Goal: Task Accomplishment & Management: Use online tool/utility

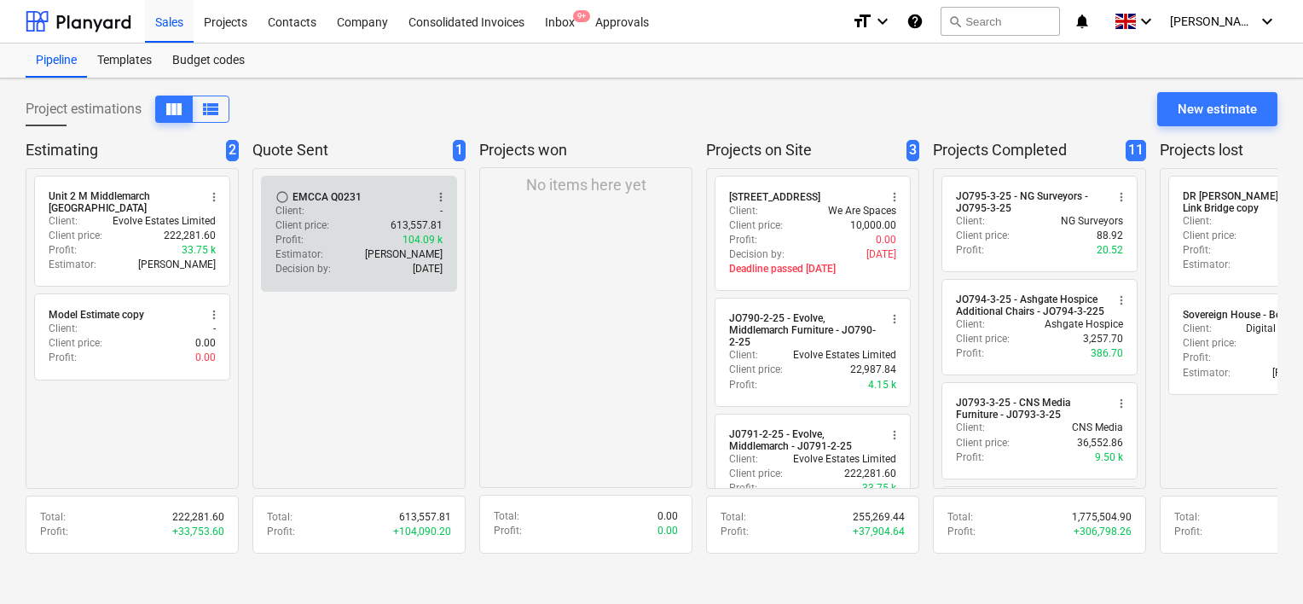
click at [362, 237] on div "Profit : 104.09 k" at bounding box center [358, 240] width 167 height 14
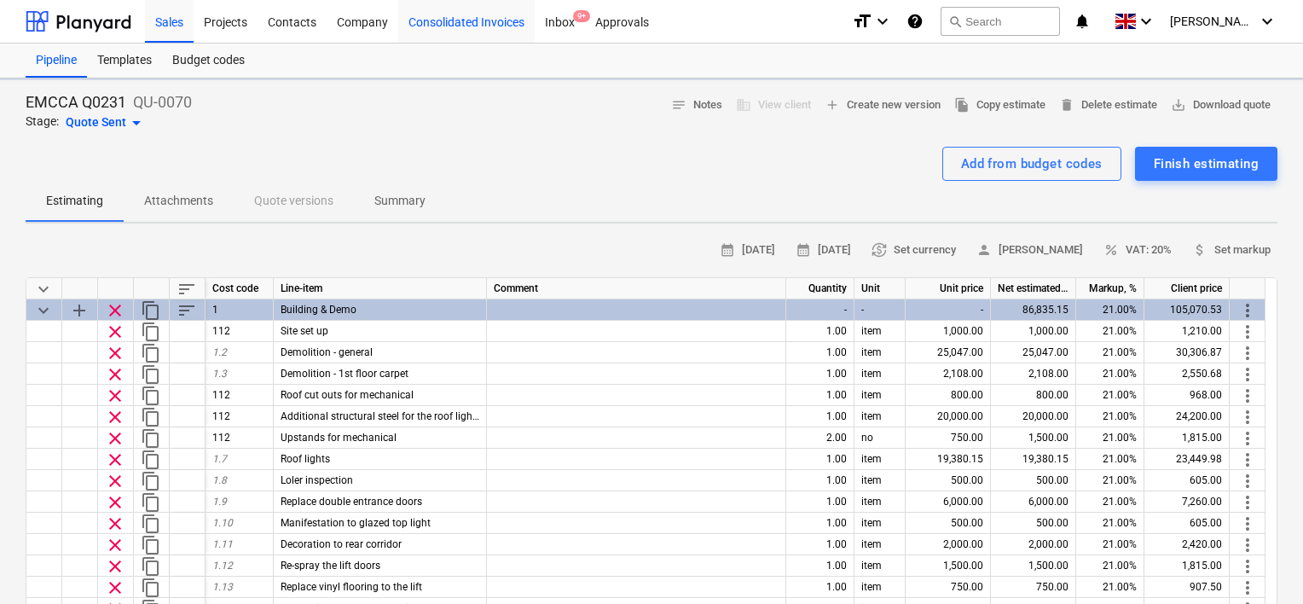
type textarea "x"
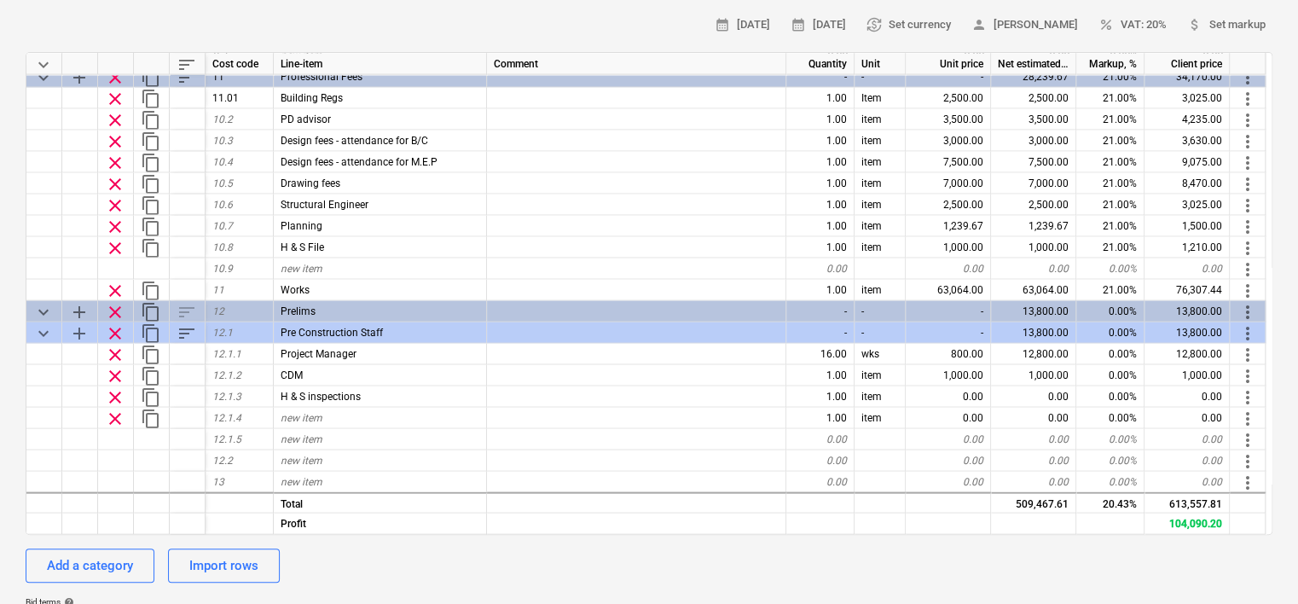
scroll to position [233, 0]
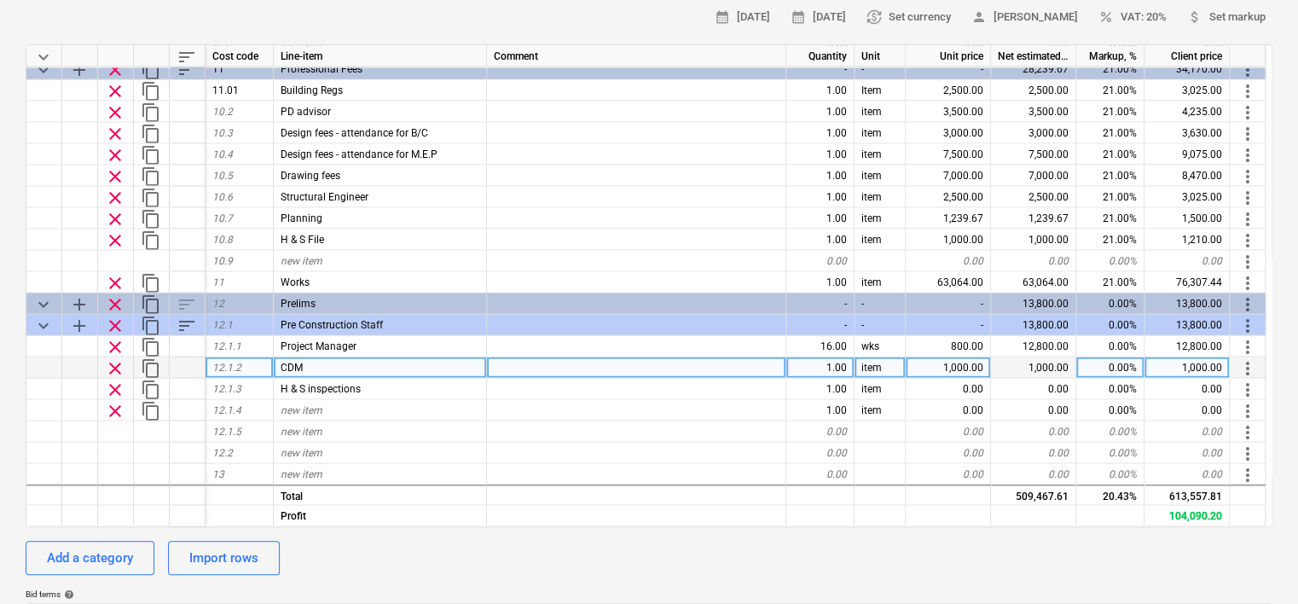
click at [1095, 364] on div "0.00%" at bounding box center [1110, 367] width 68 height 21
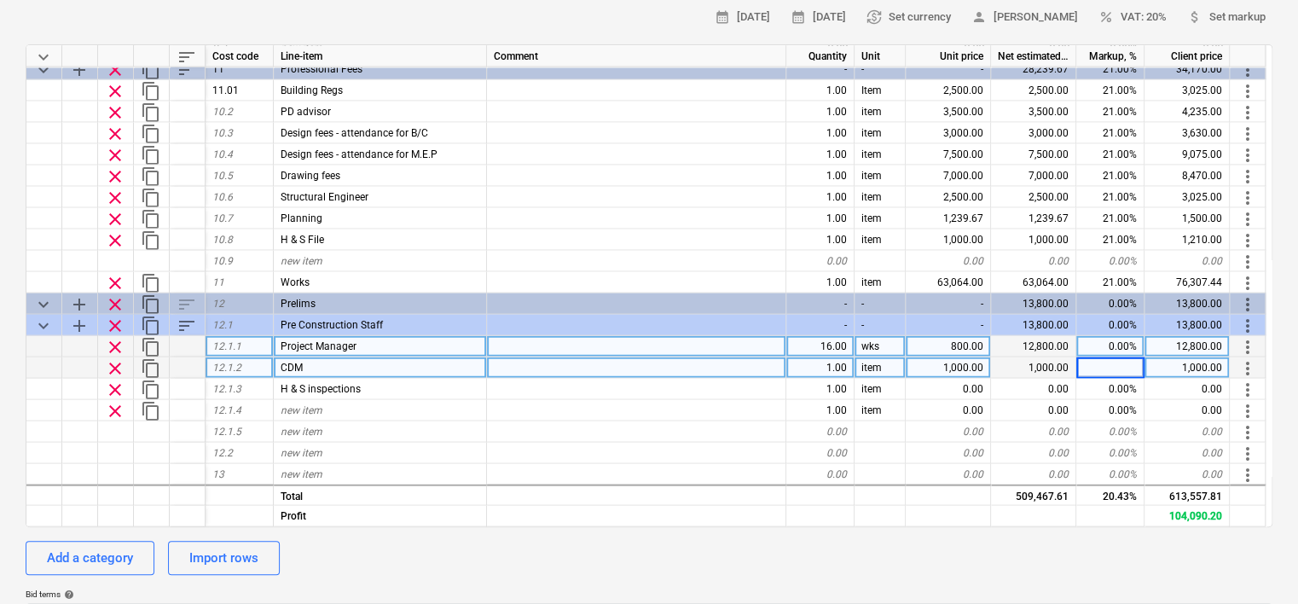
click at [1104, 345] on div "0.00%" at bounding box center [1110, 345] width 68 height 21
type input "21"
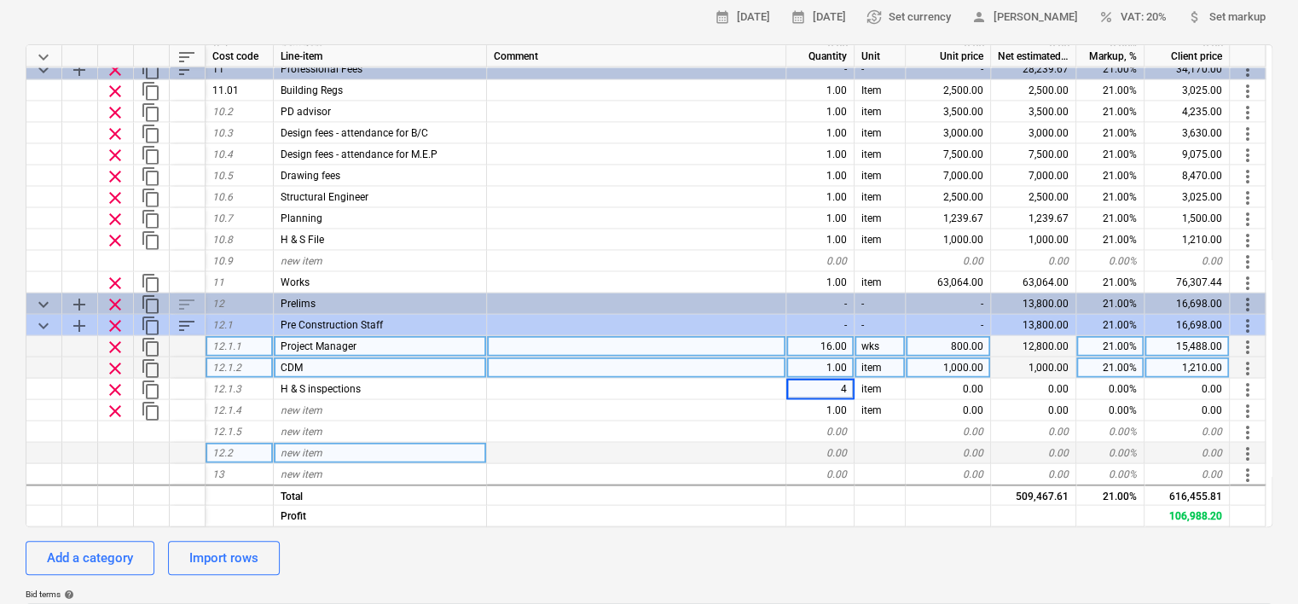
type textarea "x"
type input "no"
type textarea "x"
type input "300"
type textarea "x"
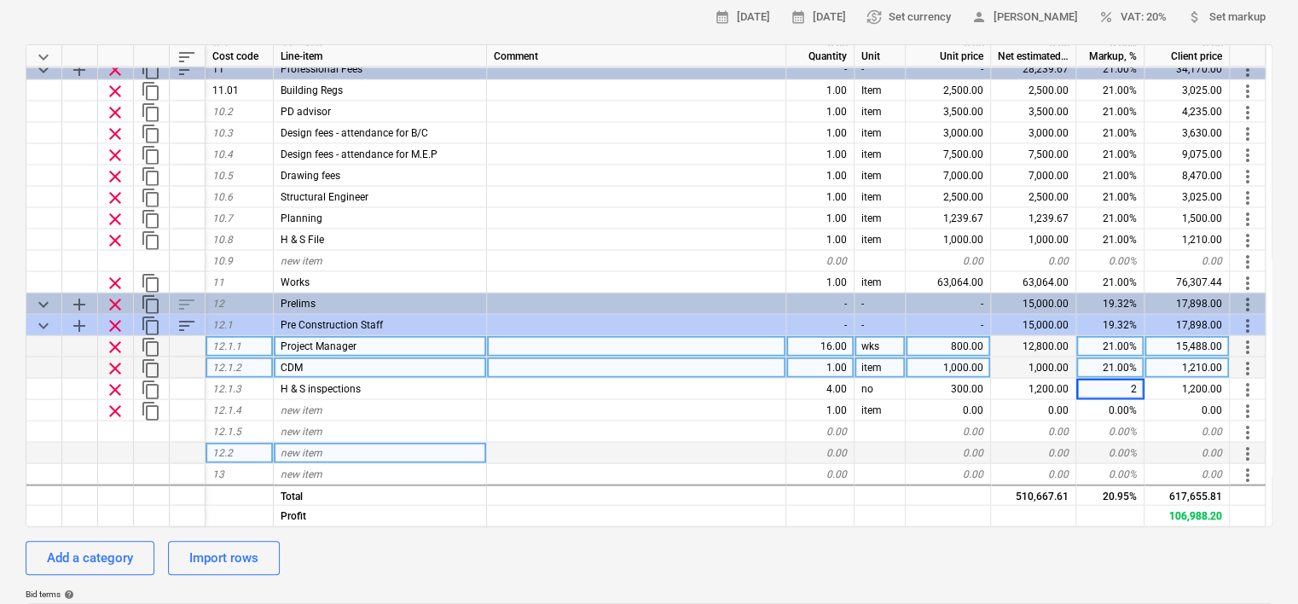
type input "21"
type textarea "x"
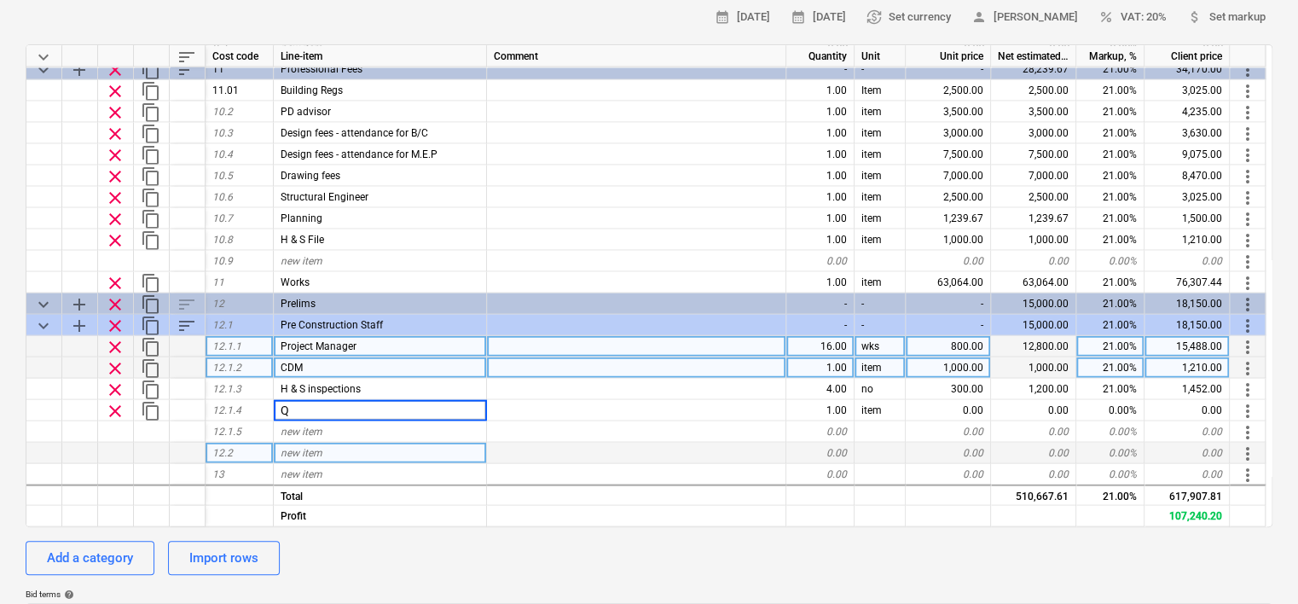
type input "QS"
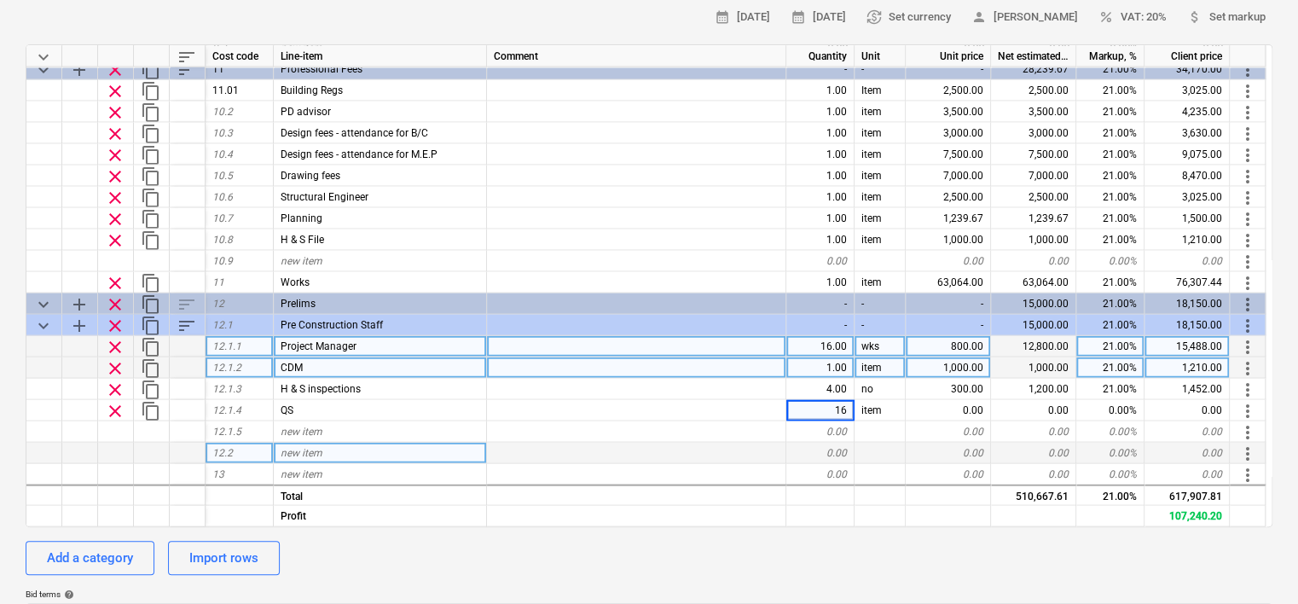
type textarea "x"
type input "wks"
type textarea "x"
type input "350"
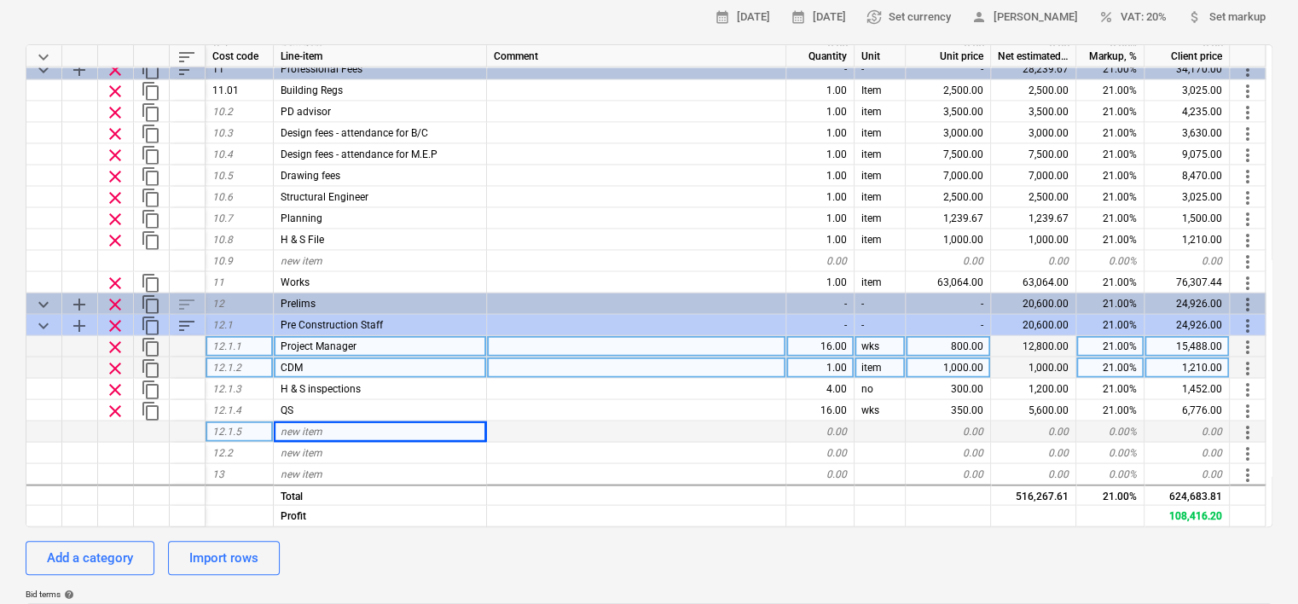
click at [348, 427] on div "new item" at bounding box center [380, 430] width 213 height 21
click at [355, 447] on div "new item" at bounding box center [380, 452] width 213 height 21
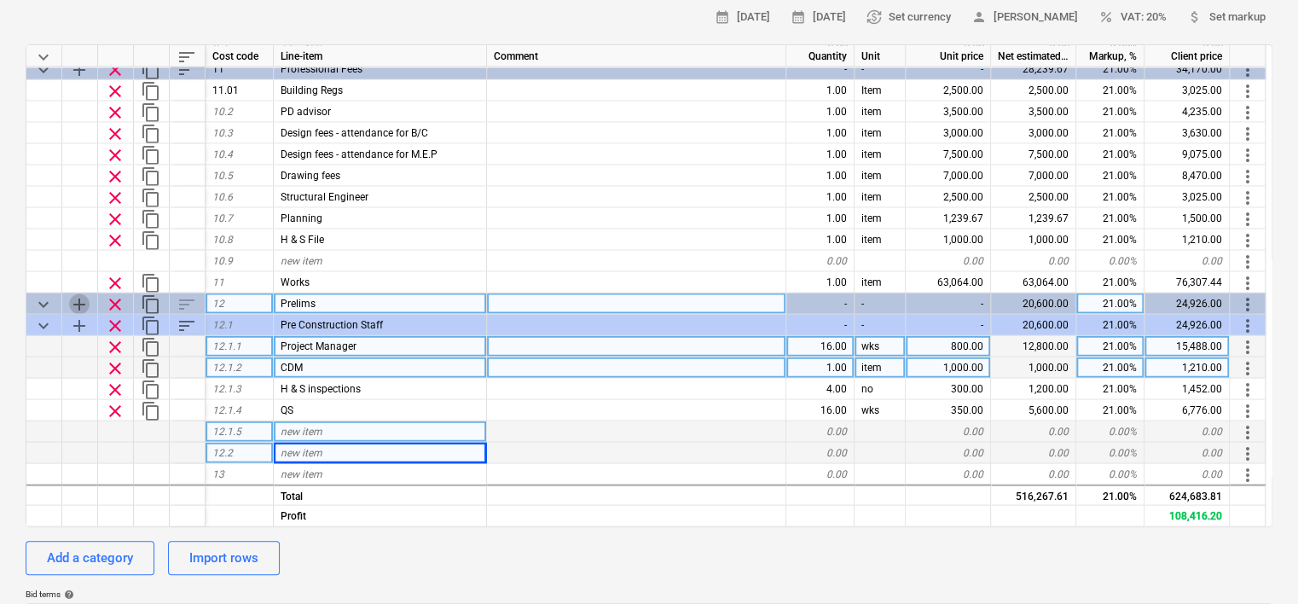
click at [81, 300] on span "add" at bounding box center [79, 303] width 20 height 20
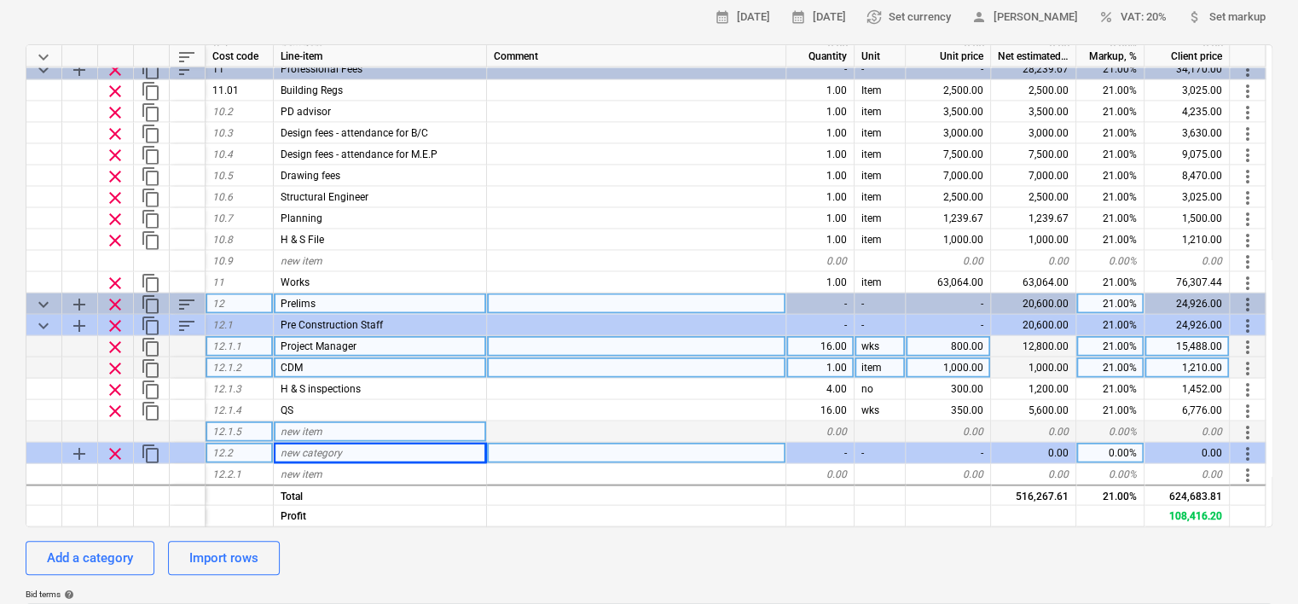
type textarea "x"
click at [328, 452] on span "new category" at bounding box center [311, 452] width 61 height 12
type input "Site Staff"
type textarea "x"
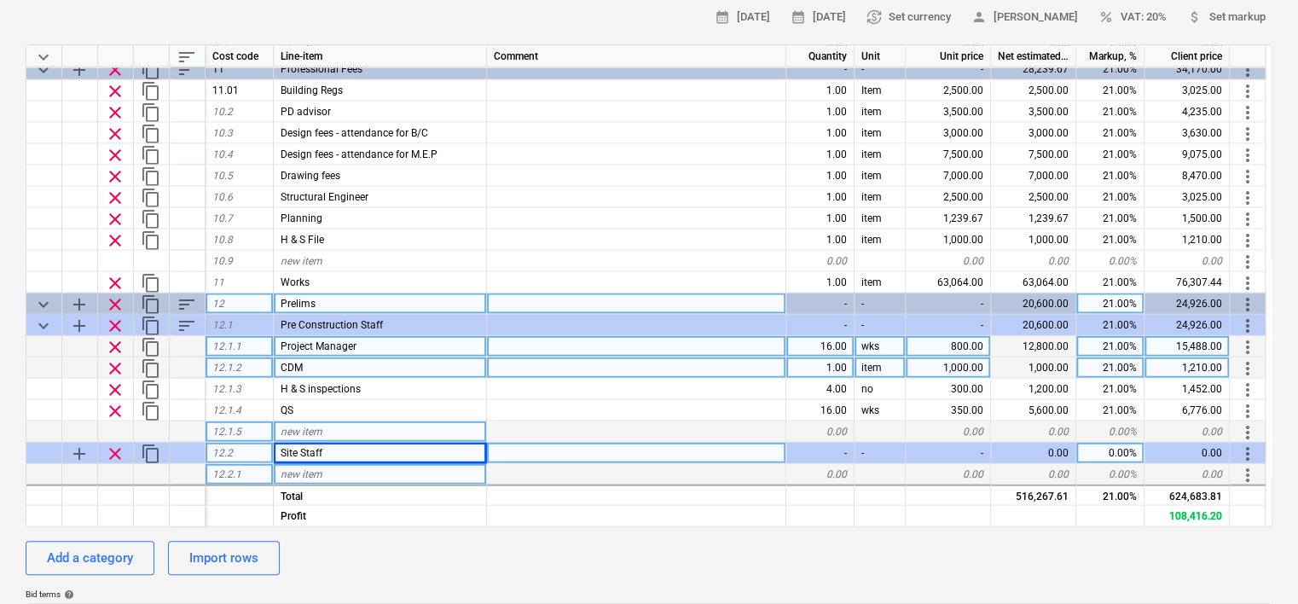
click at [344, 473] on div "new item" at bounding box center [380, 473] width 213 height 21
type input "Site Manager"
type textarea "x"
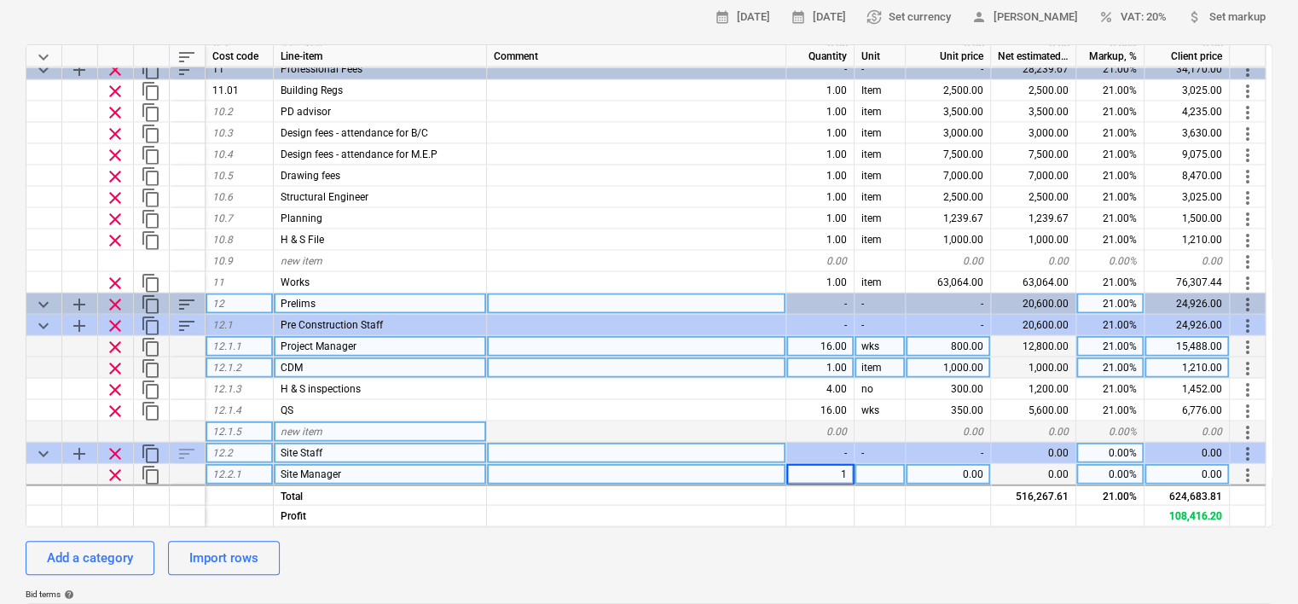
type input "16"
type textarea "x"
type input "wks"
type textarea "x"
type input "1600"
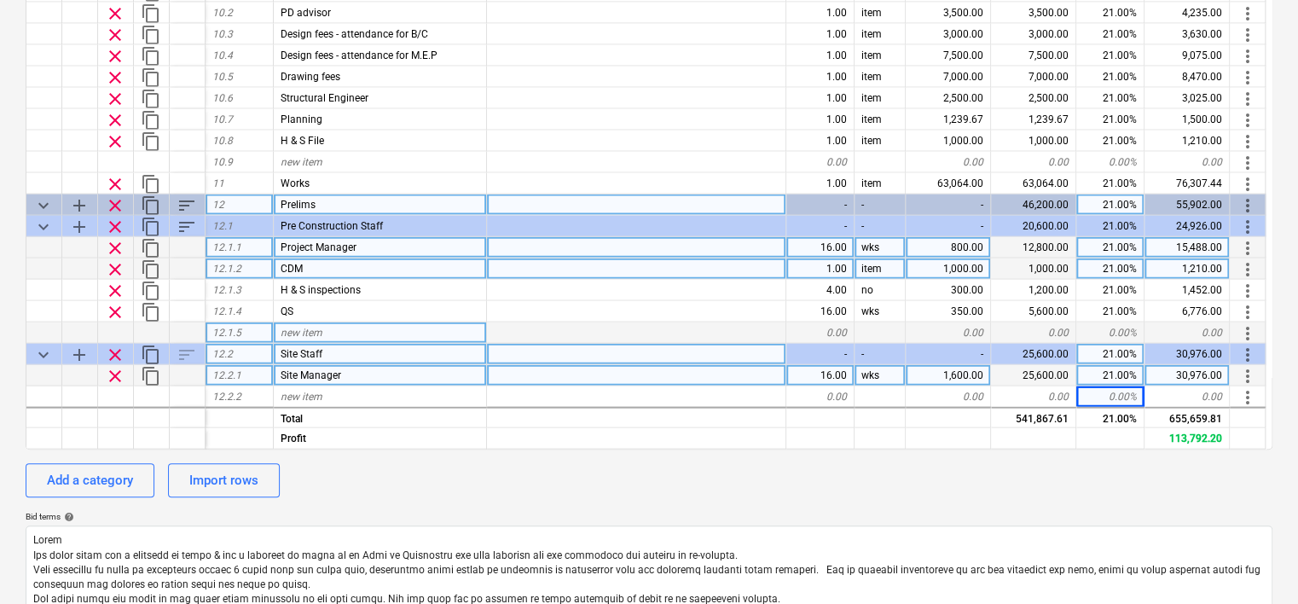
scroll to position [316, 0]
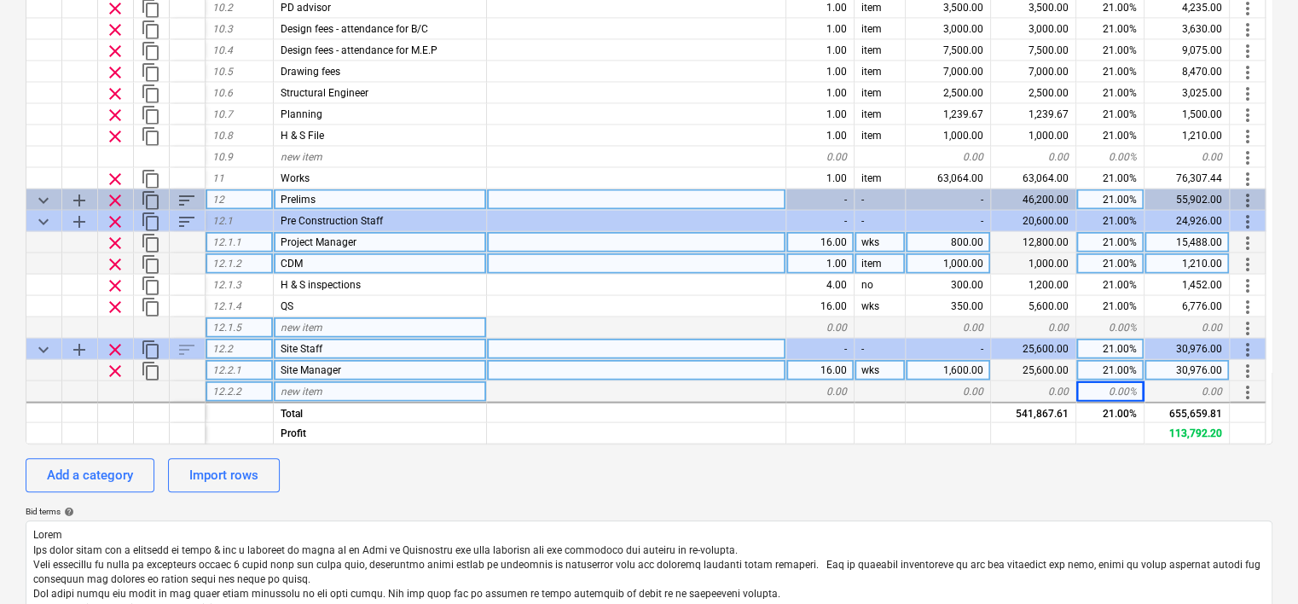
click at [348, 386] on div "new item" at bounding box center [380, 390] width 213 height 21
click at [78, 194] on span "add" at bounding box center [79, 199] width 20 height 20
type textarea "x"
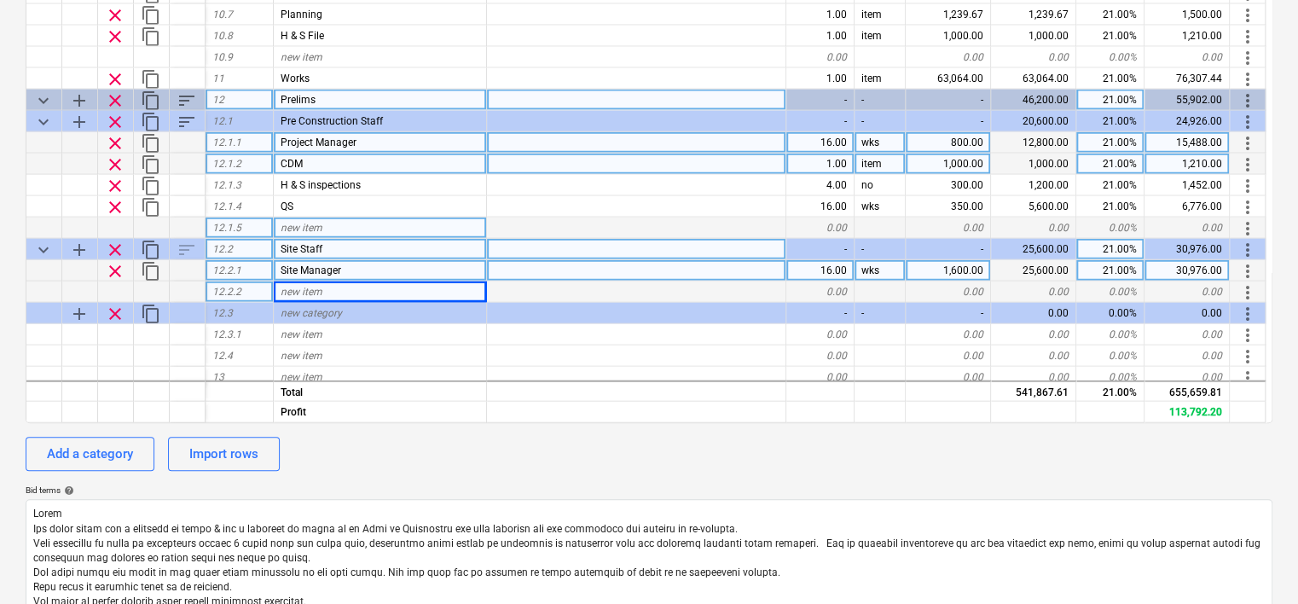
scroll to position [1842, 0]
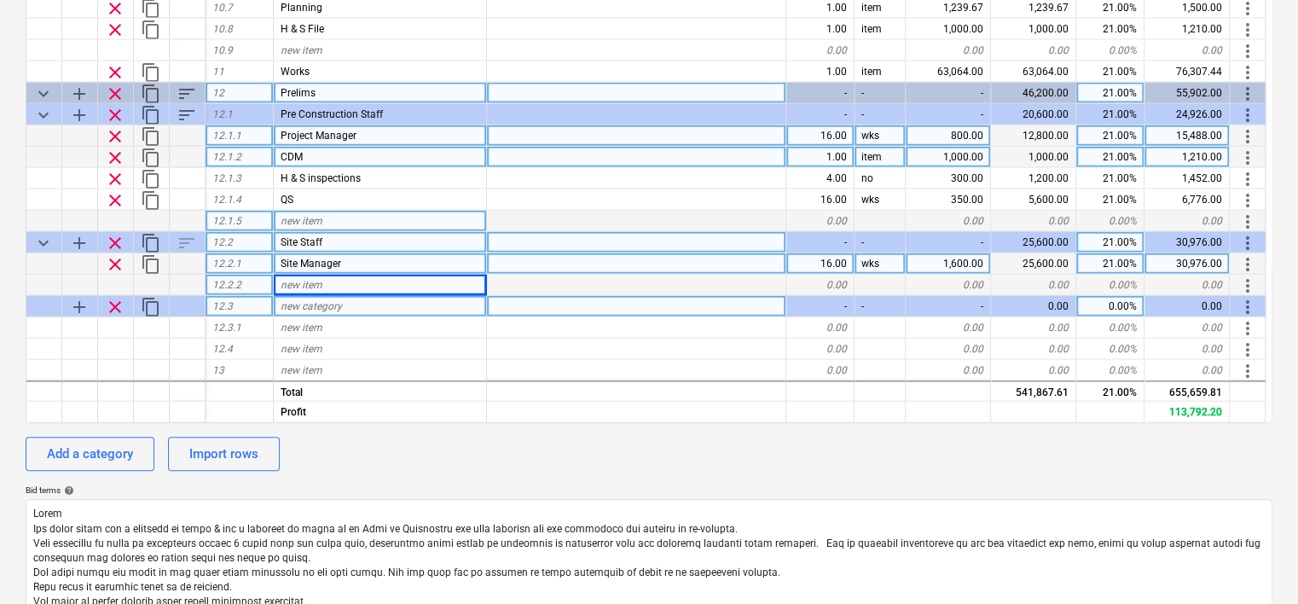
click at [328, 305] on span "new category" at bounding box center [311, 305] width 61 height 12
click at [321, 305] on input "Site Acommodation & Equipment" at bounding box center [380, 305] width 212 height 20
type input "Site Accommodation & Equipment"
type textarea "x"
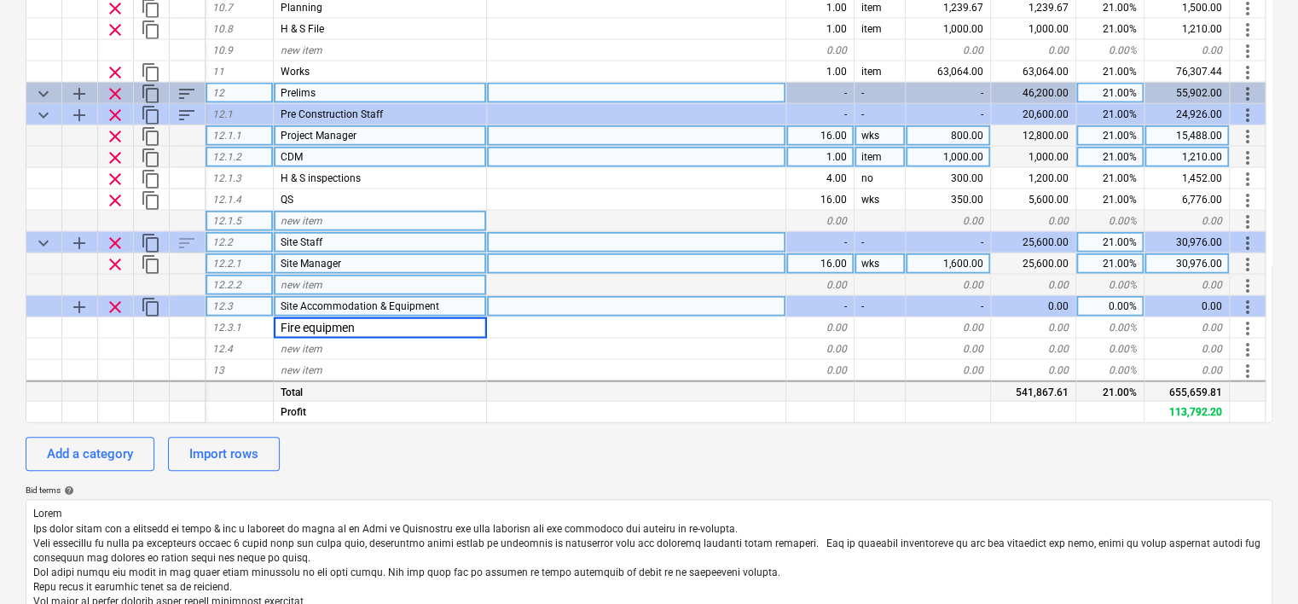
type input "Fire equipment"
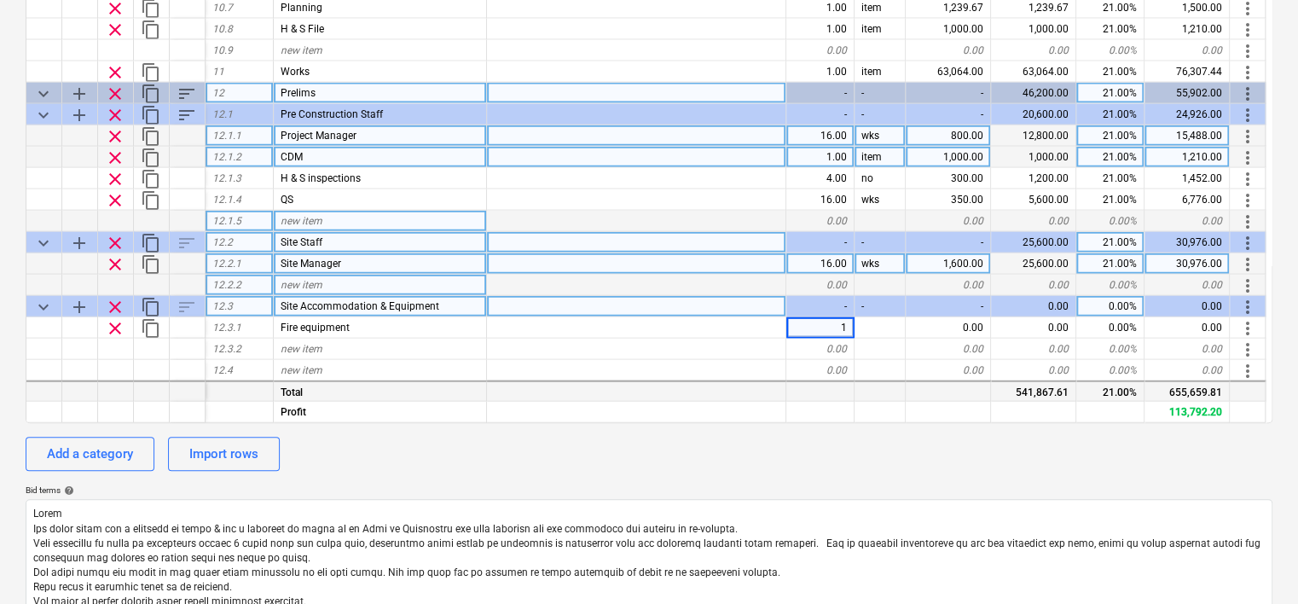
type textarea "x"
type input "item"
type textarea "x"
type input "300"
click at [82, 92] on span "add" at bounding box center [79, 93] width 20 height 20
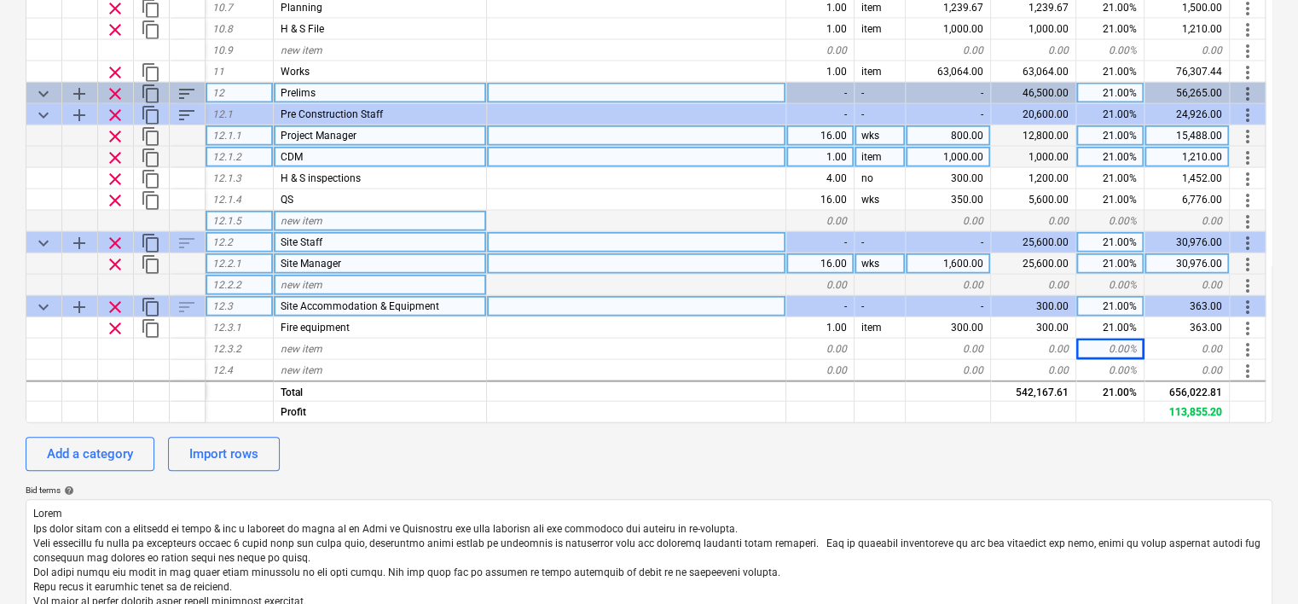
type textarea "x"
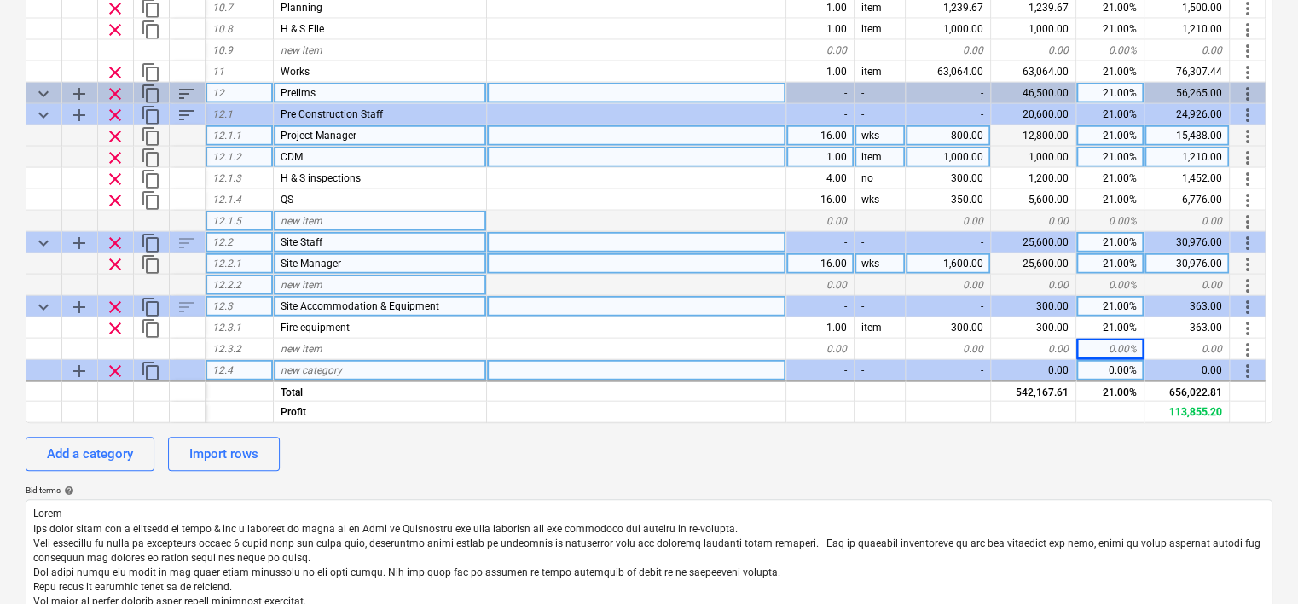
click at [315, 368] on span "new category" at bounding box center [311, 369] width 61 height 12
type input "Scaffolding"
type textarea "x"
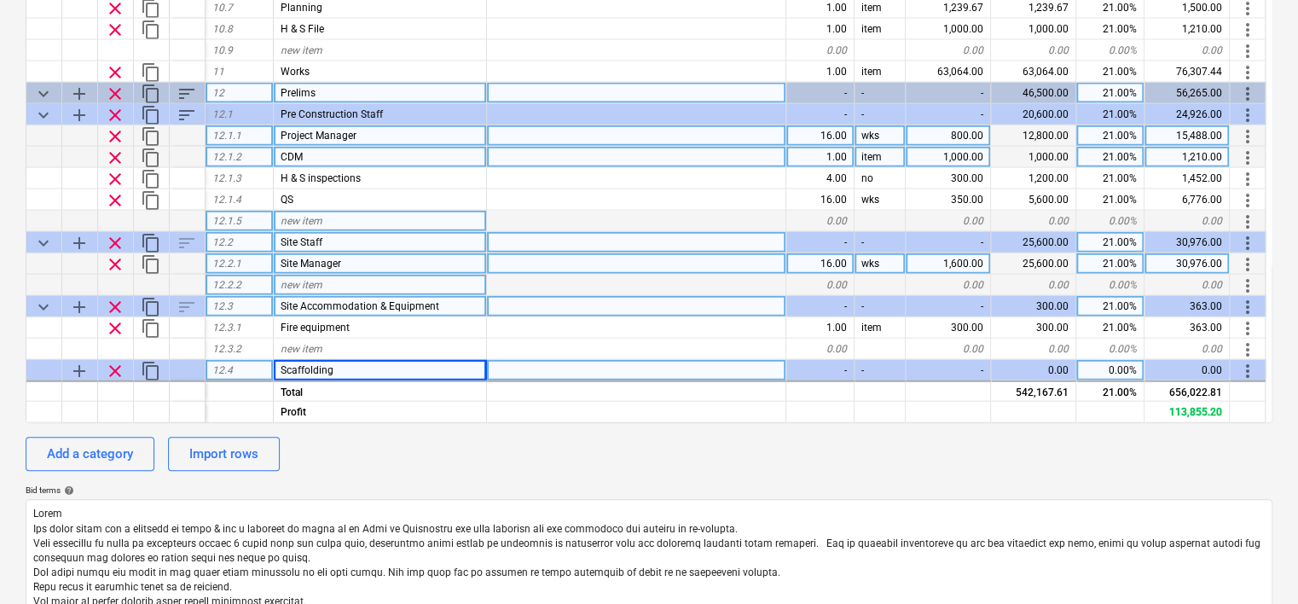
scroll to position [1906, 0]
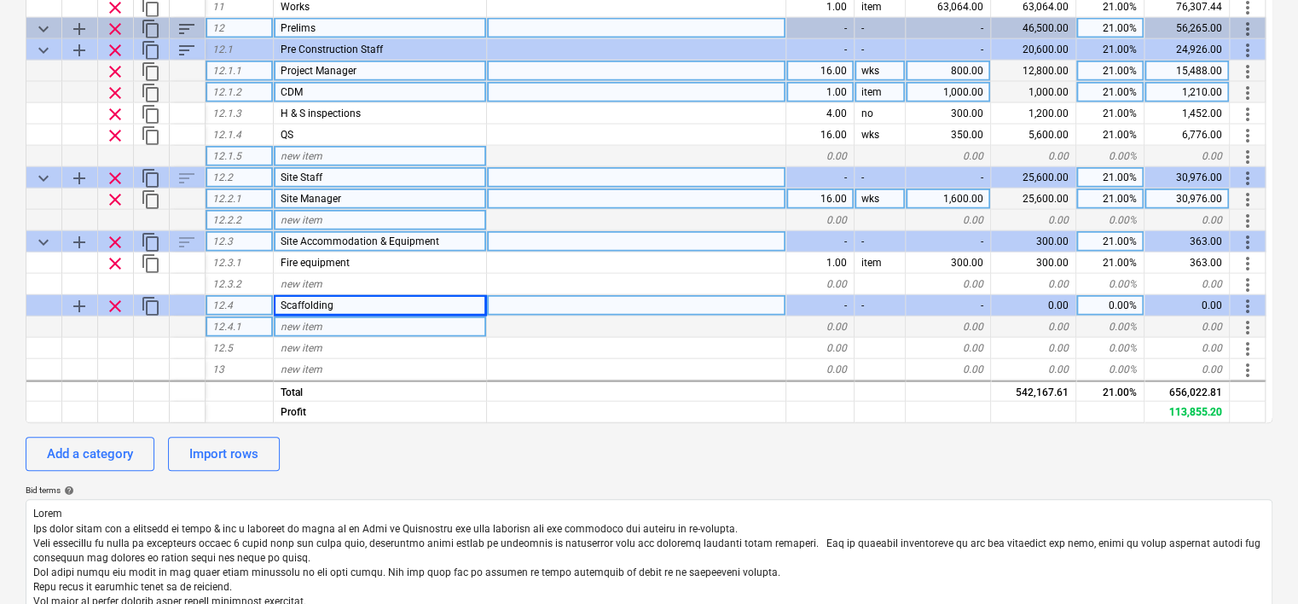
click at [331, 330] on div "new item" at bounding box center [380, 326] width 213 height 21
type input "Scaffolding"
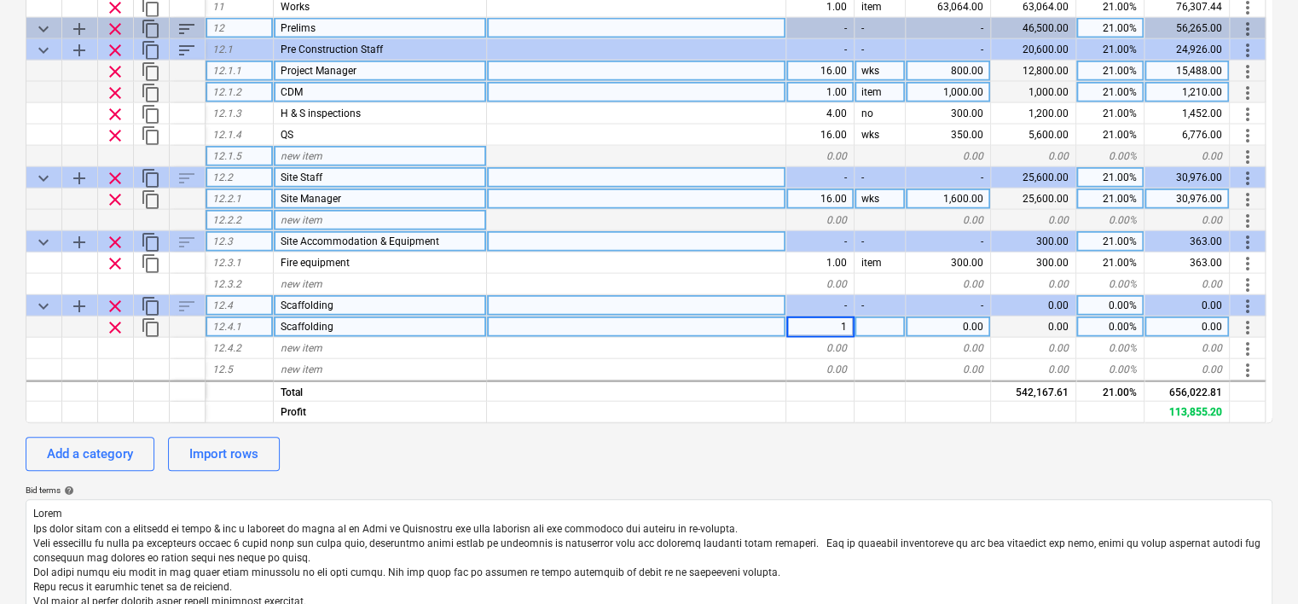
type textarea "x"
type input "item"
type textarea "x"
type input "600"
type textarea "x"
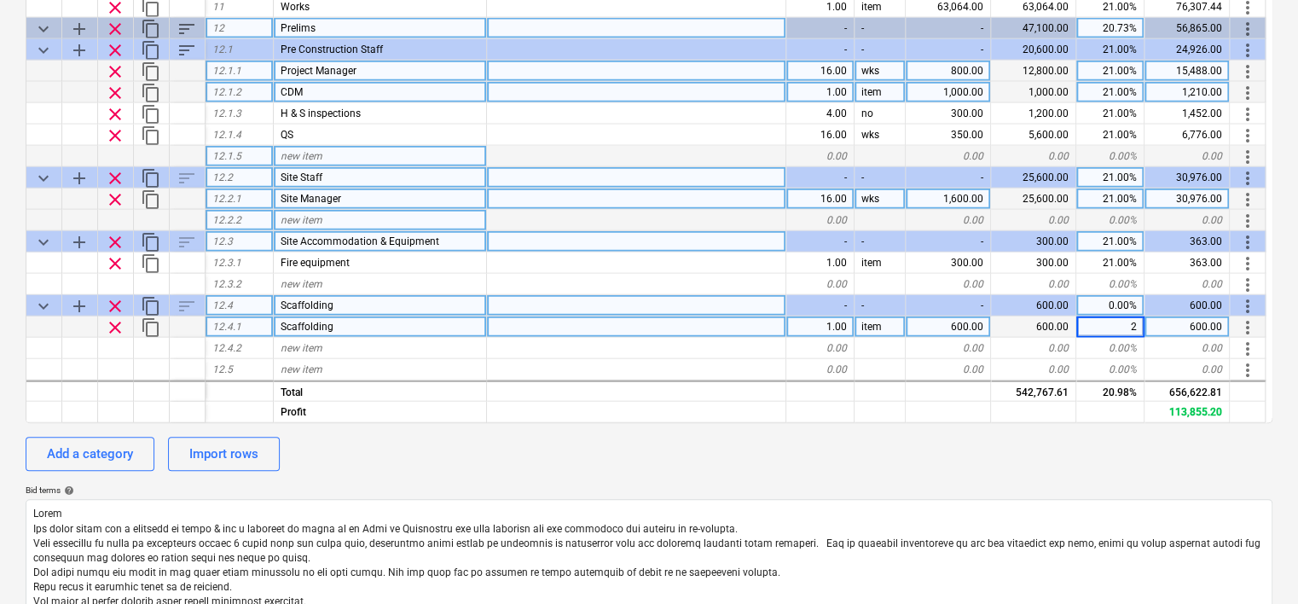
type input "21"
type textarea "x"
type input "Delivery / collection"
type textarea "x"
type input "item"
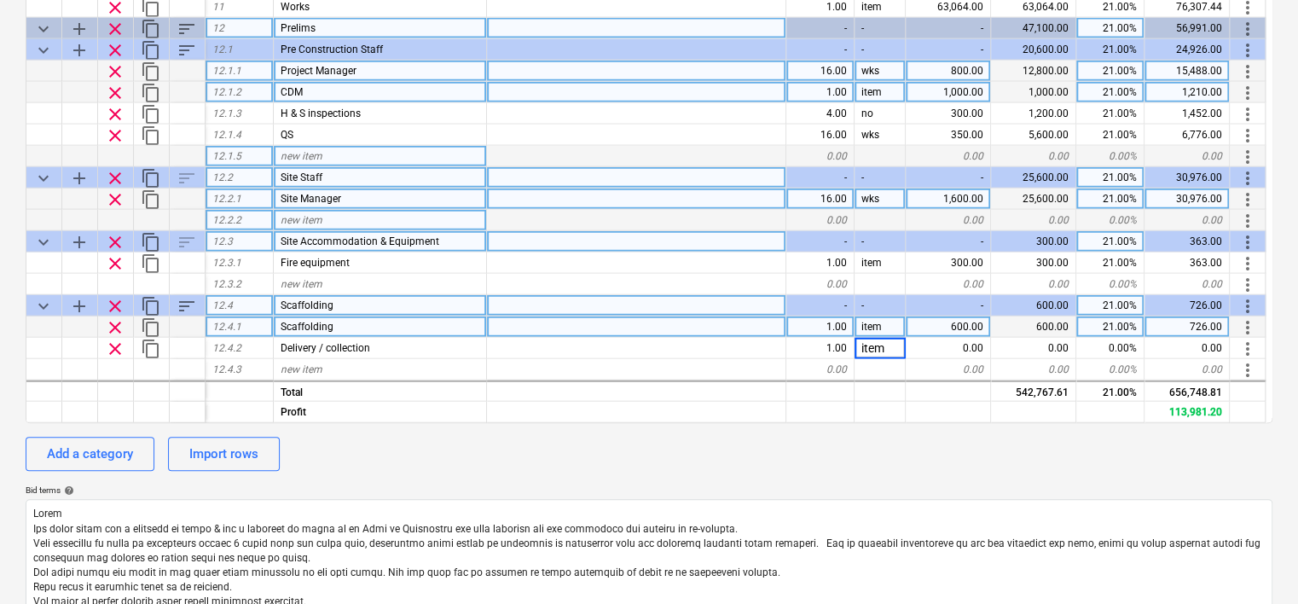
type textarea "x"
type input "200"
click at [80, 25] on span "add" at bounding box center [79, 29] width 20 height 20
type textarea "x"
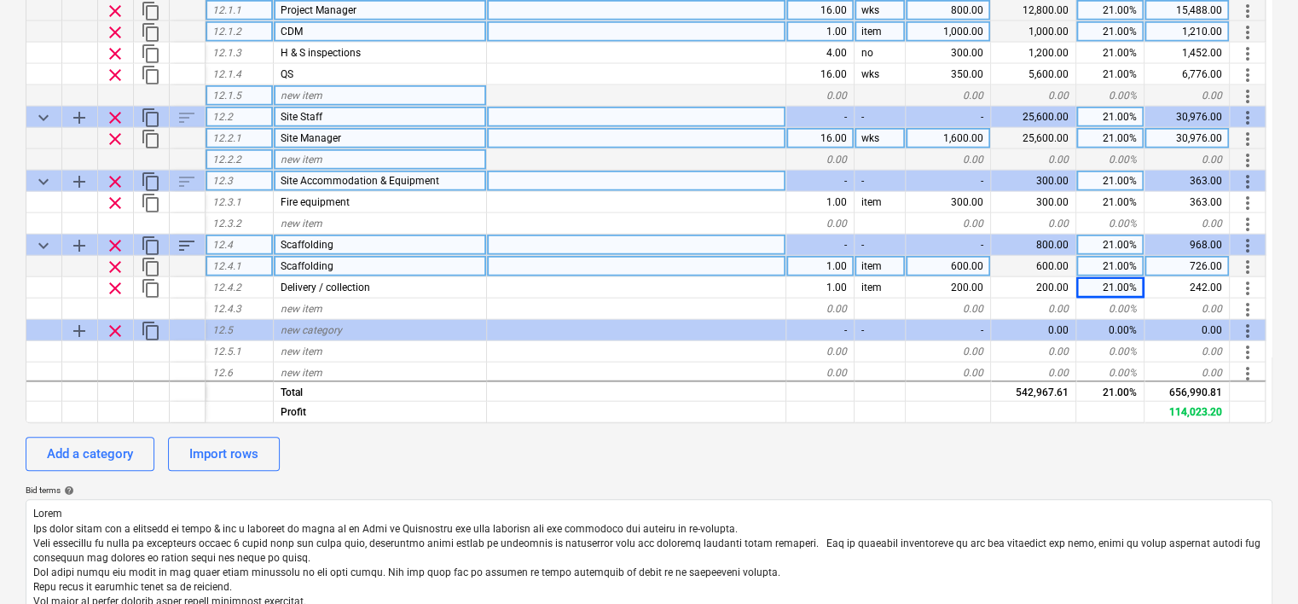
scroll to position [1991, 0]
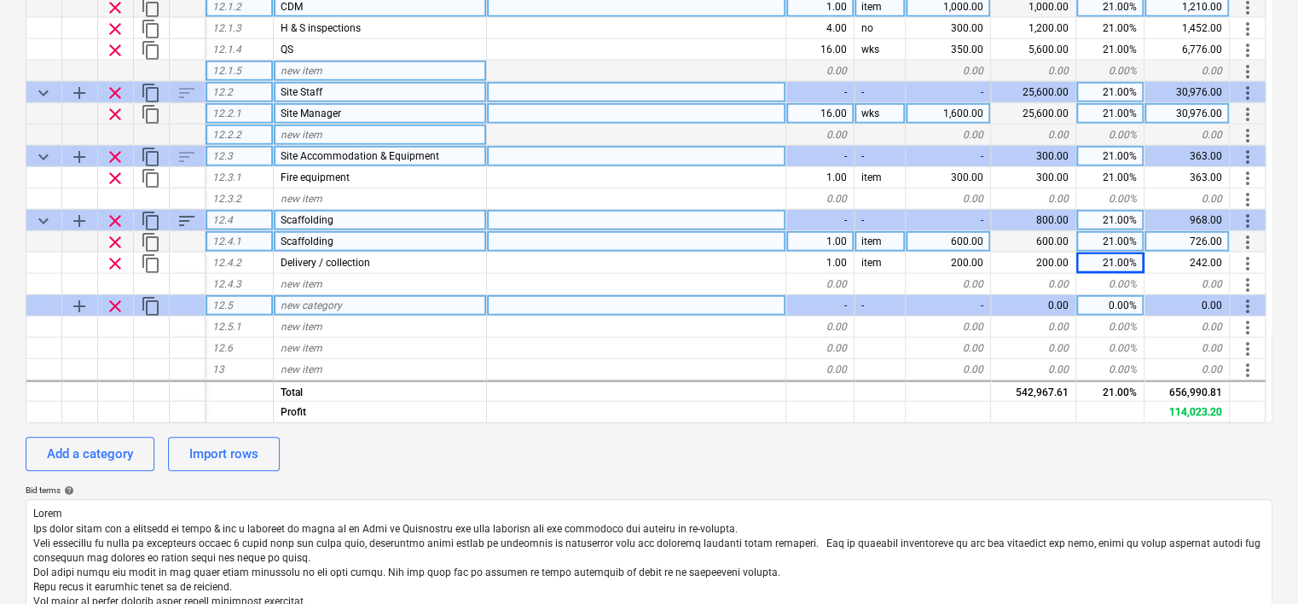
click at [362, 306] on div "new category" at bounding box center [380, 305] width 213 height 21
type input "Site Clearance & Protection"
type textarea "x"
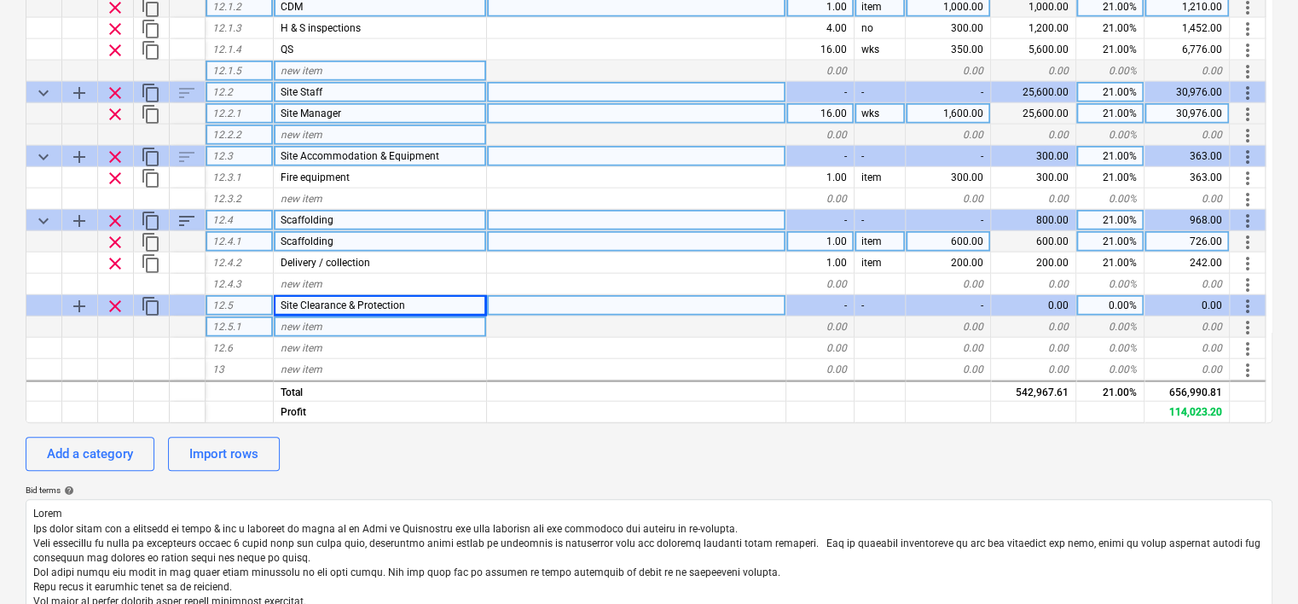
click at [352, 328] on div "new item" at bounding box center [380, 326] width 213 height 21
type input "Skips"
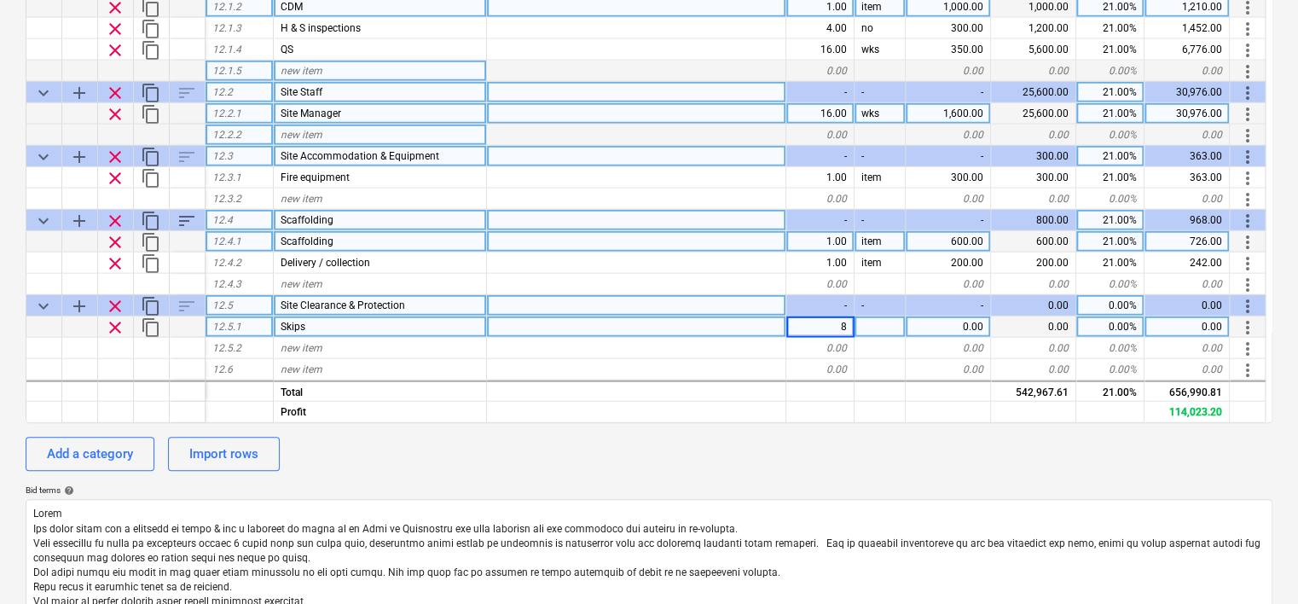
type textarea "x"
type input "no"
type textarea "x"
type input "400"
type textarea "x"
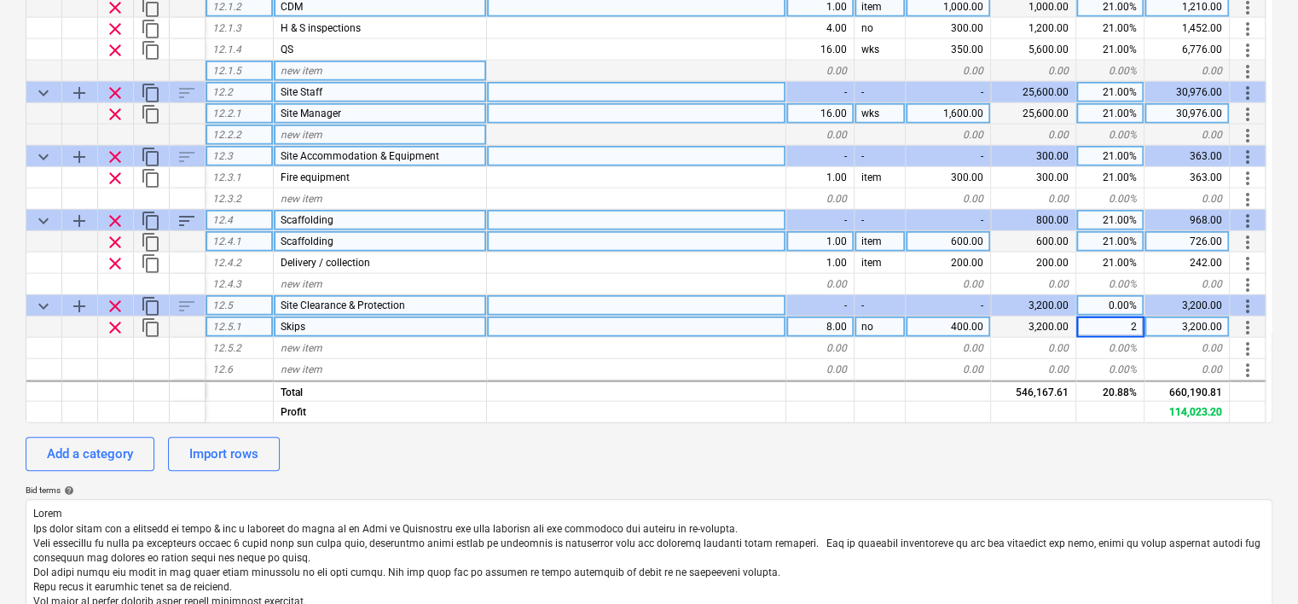
type input "21"
type textarea "x"
type input "Fianl Clean"
type textarea "x"
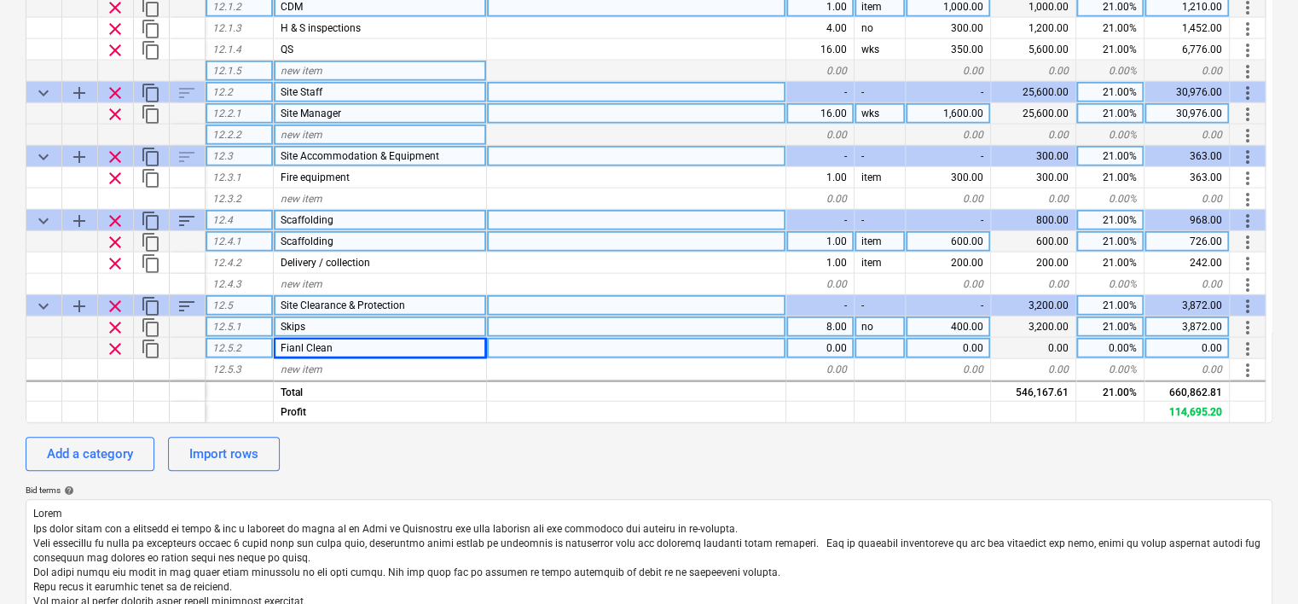
click at [303, 345] on span "Fianl Clean" at bounding box center [307, 348] width 52 height 12
click at [308, 345] on input "Fianl Clean" at bounding box center [380, 348] width 212 height 20
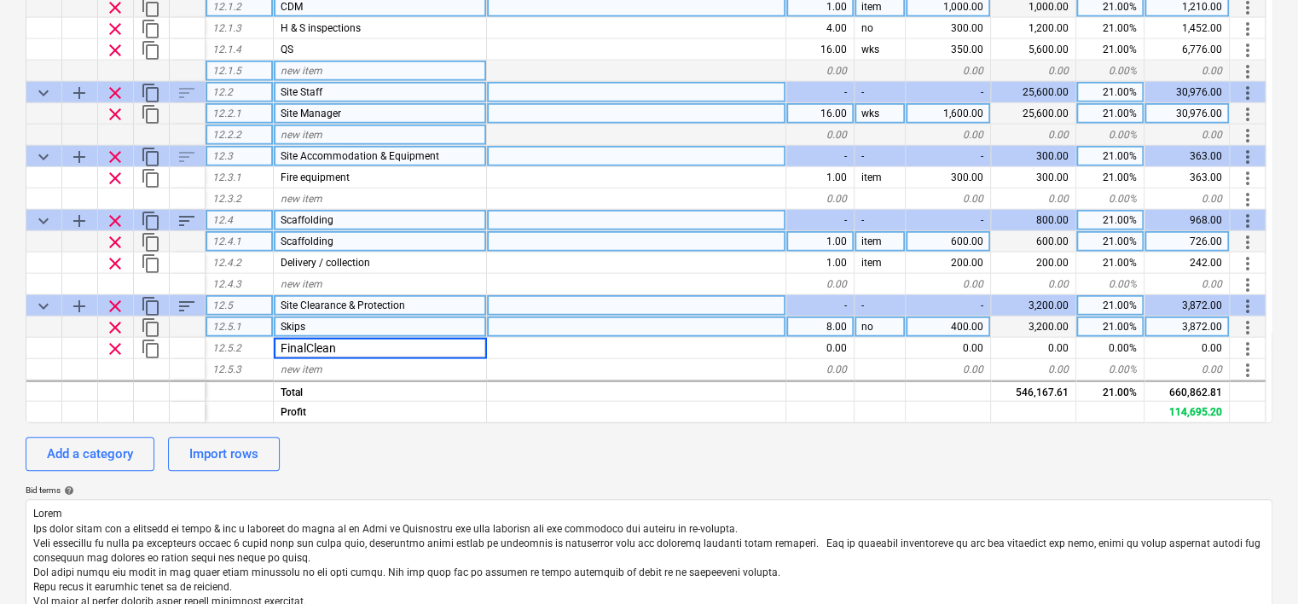
type input "Final Clean"
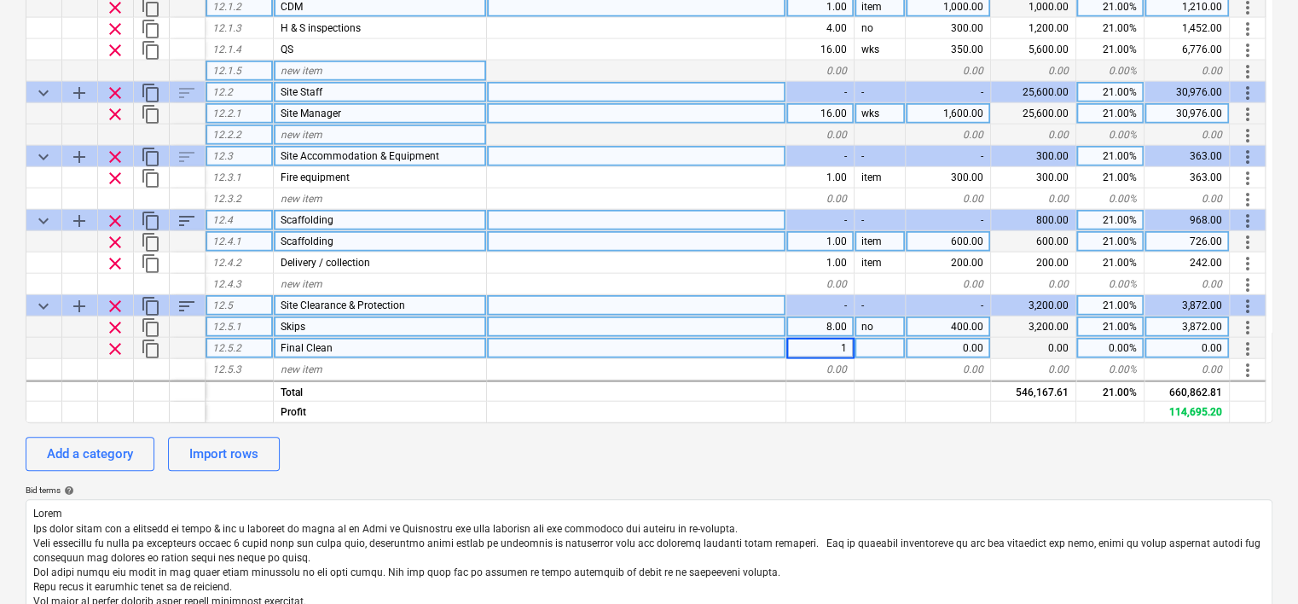
type textarea "x"
type input "item"
type textarea "x"
type input "3066"
type textarea "x"
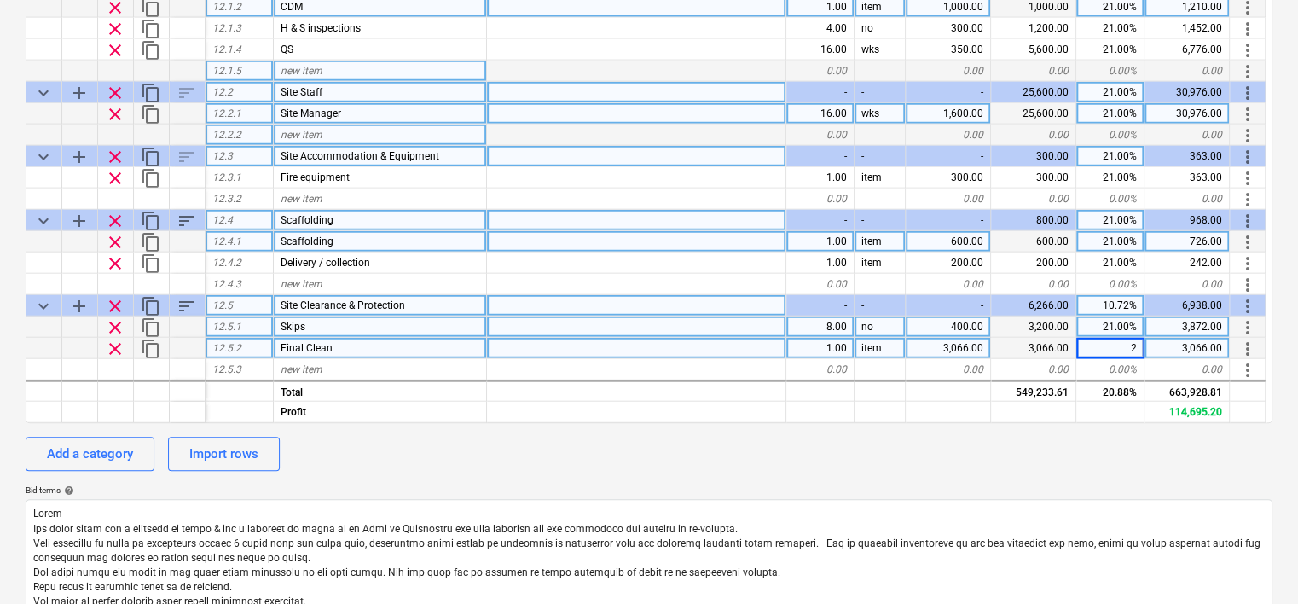
type input "21"
type textarea "x"
type input "Protection"
type textarea "x"
type input "item"
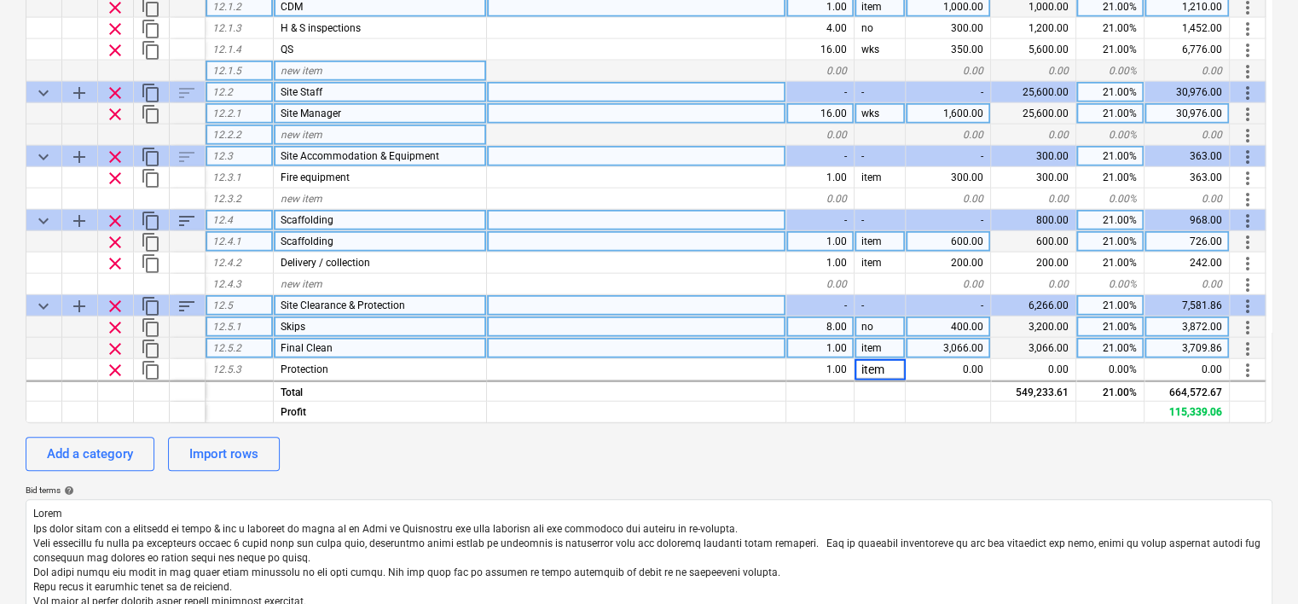
type textarea "x"
type input "300"
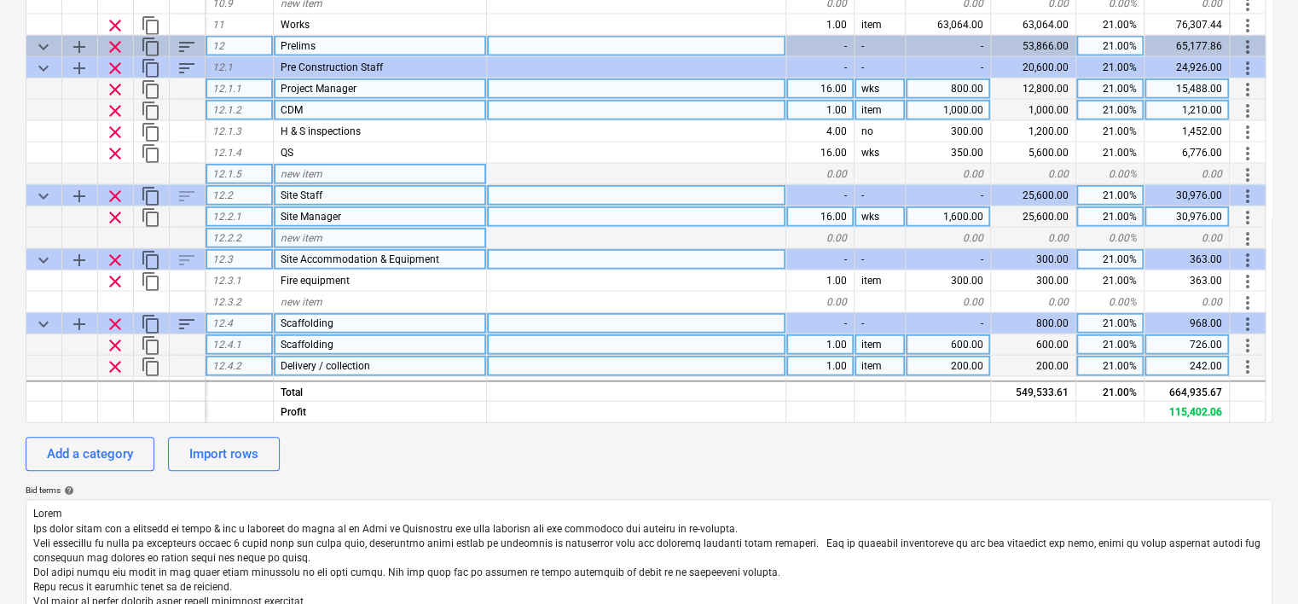
scroll to position [1885, 0]
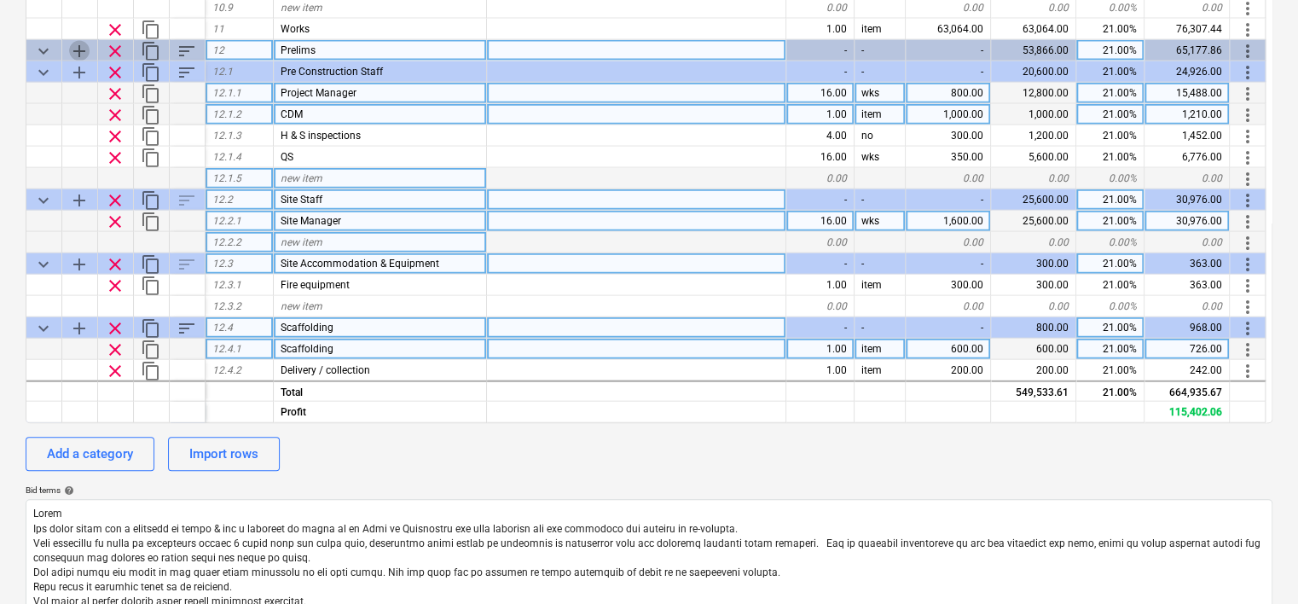
click at [75, 48] on span "add" at bounding box center [79, 50] width 20 height 20
type textarea "x"
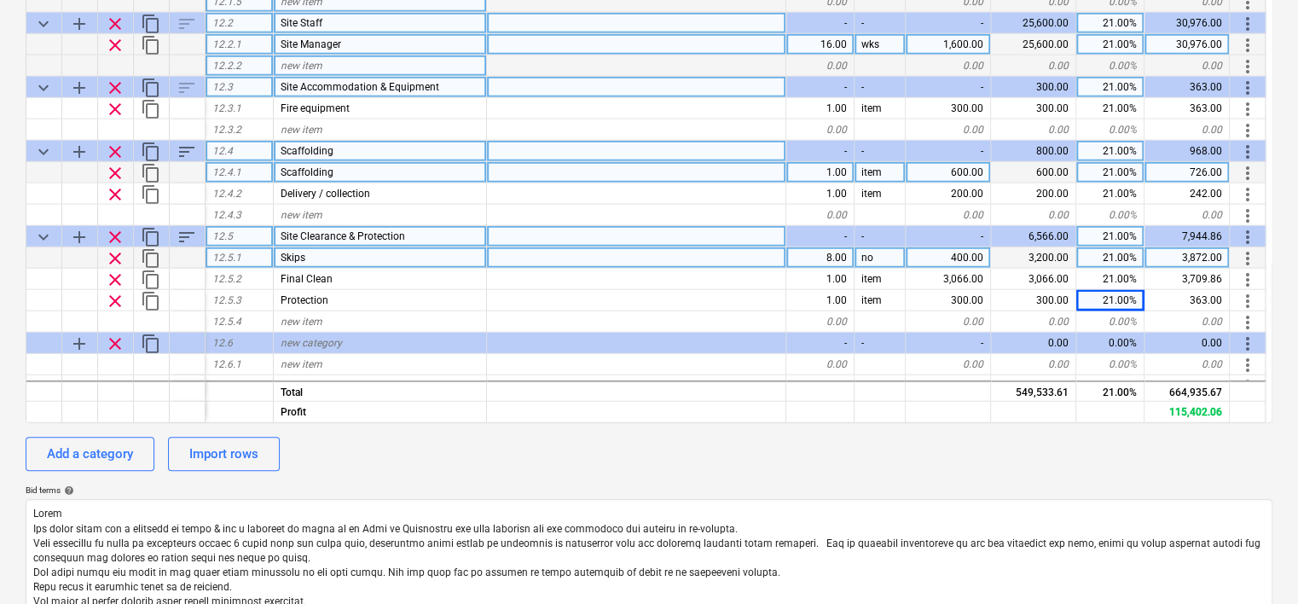
scroll to position [2098, 0]
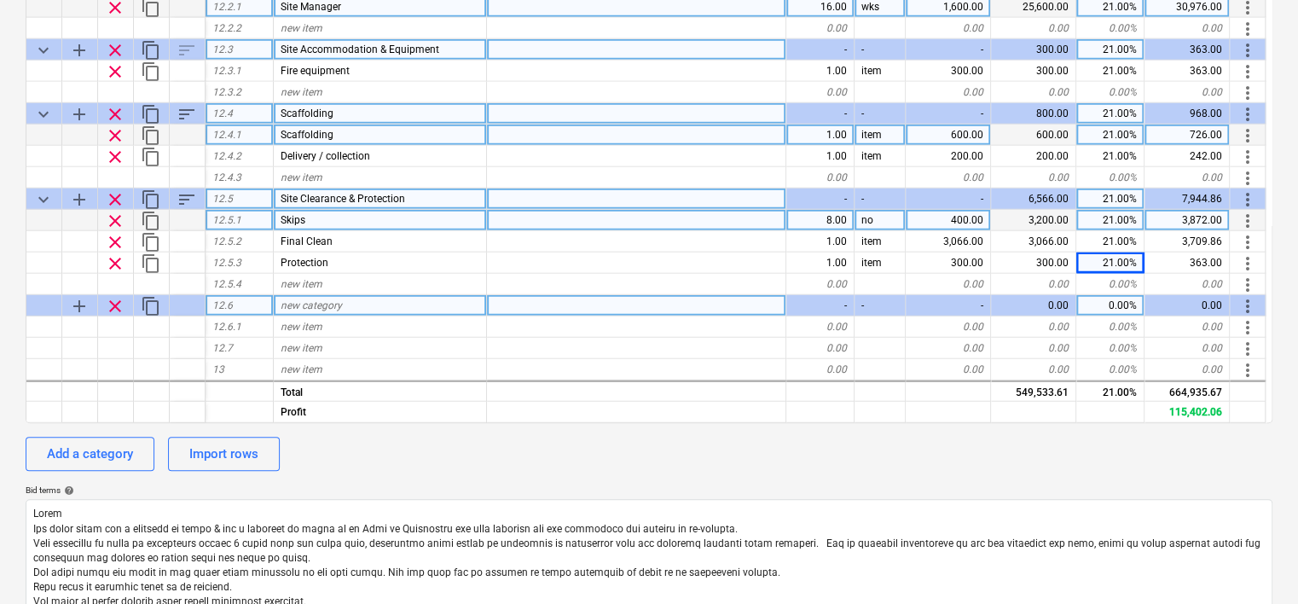
click at [331, 304] on span "new category" at bounding box center [311, 305] width 61 height 12
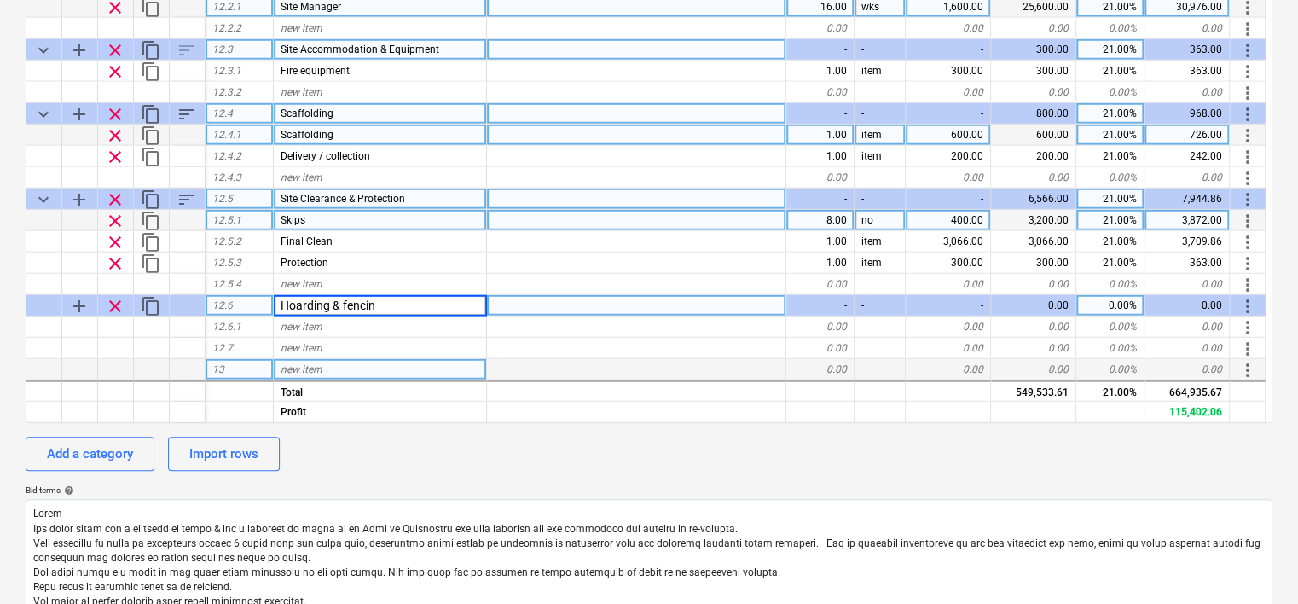
type input "Hoarding & fencing"
type textarea "x"
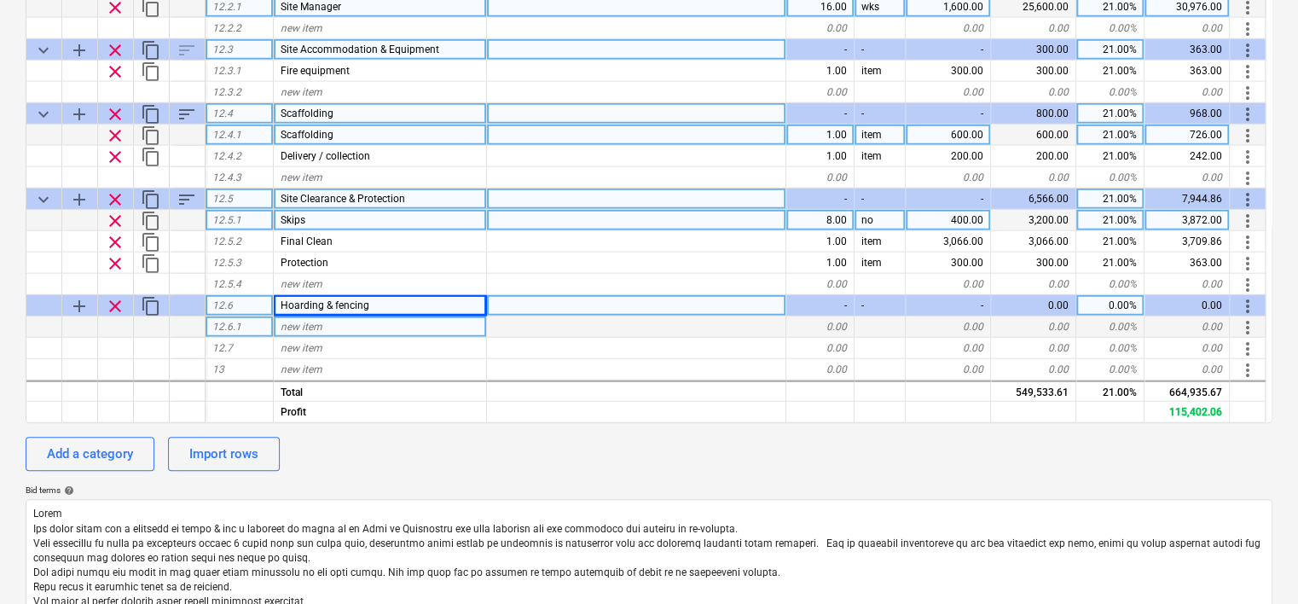
click at [340, 331] on div "new item" at bounding box center [380, 326] width 213 height 21
type input "Fencing"
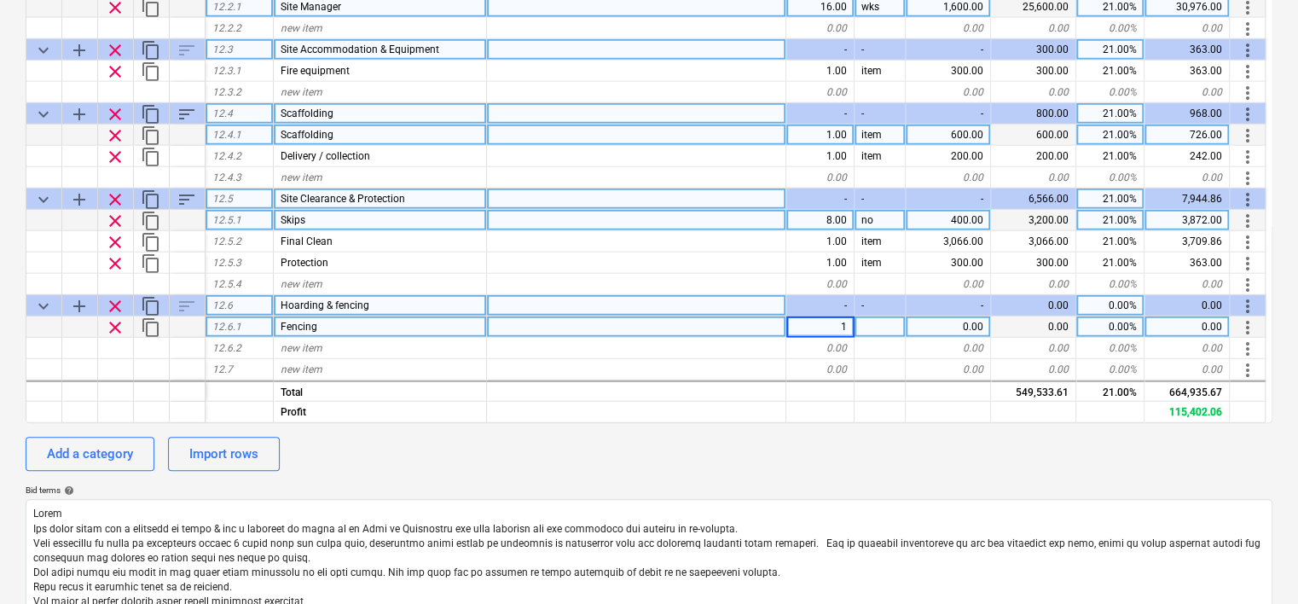
type textarea "x"
type input "item"
type textarea "x"
click at [946, 317] on div "0.00" at bounding box center [948, 326] width 85 height 21
type input "1180"
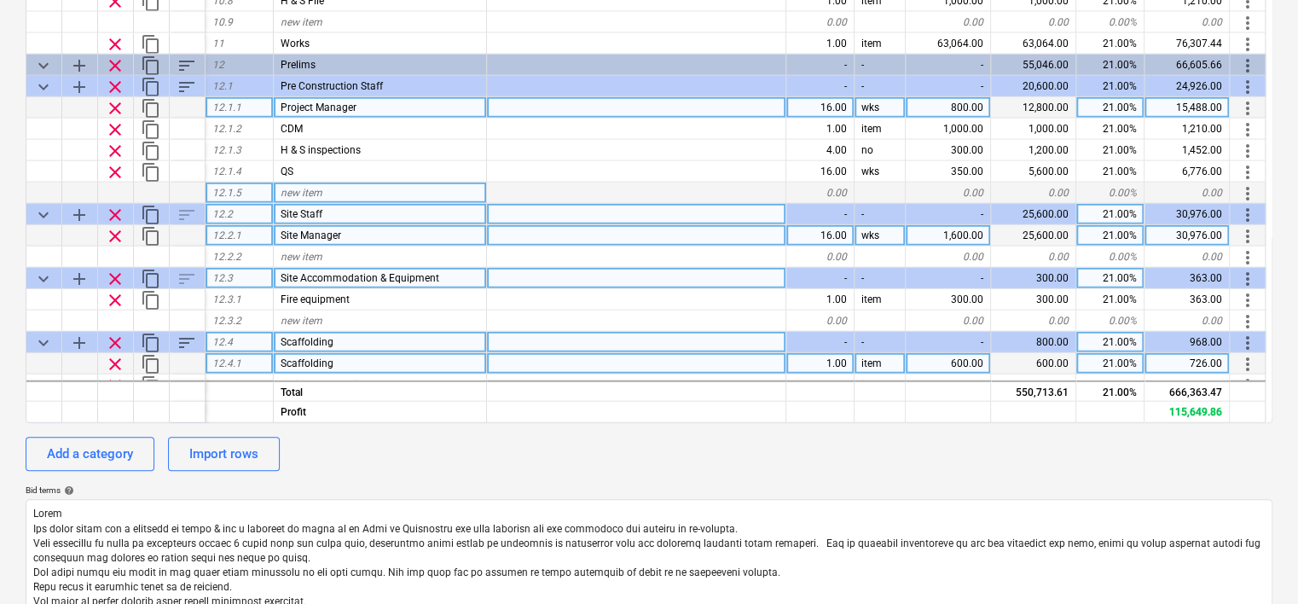
scroll to position [1842, 0]
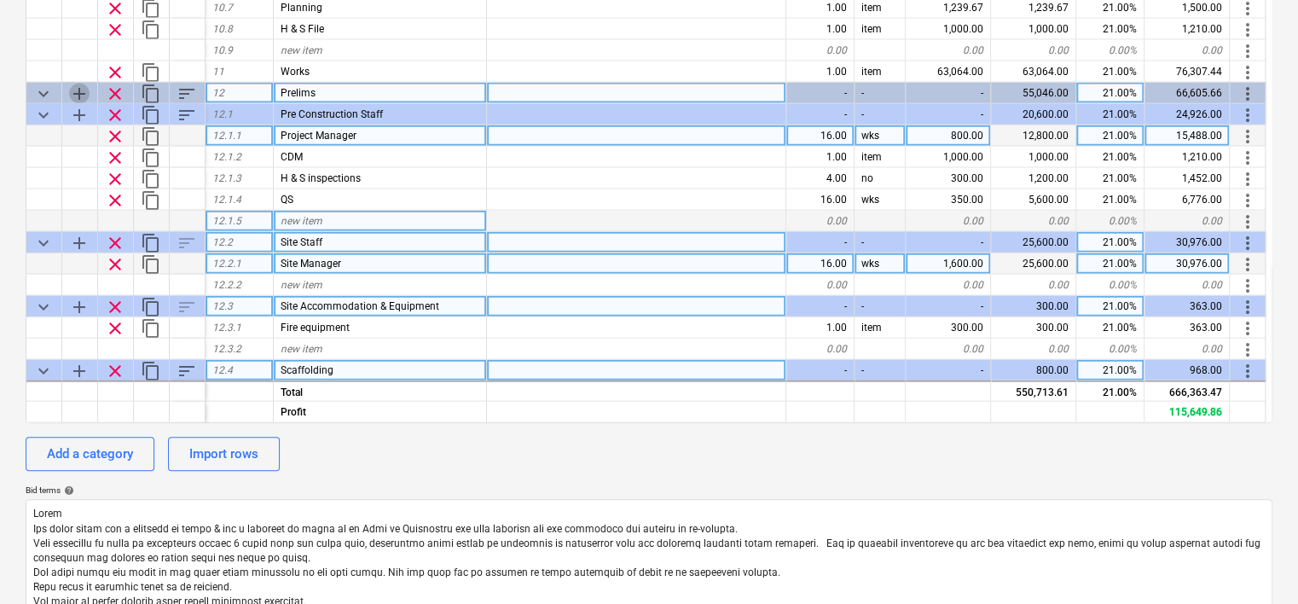
click at [78, 92] on span "add" at bounding box center [79, 93] width 20 height 20
type textarea "x"
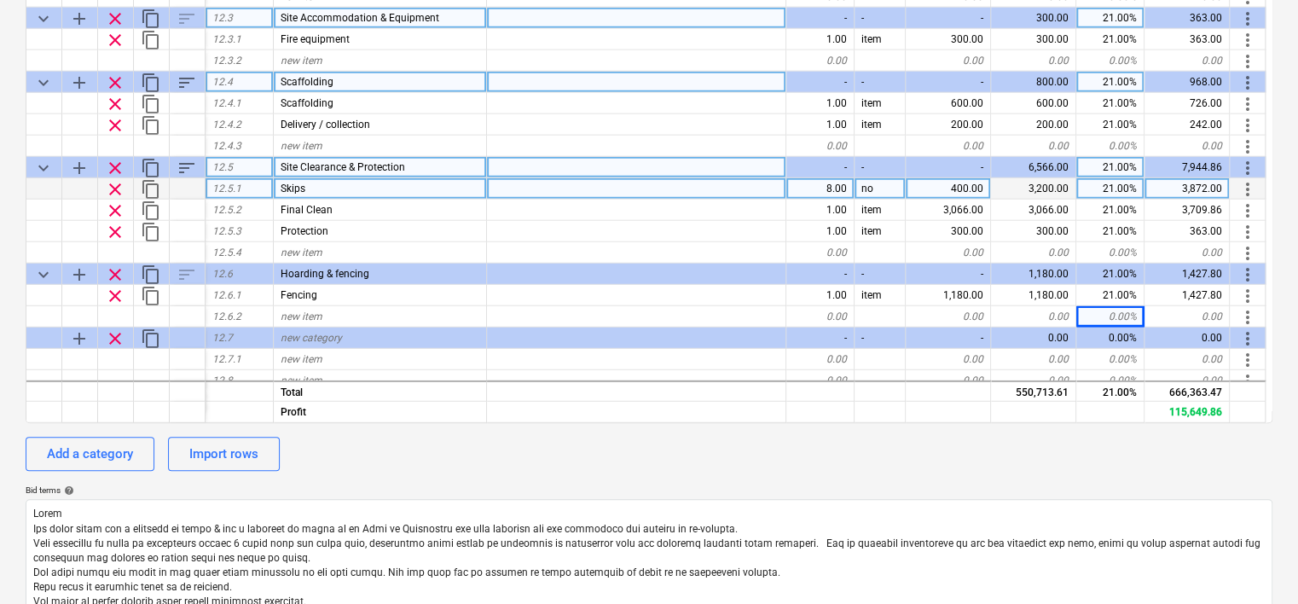
scroll to position [2162, 0]
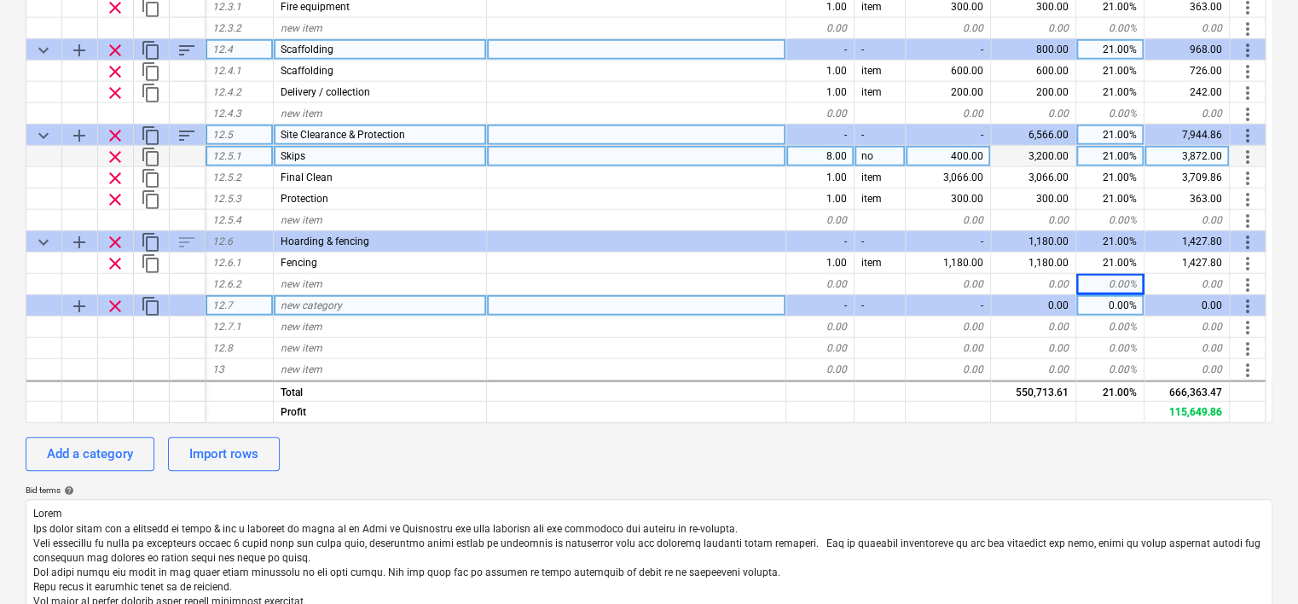
click at [354, 304] on div "new category" at bounding box center [380, 305] width 213 height 21
type input "Plant"
type textarea "x"
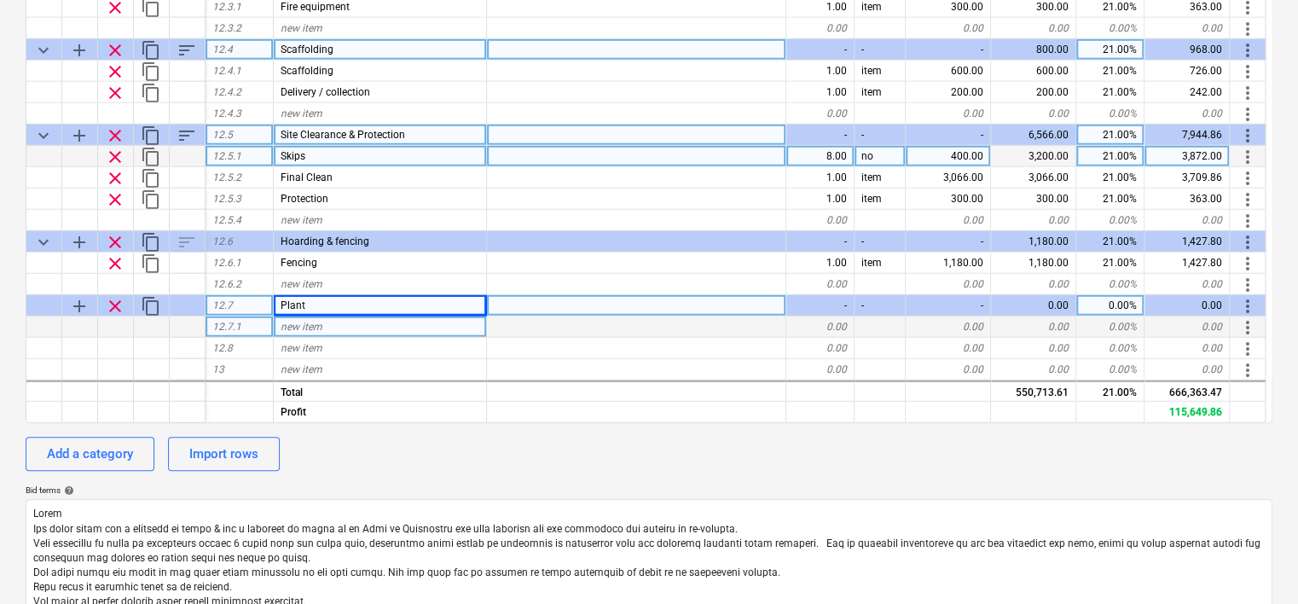
click at [350, 327] on div "new item" at bounding box center [380, 326] width 213 height 21
type input "Site vac"
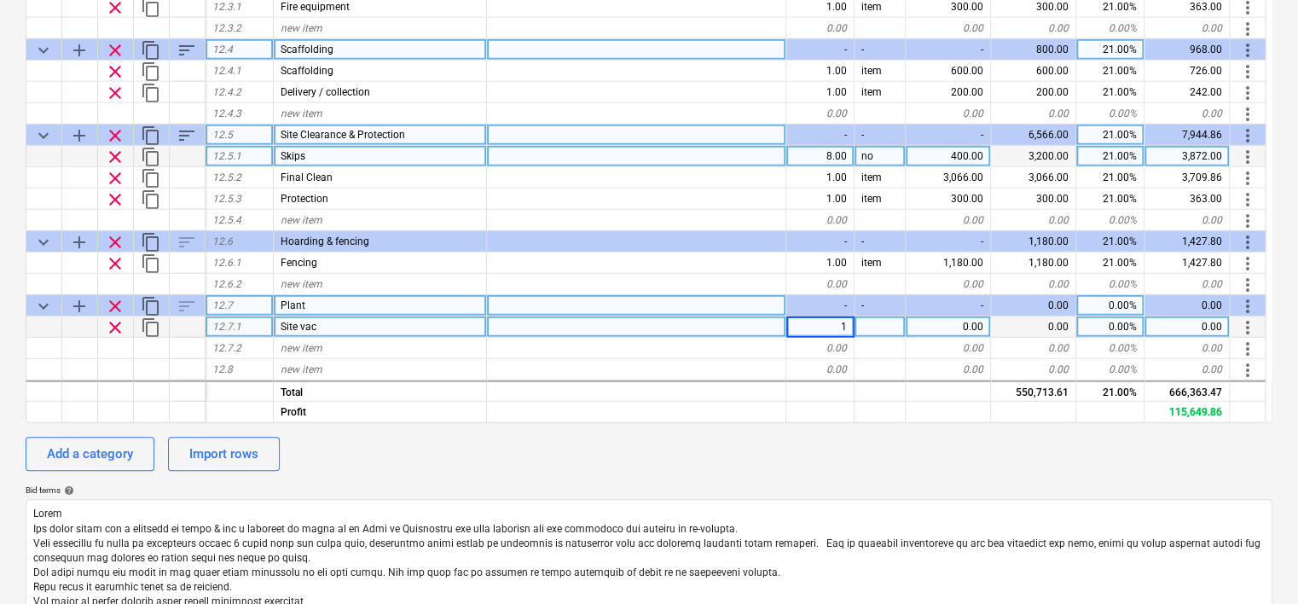
type textarea "x"
type input "item"
type textarea "x"
type input "200"
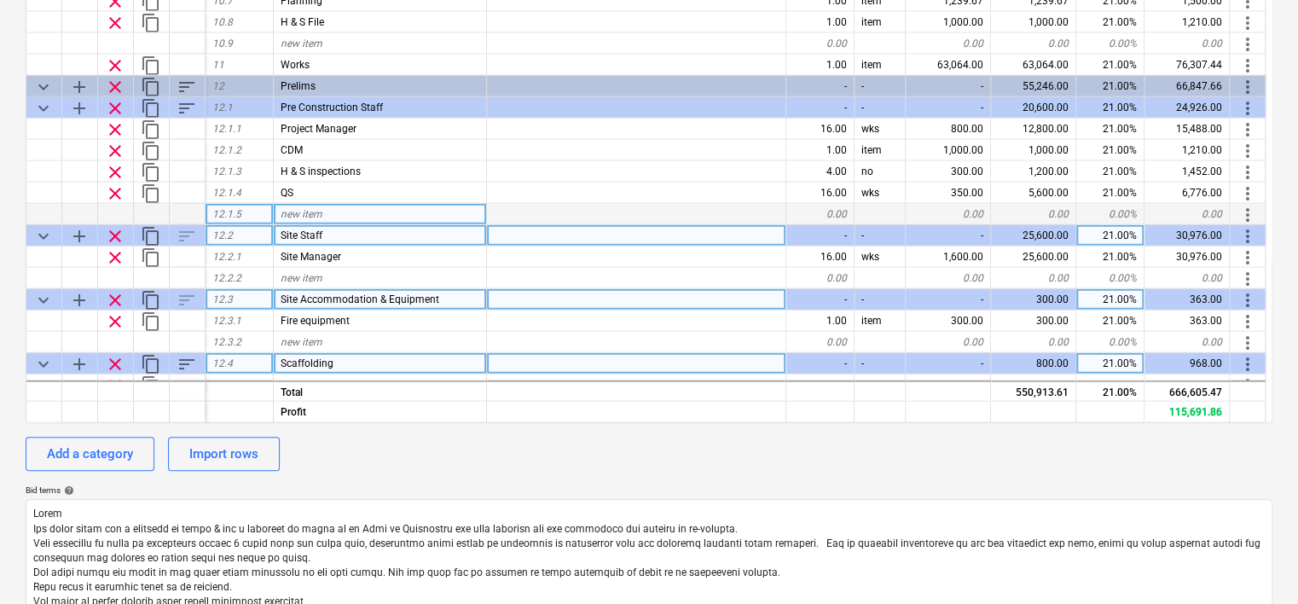
scroll to position [1821, 0]
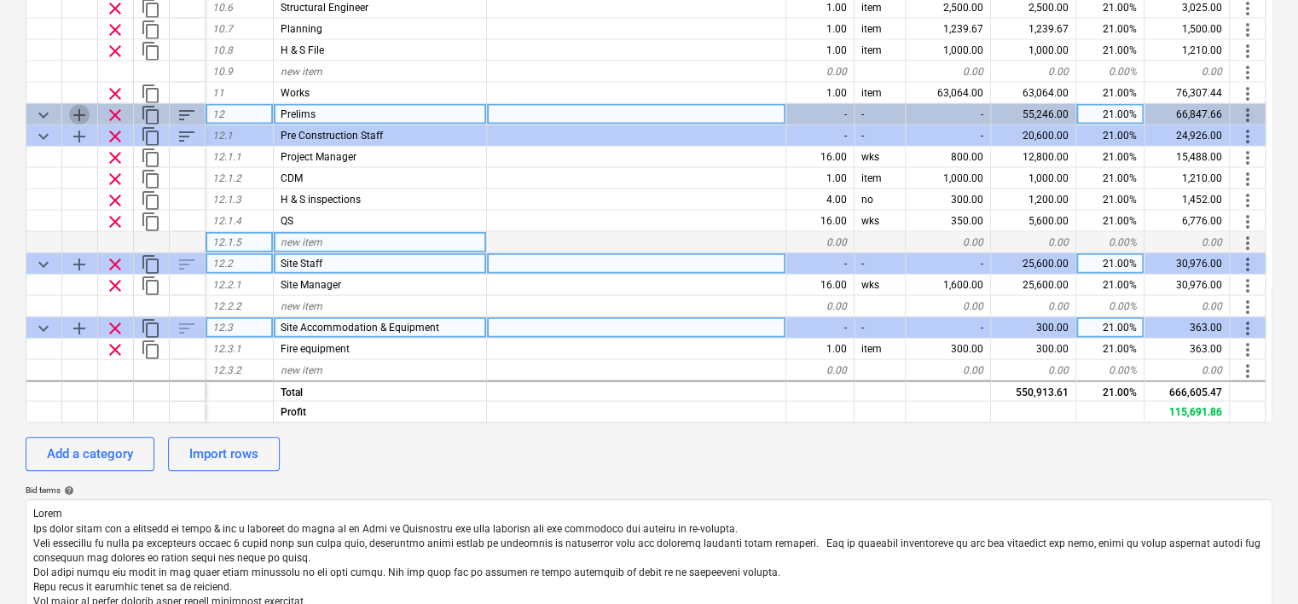
click at [82, 114] on span "add" at bounding box center [79, 114] width 20 height 20
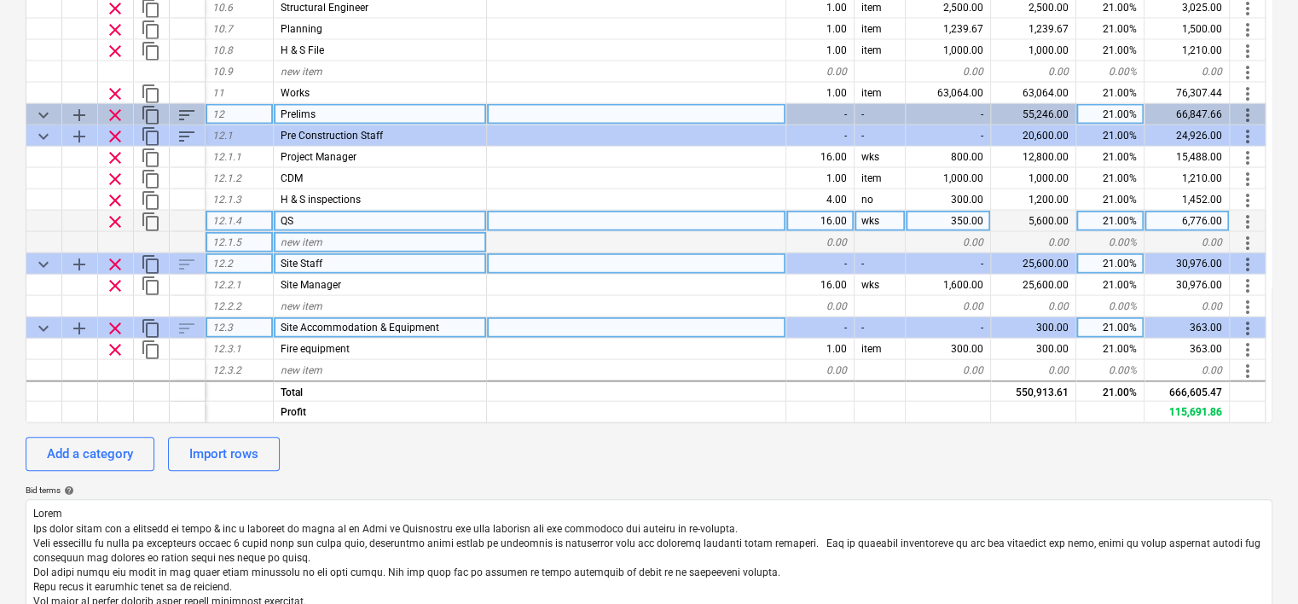
type textarea "x"
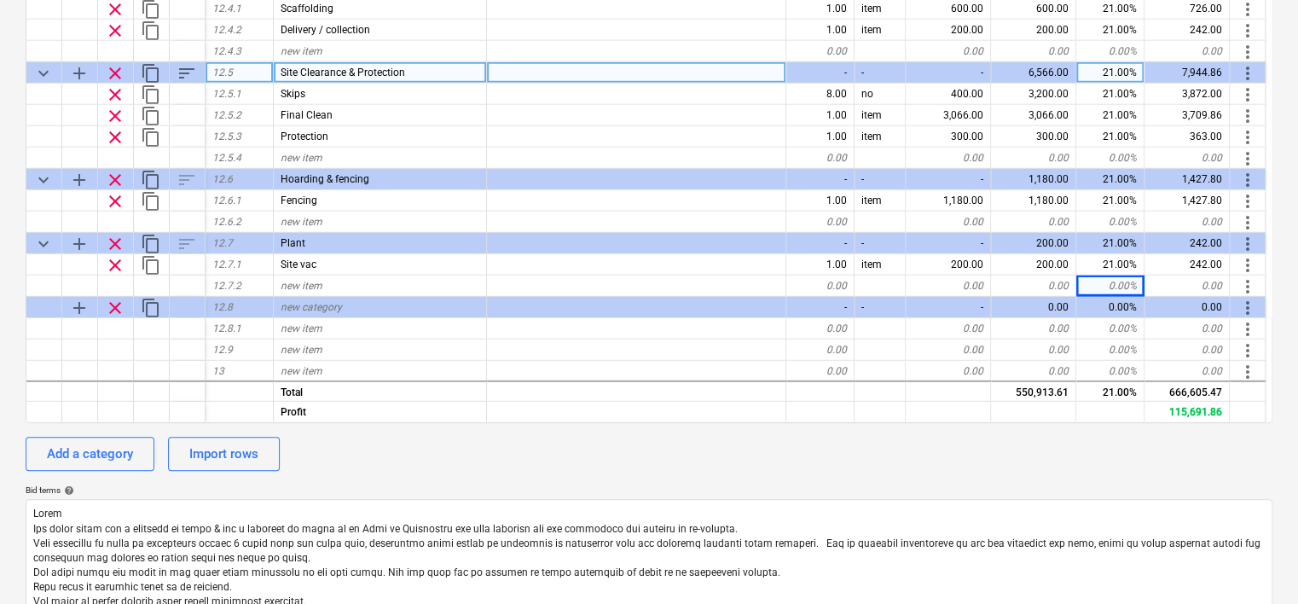
scroll to position [2226, 0]
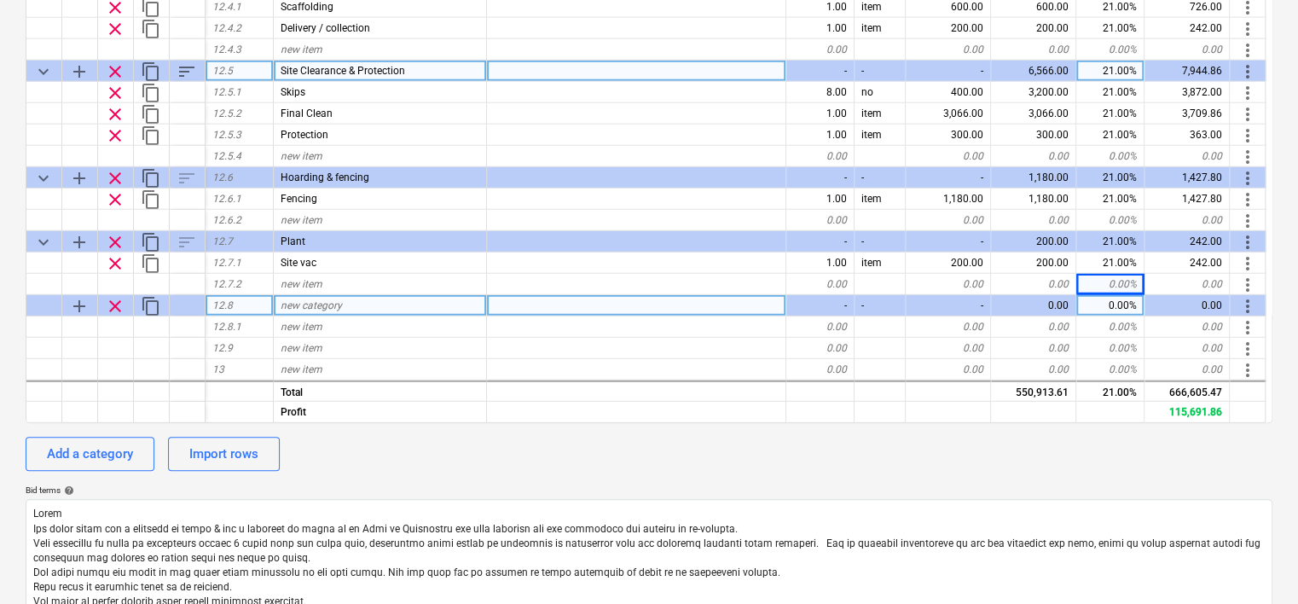
click at [375, 300] on div "new category" at bounding box center [380, 305] width 213 height 21
type input "Sundries"
type textarea "x"
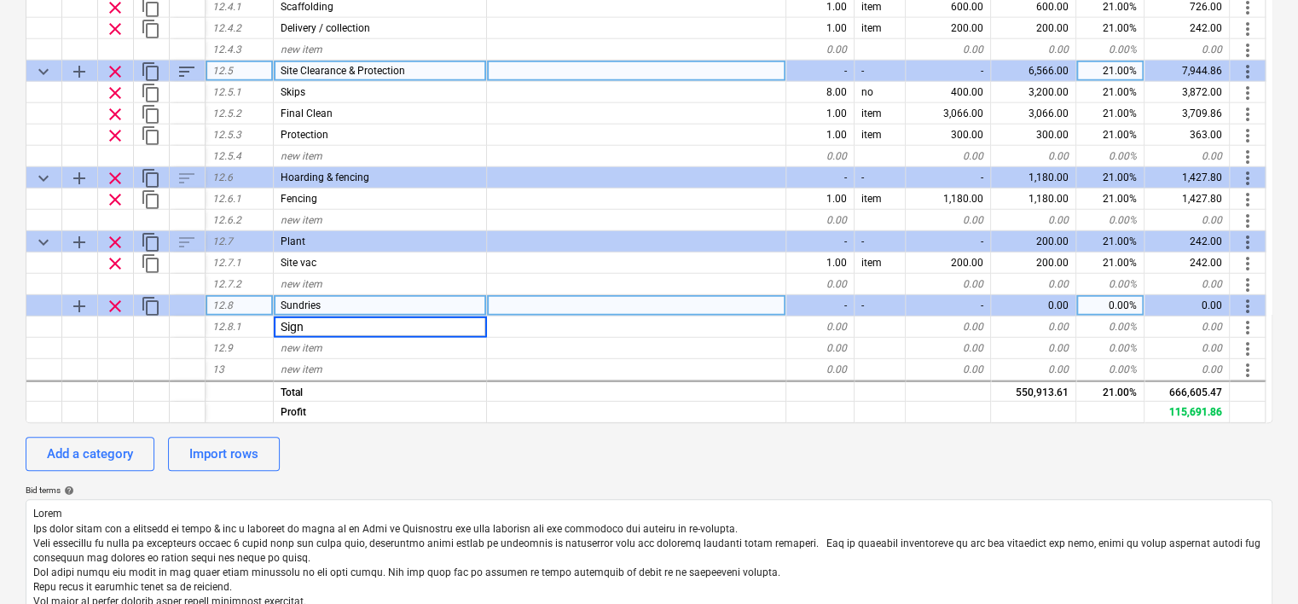
type input "Signs"
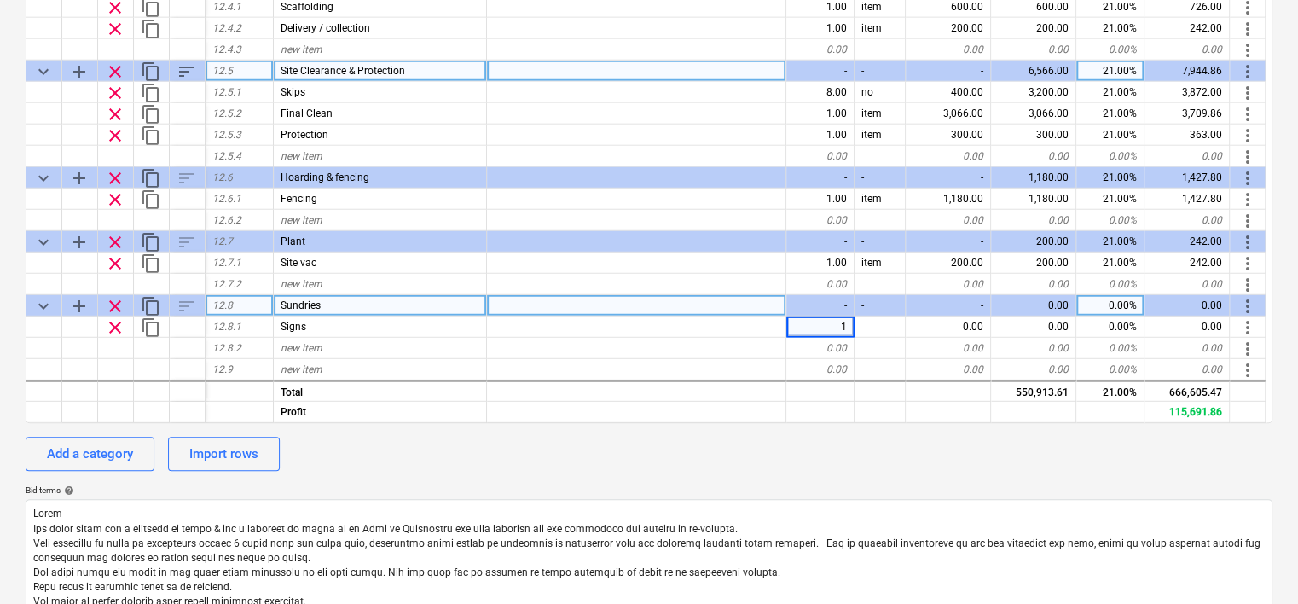
type textarea "x"
type input "item"
type textarea "x"
type input "400"
type textarea "x"
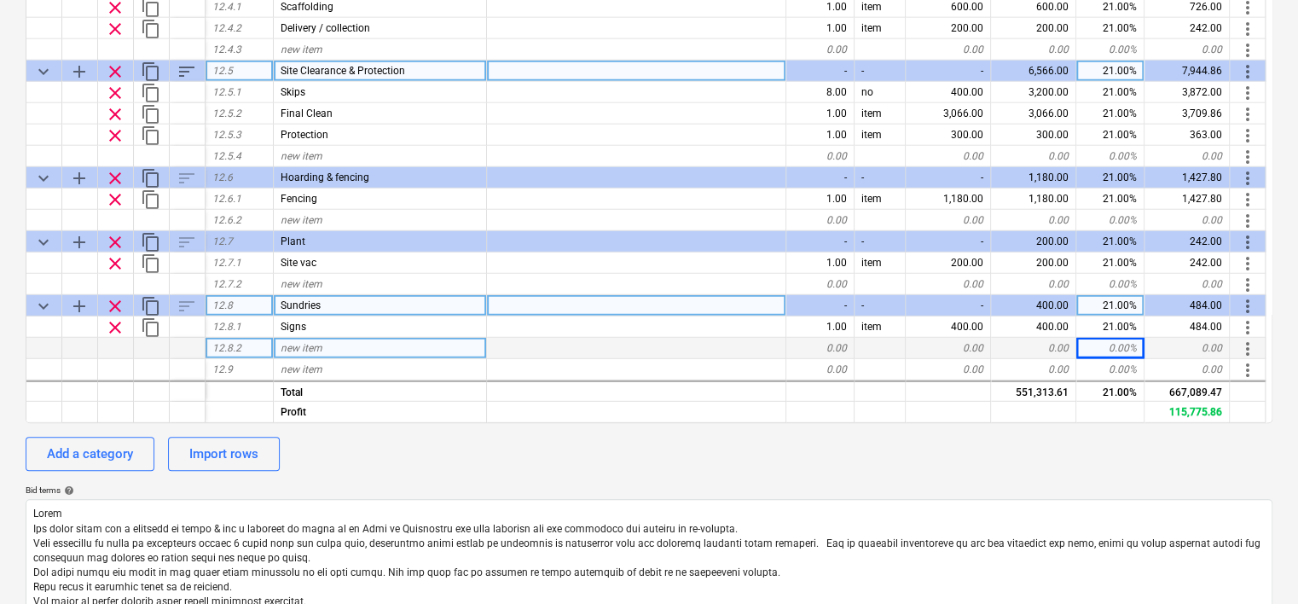
click at [328, 345] on div "new item" at bounding box center [380, 348] width 213 height 21
type input "Car parking"
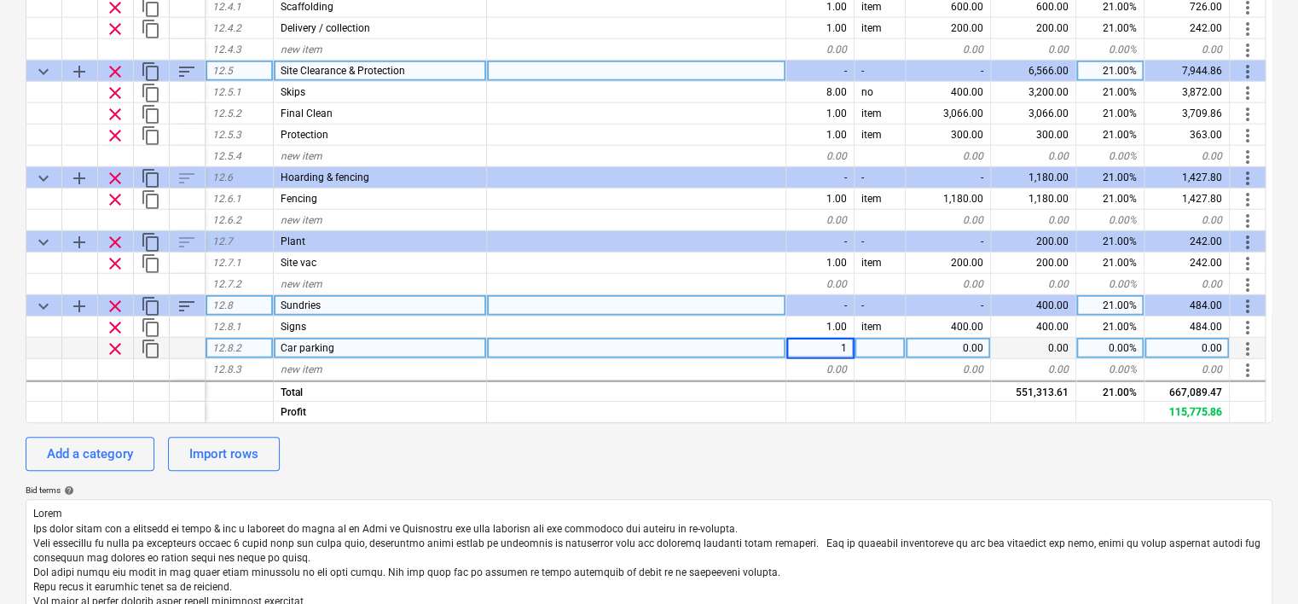
type textarea "x"
type input "item"
type textarea "x"
type input "720"
type textarea "x"
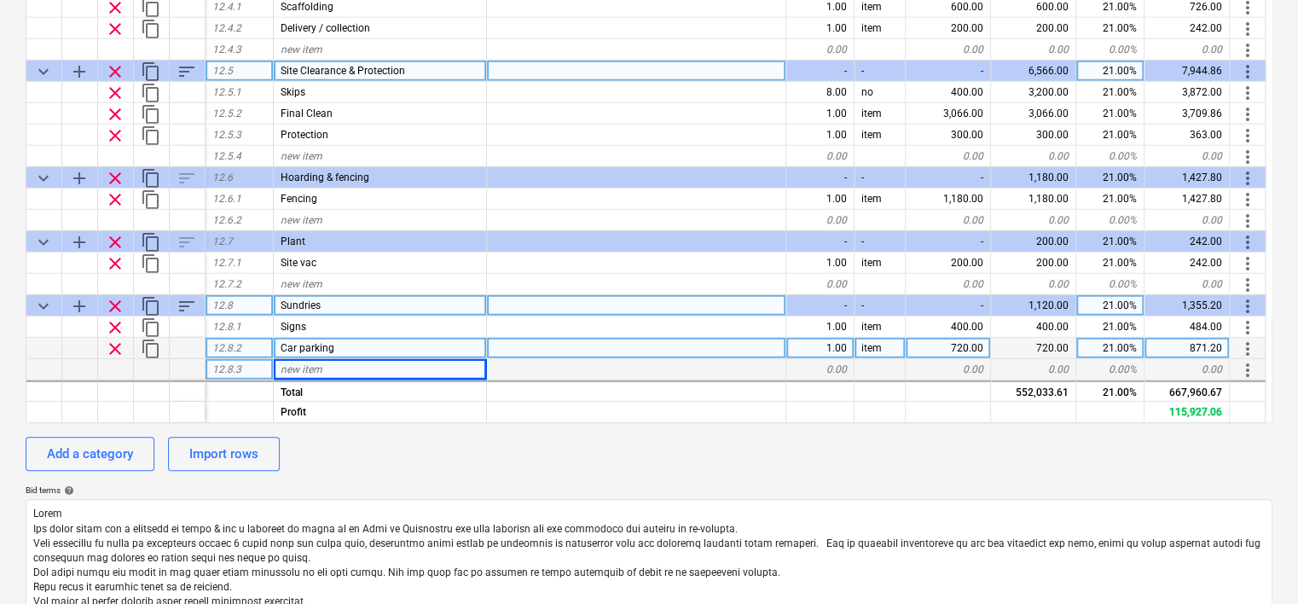
click at [324, 366] on div "new item" at bounding box center [380, 369] width 213 height 21
type input "Protective clothing"
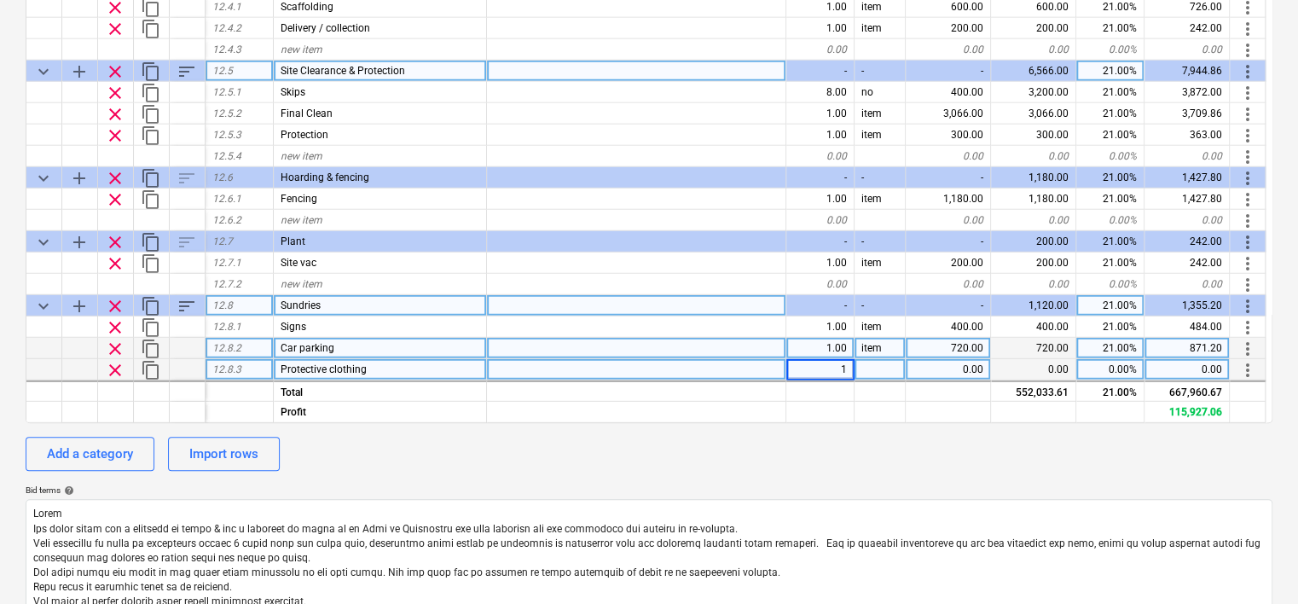
type textarea "x"
type input "item"
type textarea "x"
type input "288"
type textarea "x"
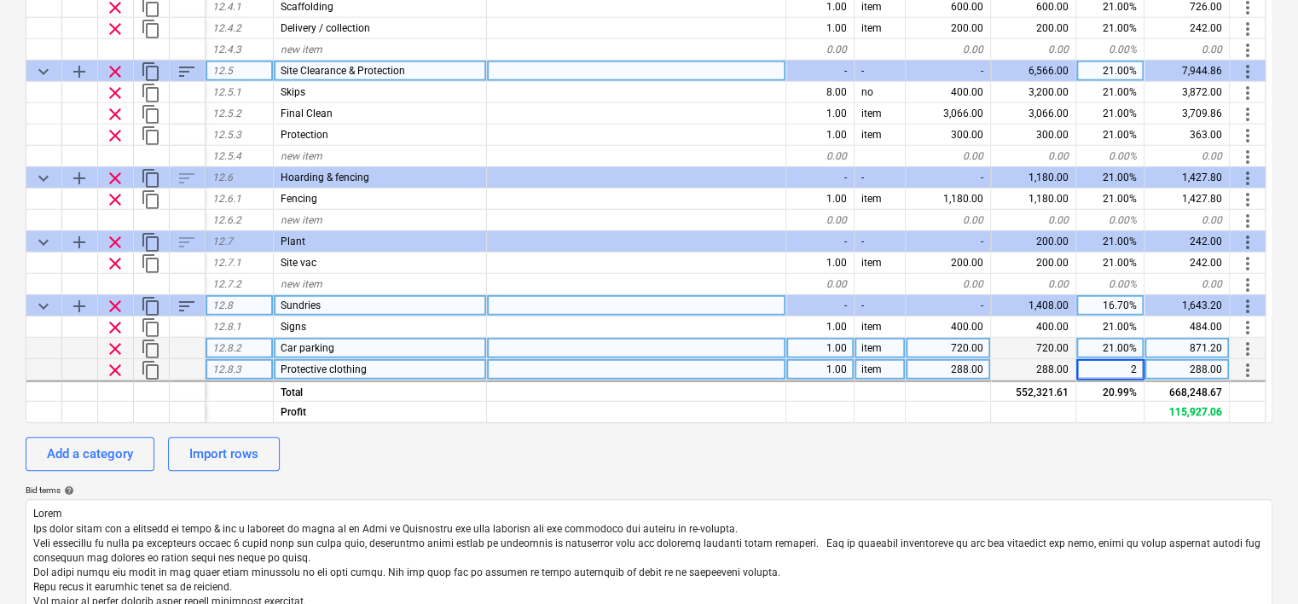
type input "21"
type textarea "x"
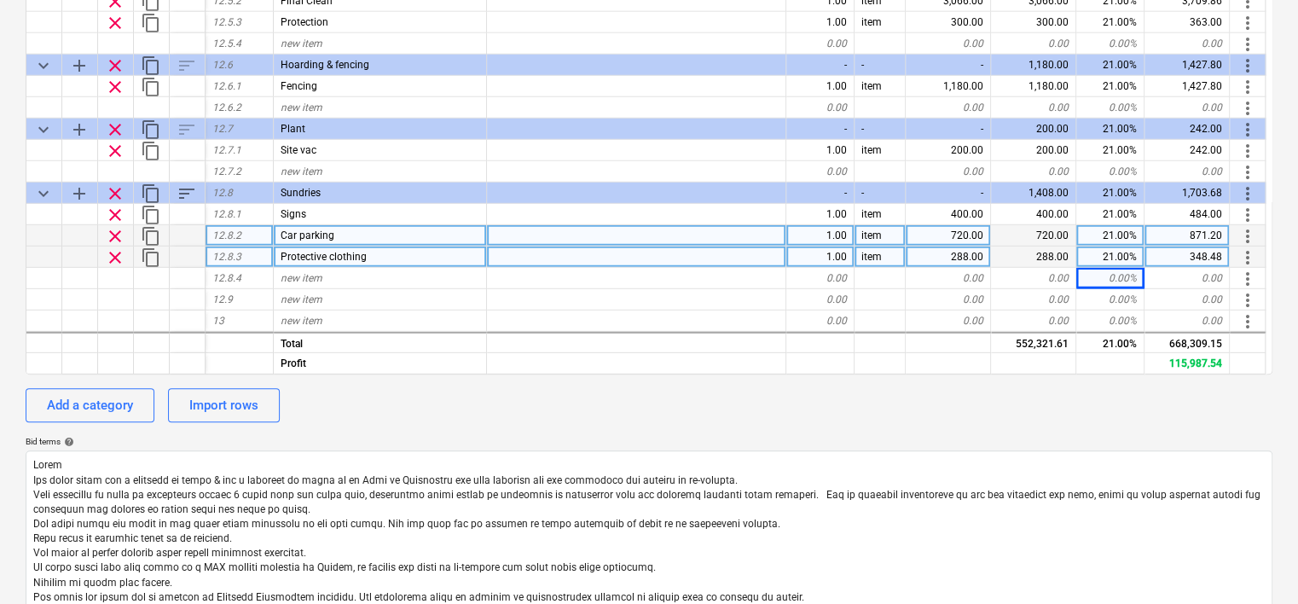
scroll to position [422, 0]
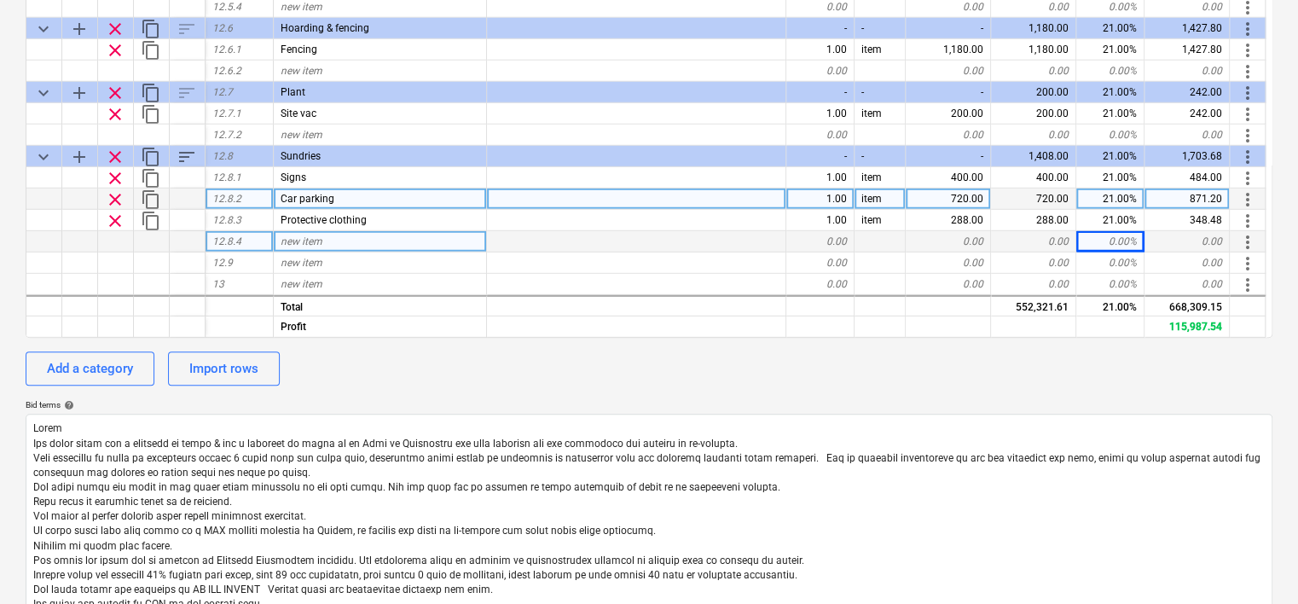
click at [335, 239] on div "new item" at bounding box center [380, 241] width 213 height 21
type input "Drawing copies"
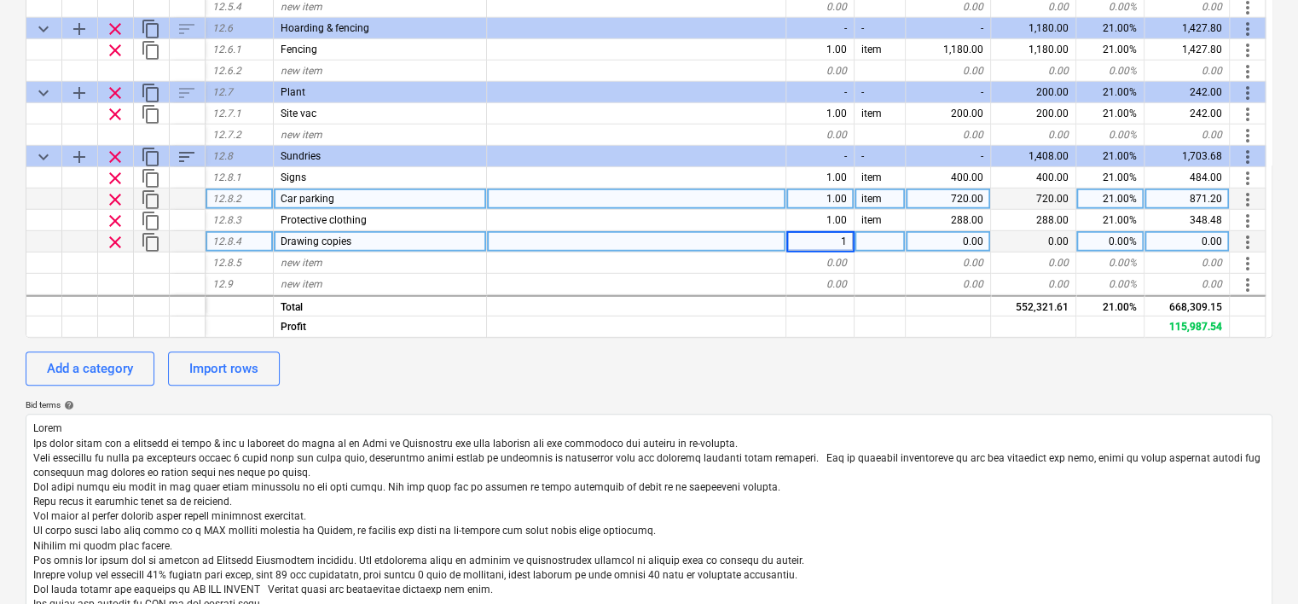
type textarea "x"
type input "item"
type textarea "x"
type input "350"
type textarea "x"
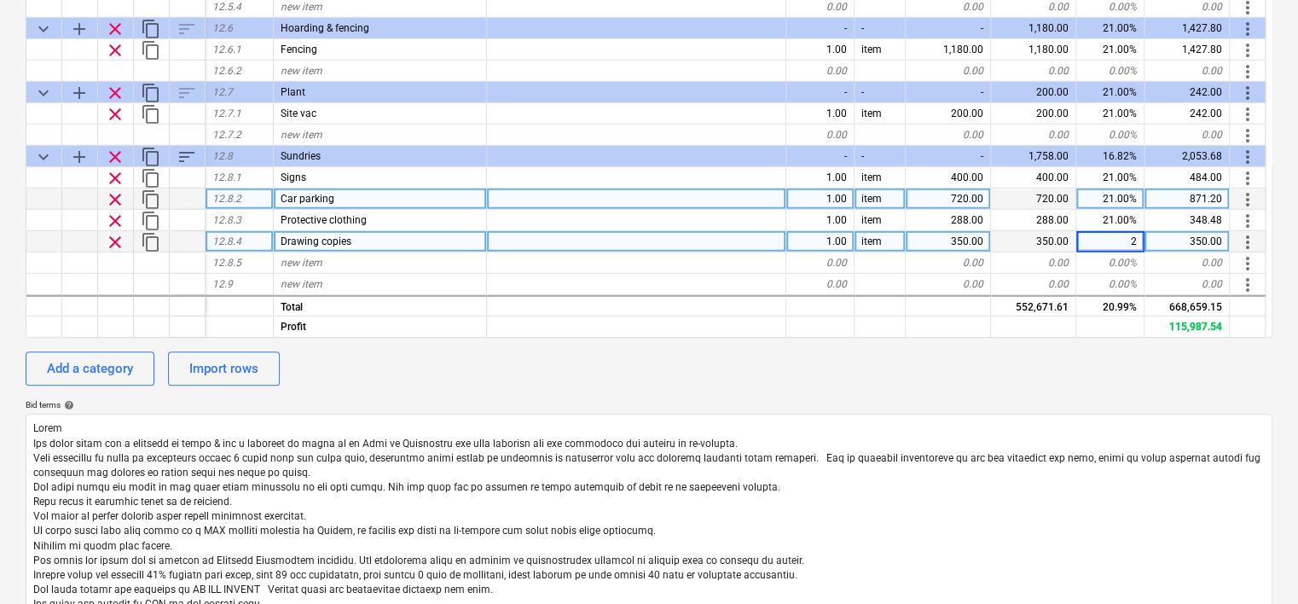
type input "21"
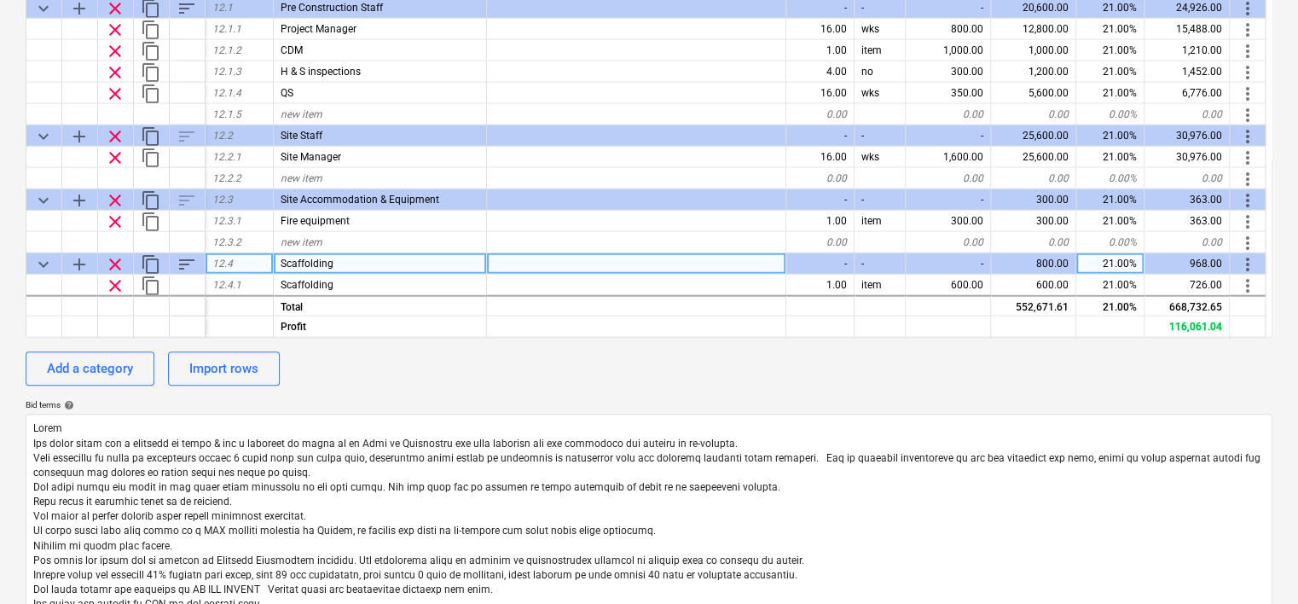
scroll to position [1778, 0]
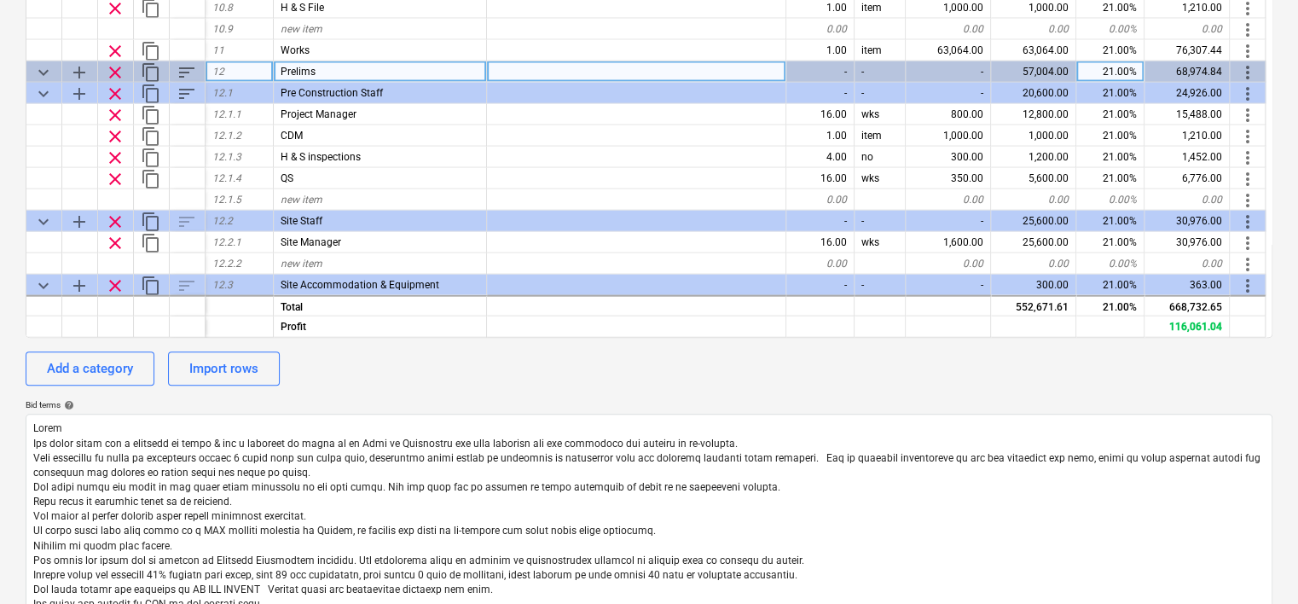
click at [81, 71] on span "add" at bounding box center [79, 71] width 20 height 20
type textarea "x"
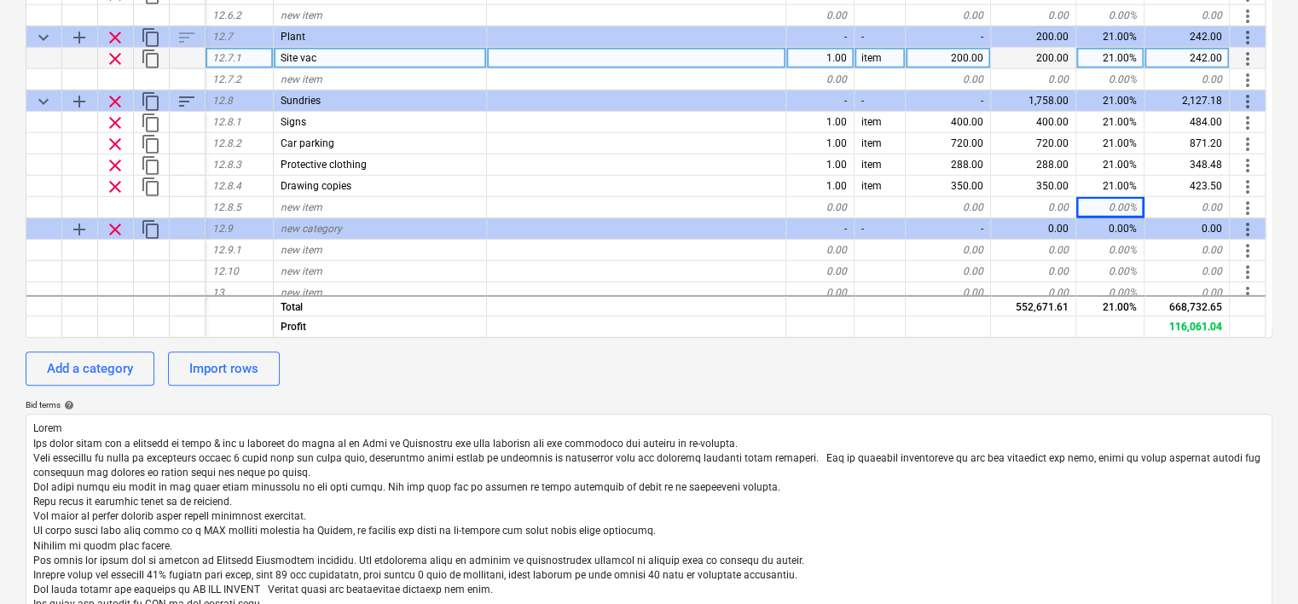
scroll to position [2354, 0]
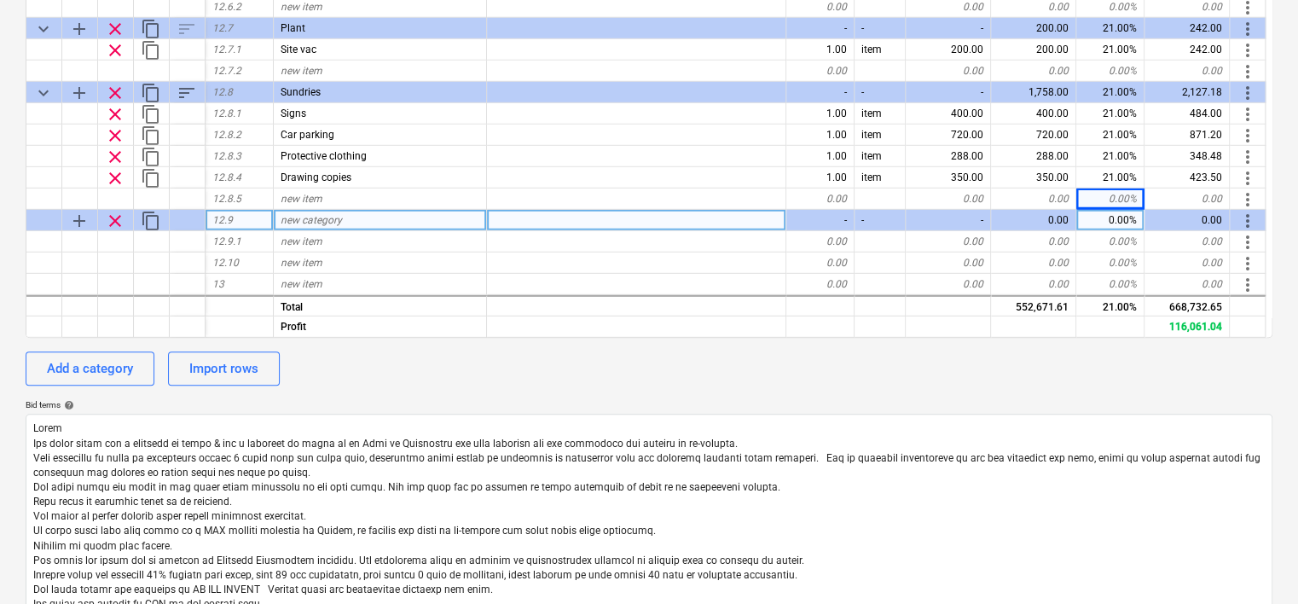
click at [338, 221] on span "new category" at bounding box center [311, 220] width 61 height 12
type input "Labourers"
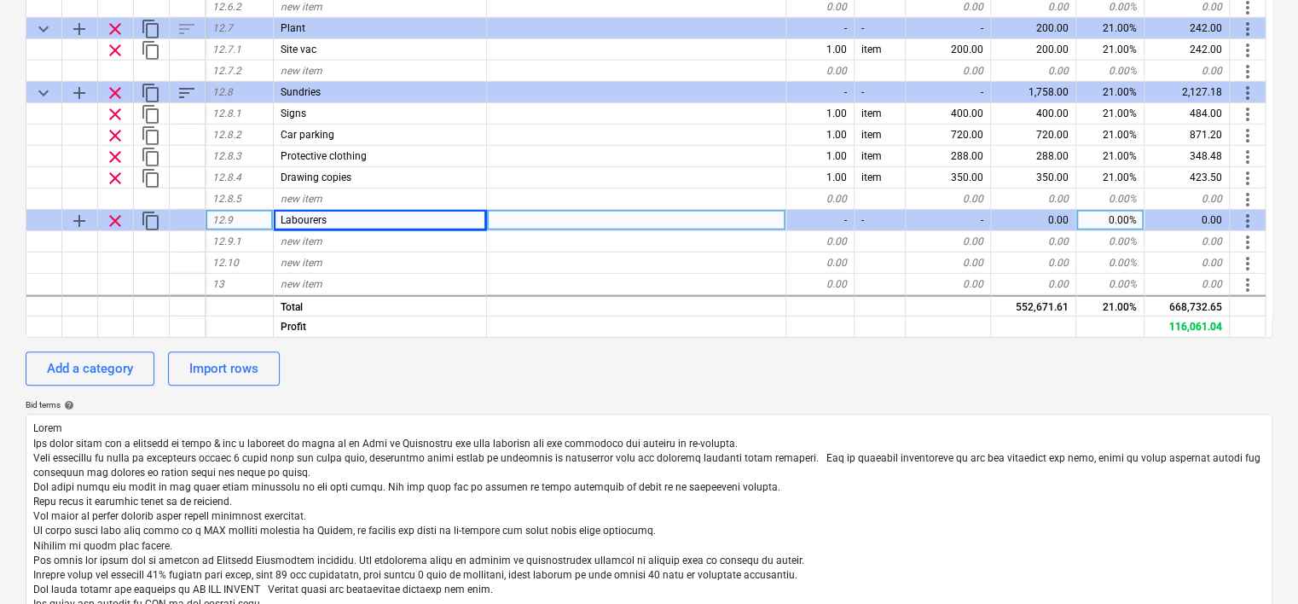
type textarea "x"
click at [330, 243] on div "new item" at bounding box center [380, 241] width 213 height 21
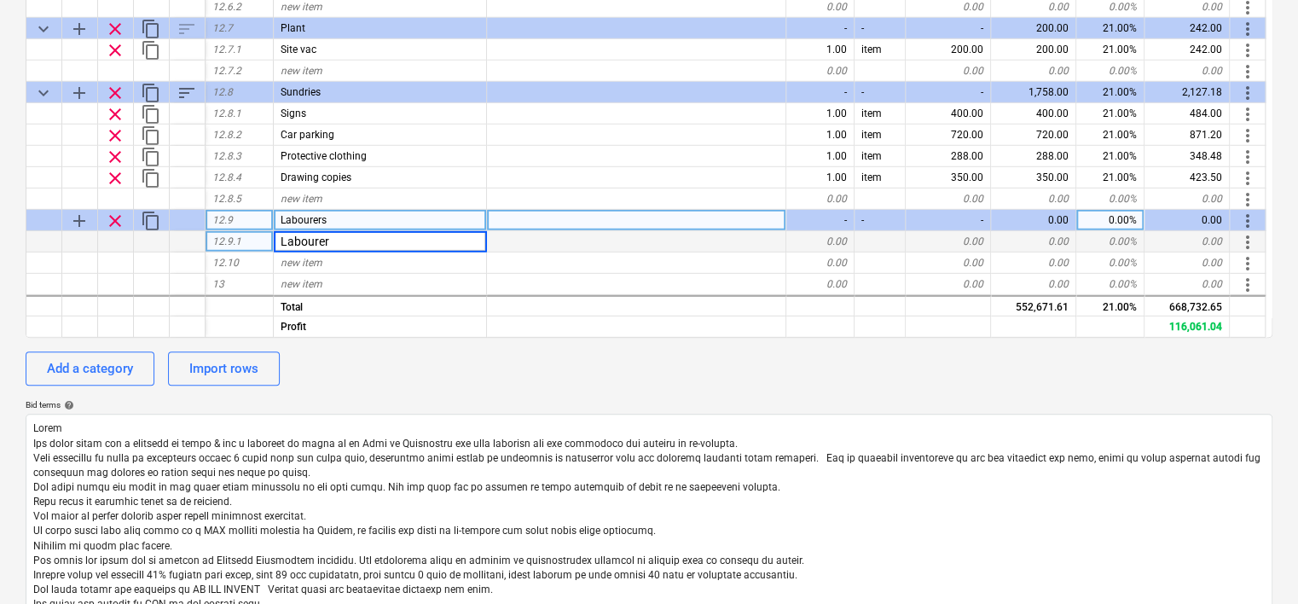
type input "Labourers"
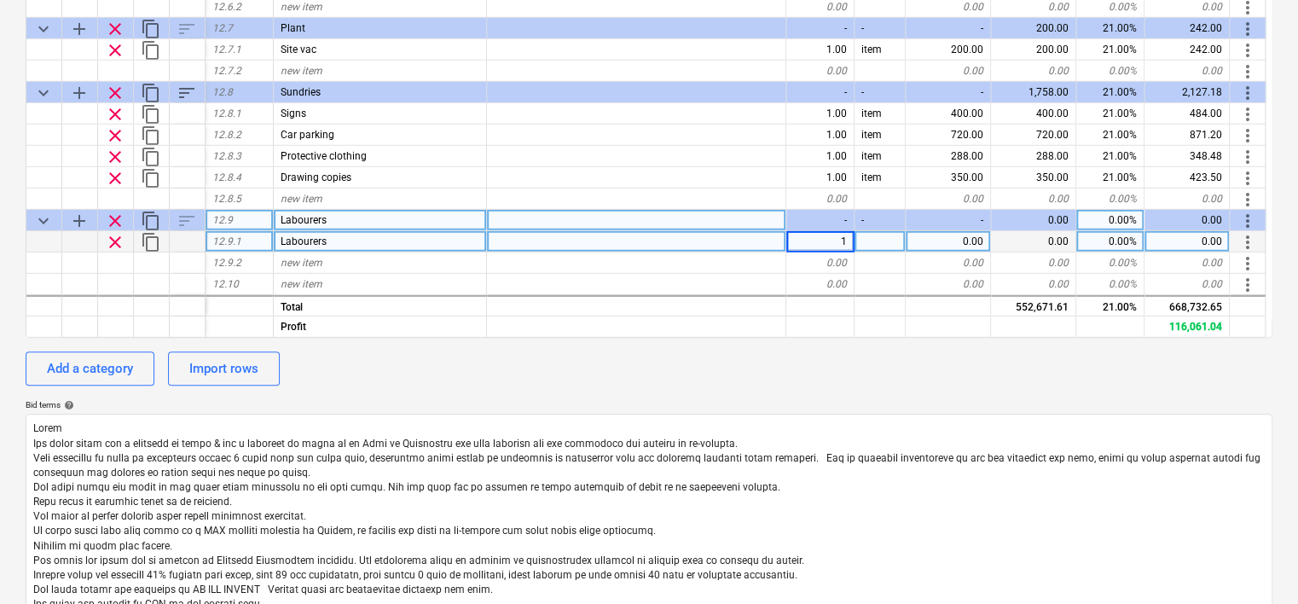
type textarea "x"
type input "item"
type textarea "x"
type input "wks"
type textarea "x"
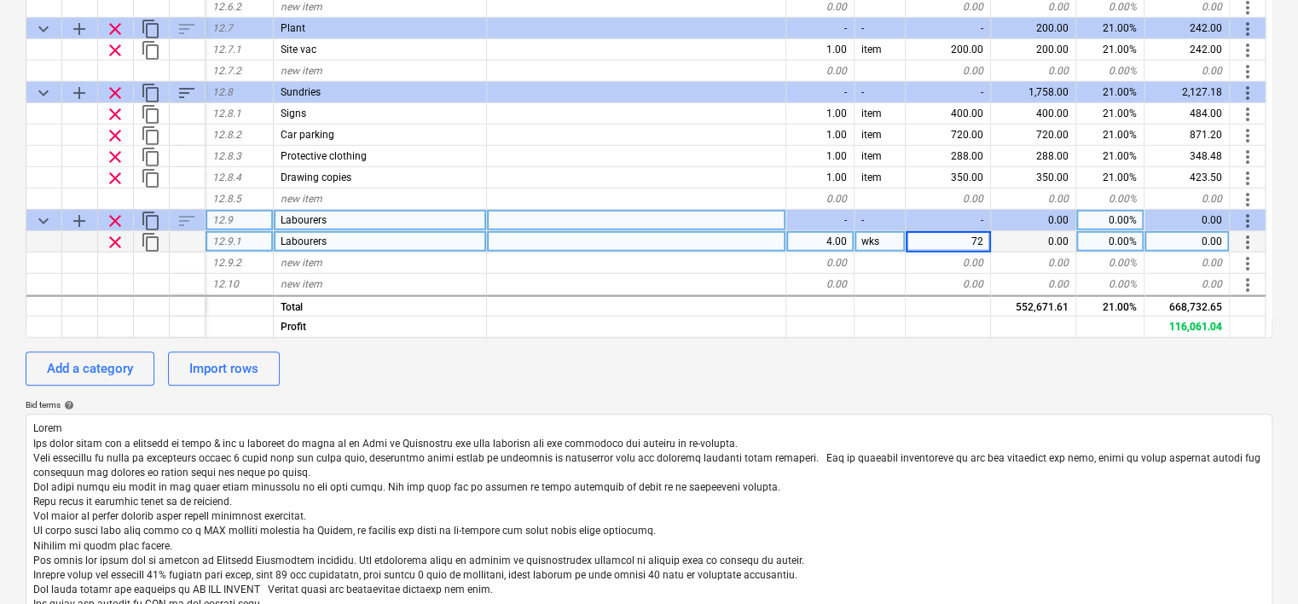
type input "720"
type textarea "x"
type input "8"
type textarea "x"
click at [977, 241] on div "720.00" at bounding box center [948, 241] width 85 height 21
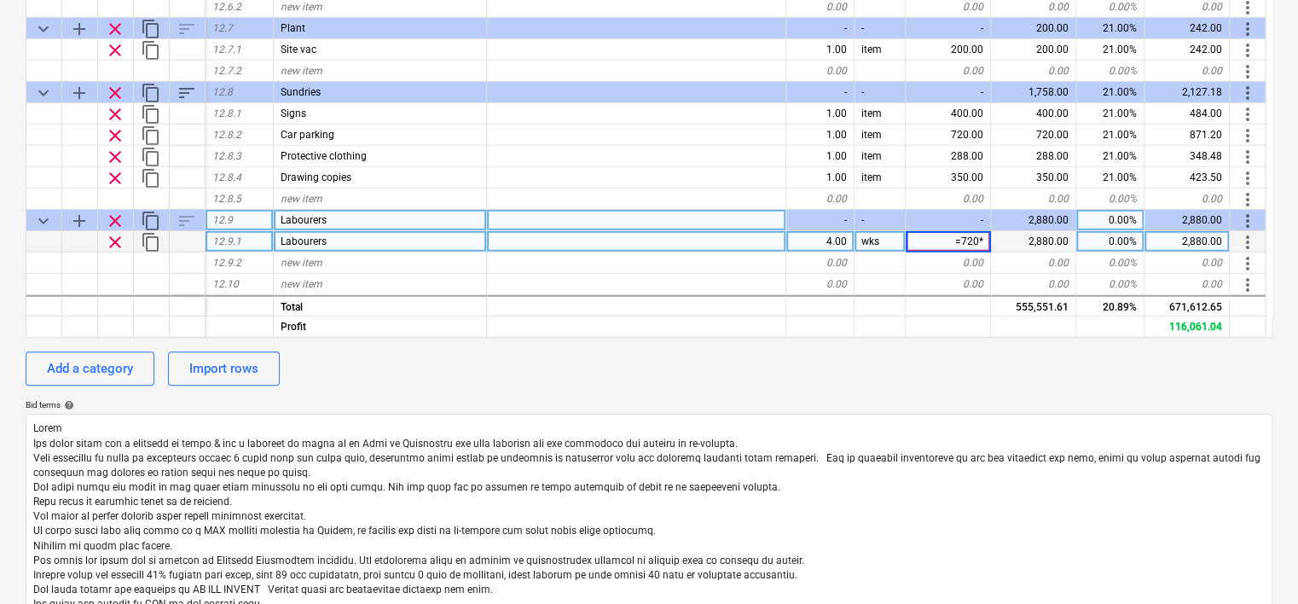
type input "=720*2"
type input "1440"
type textarea "x"
type input "21"
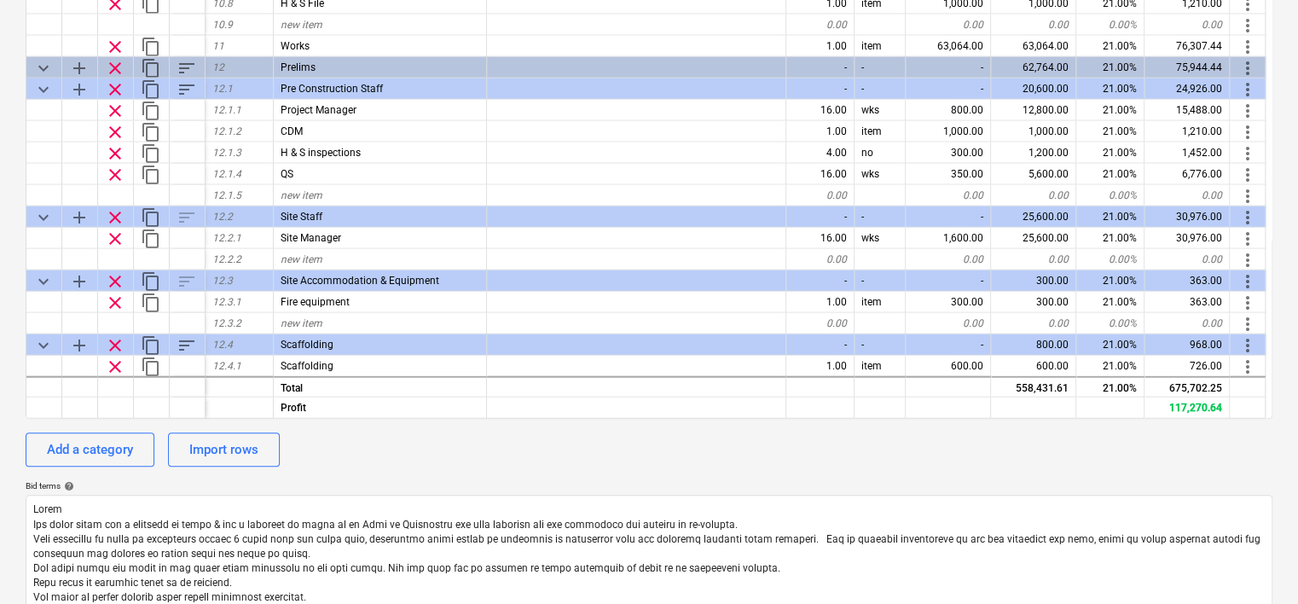
scroll to position [1778, 0]
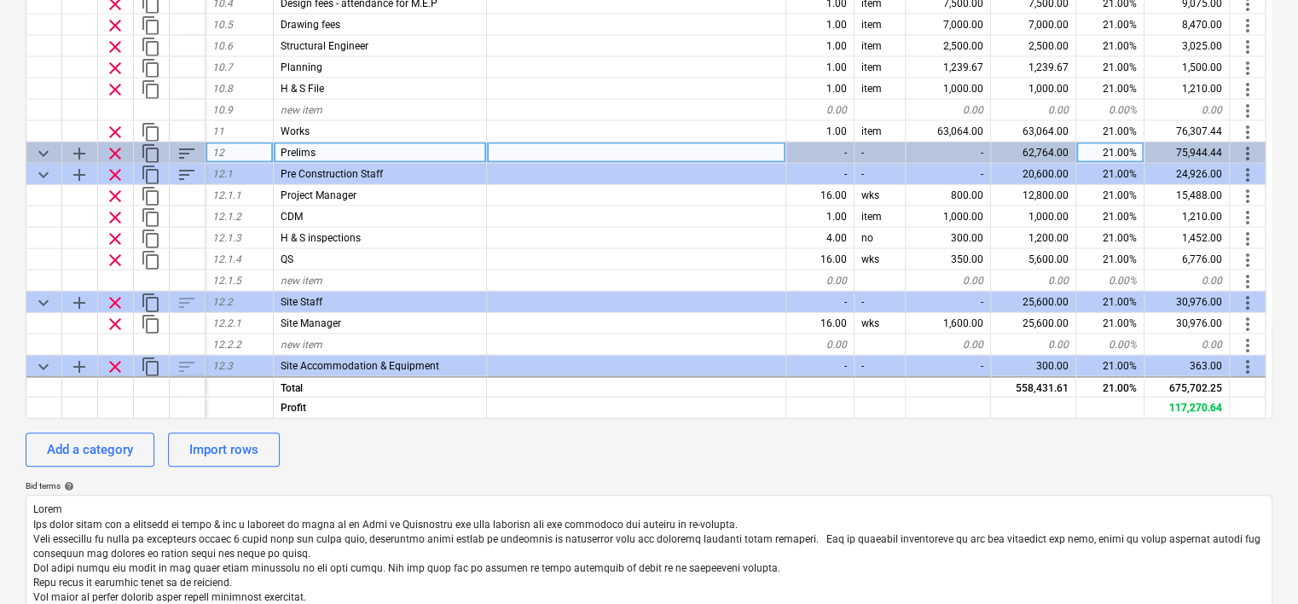
click at [1037, 149] on div "62,764.00" at bounding box center [1033, 152] width 85 height 21
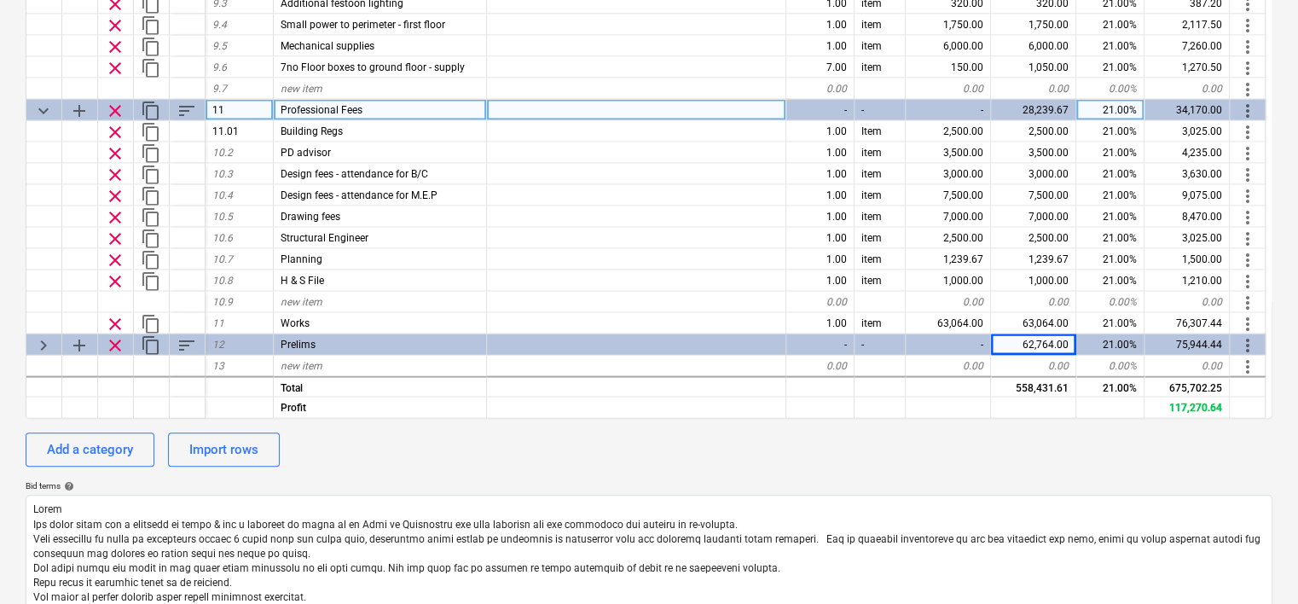
click at [45, 110] on span "keyboard_arrow_down" at bounding box center [43, 110] width 20 height 20
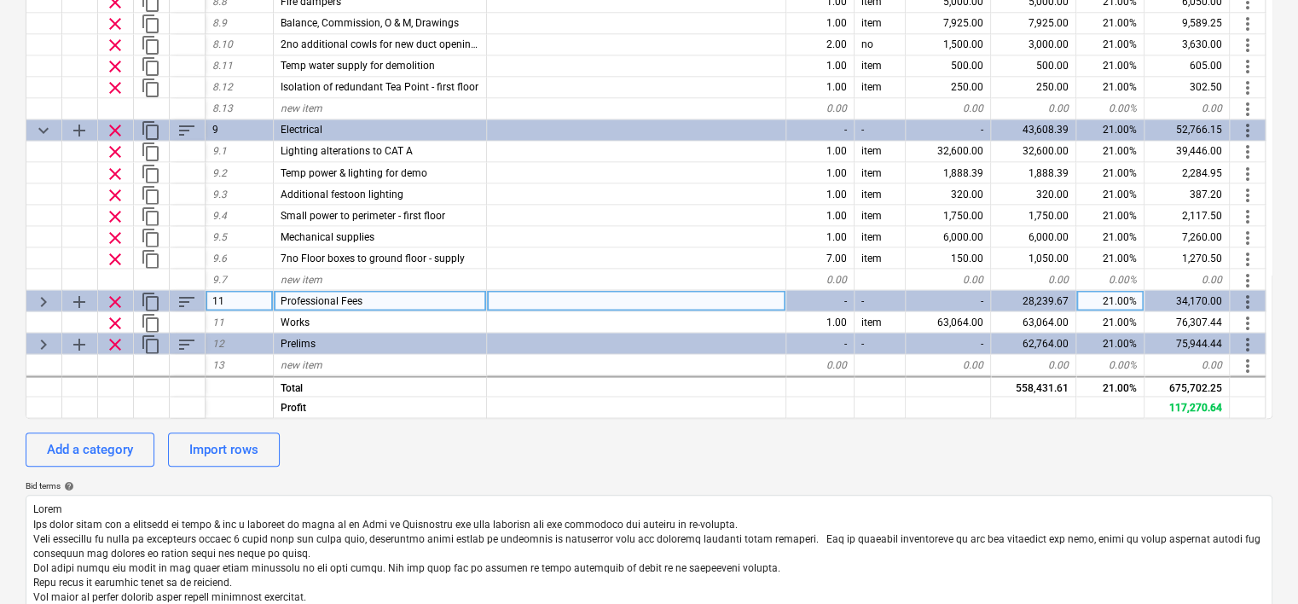
scroll to position [1394, 0]
click at [41, 300] on span "keyboard_arrow_right" at bounding box center [43, 302] width 20 height 20
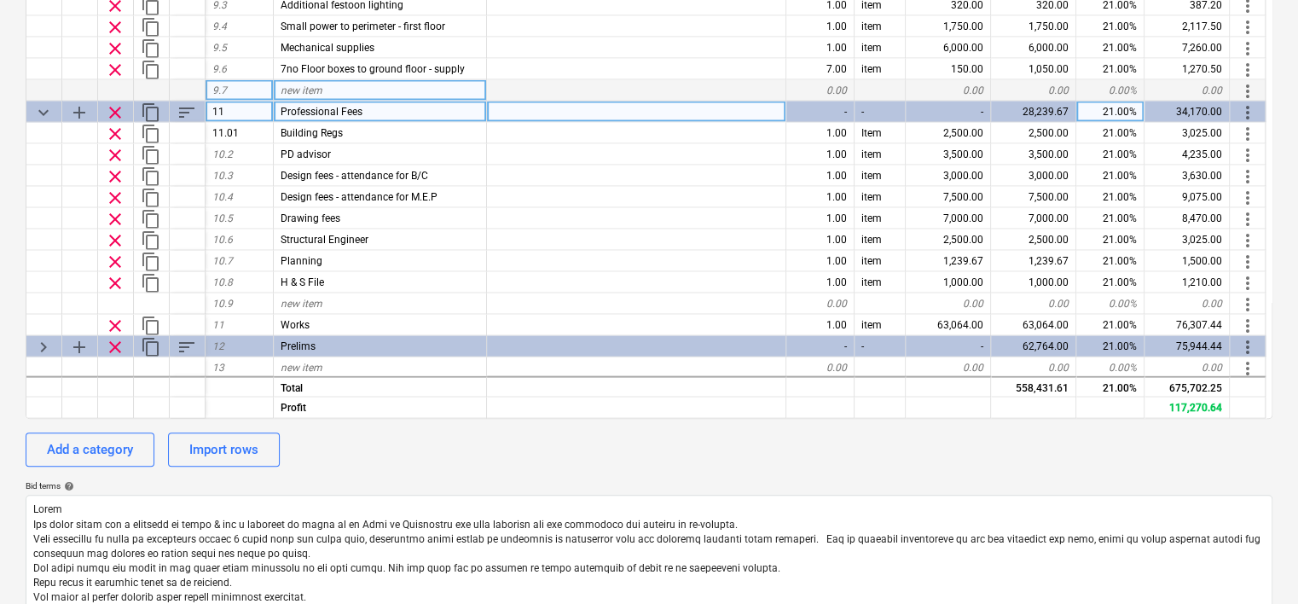
scroll to position [1586, 0]
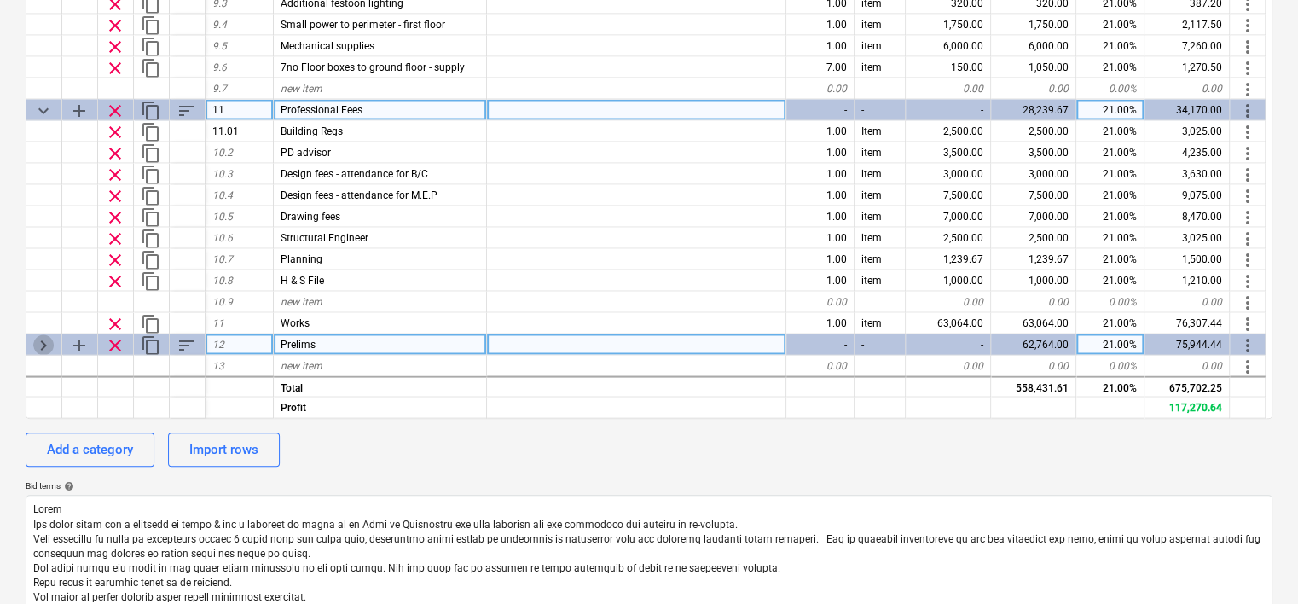
click at [45, 340] on span "keyboard_arrow_right" at bounding box center [43, 344] width 20 height 20
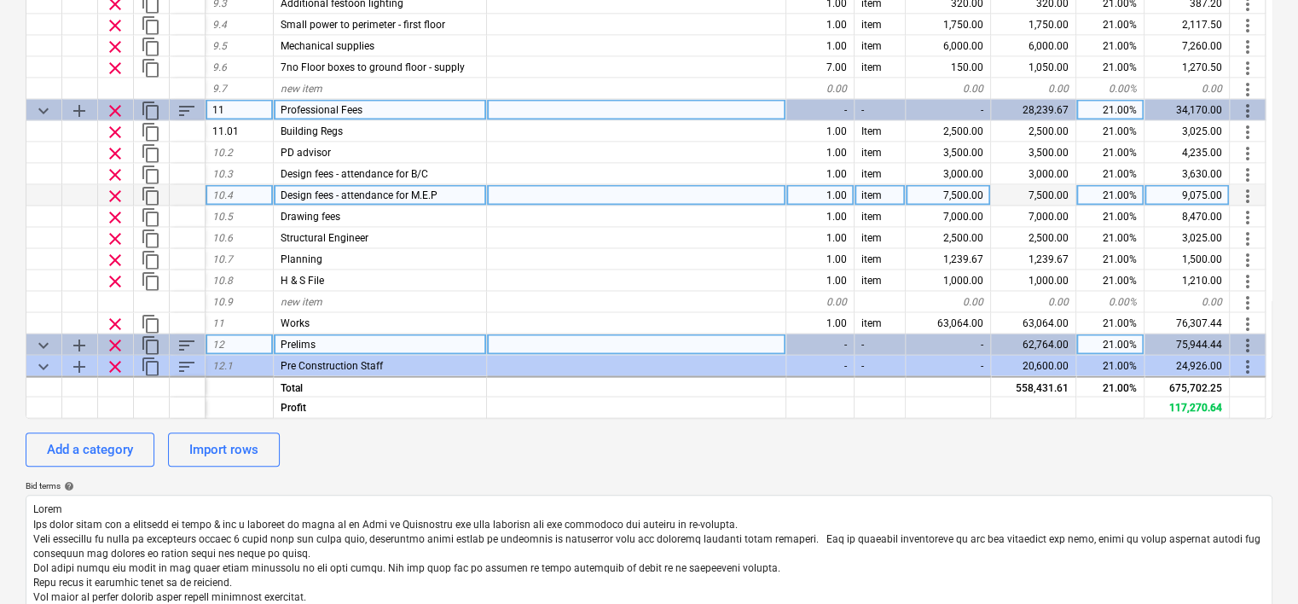
scroll to position [1672, 0]
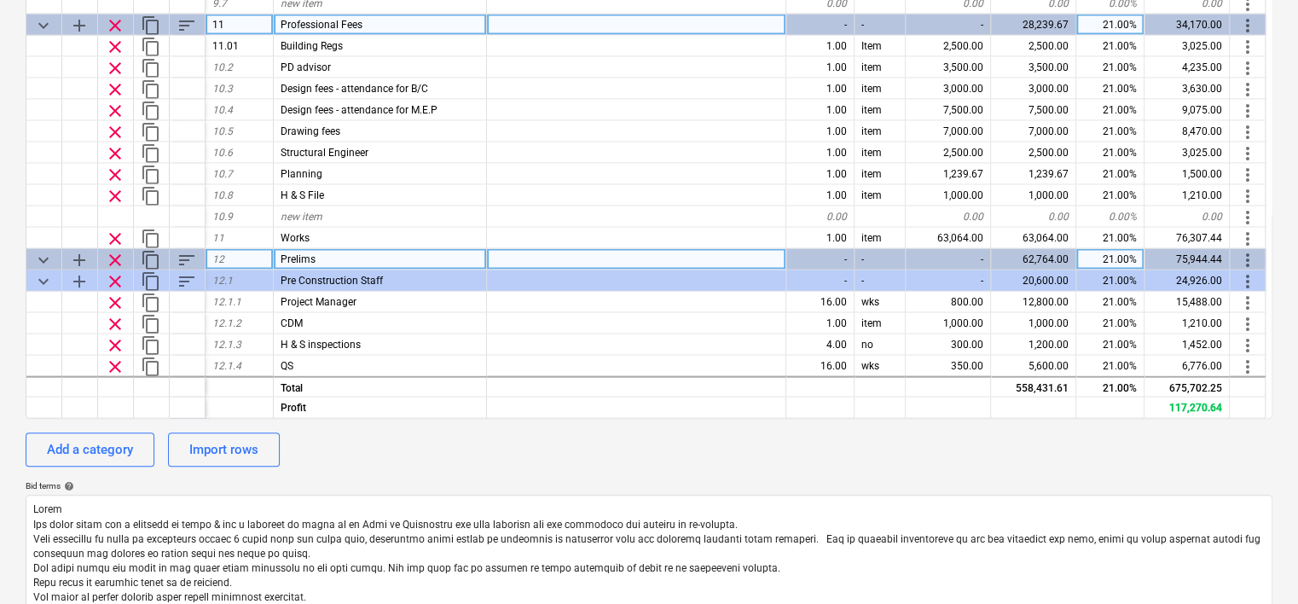
click at [330, 256] on div "Prelims" at bounding box center [380, 258] width 213 height 21
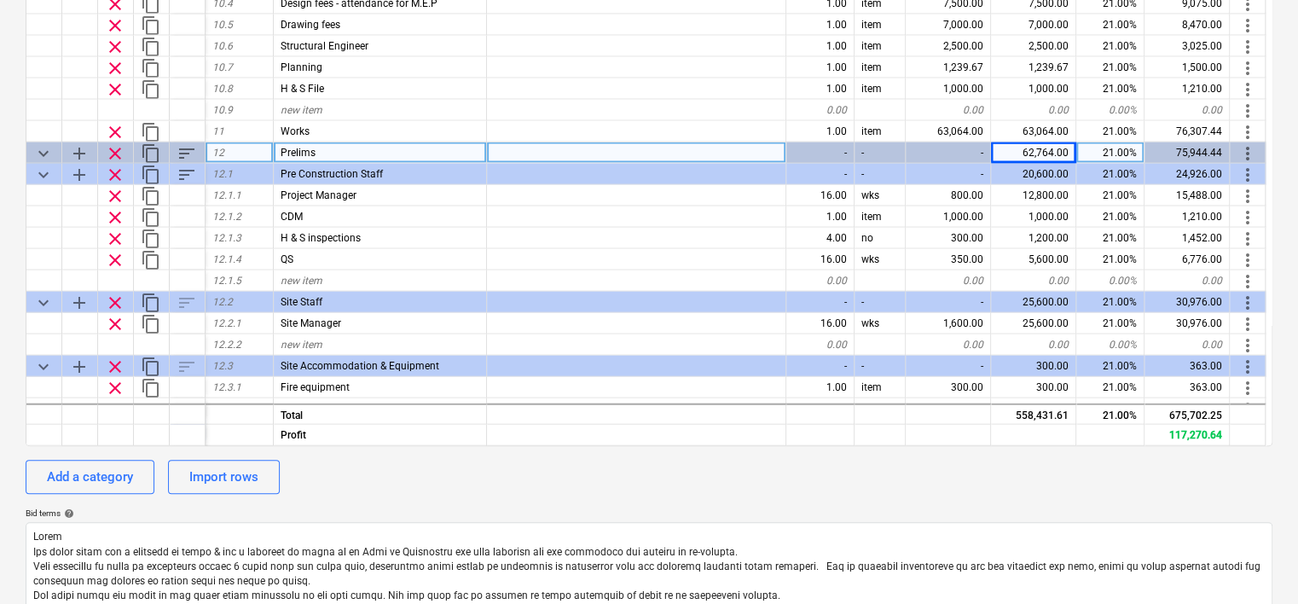
scroll to position [304, 0]
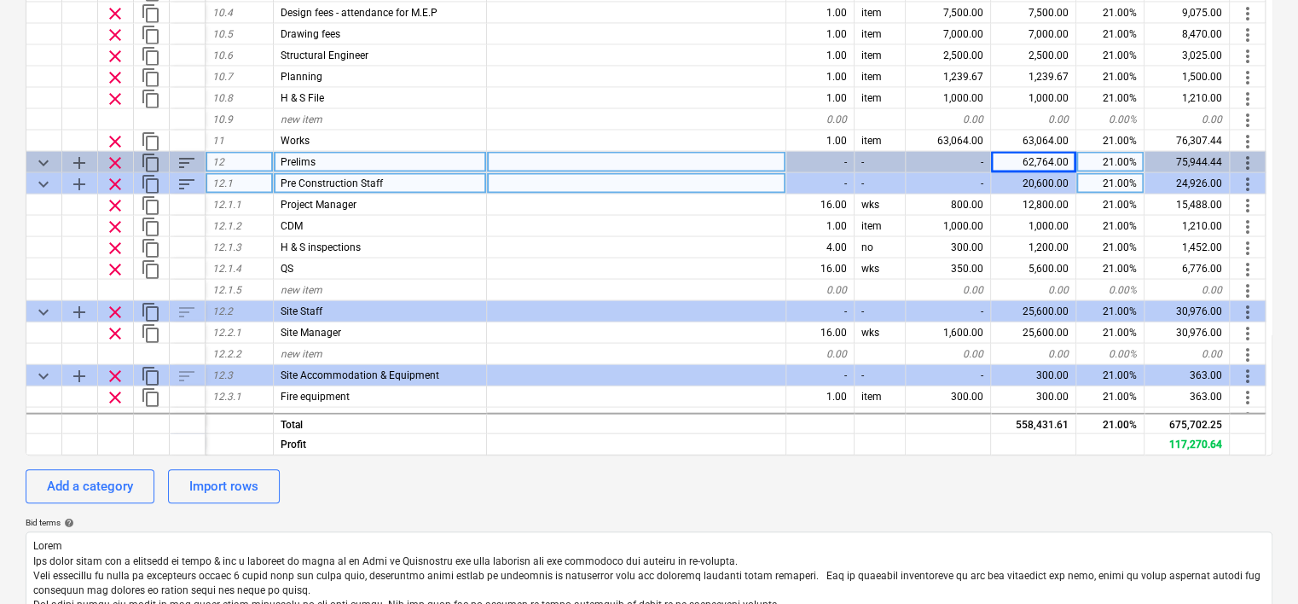
click at [118, 179] on span "clear" at bounding box center [115, 183] width 20 height 20
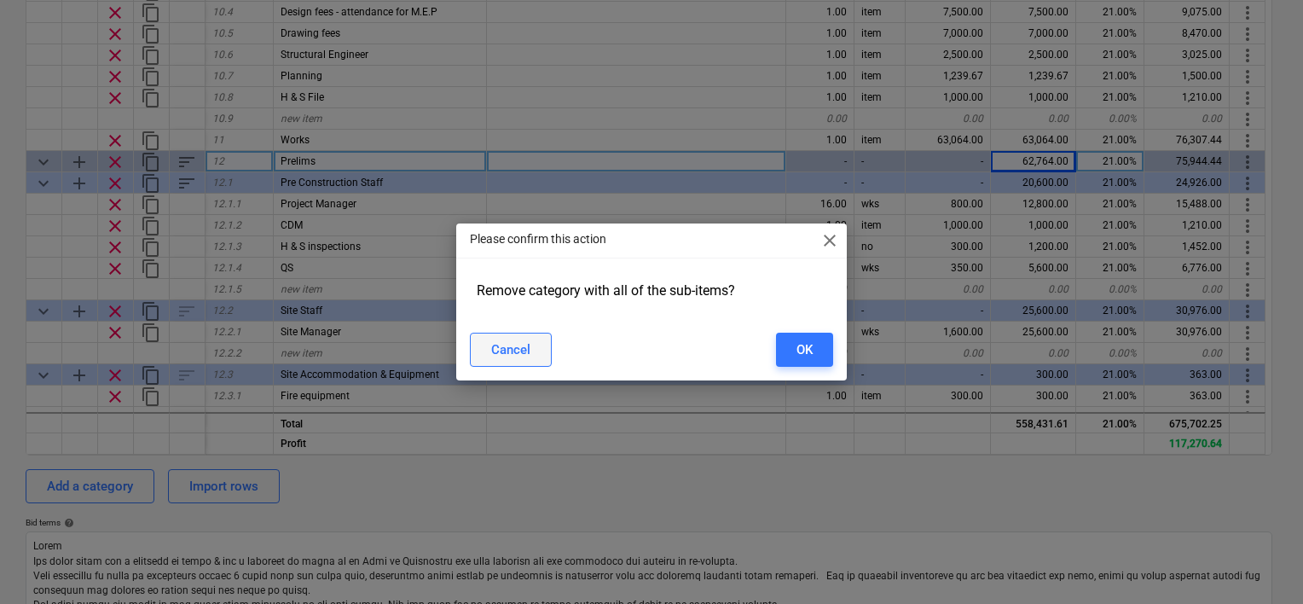
click at [525, 345] on div "Cancel" at bounding box center [510, 350] width 39 height 22
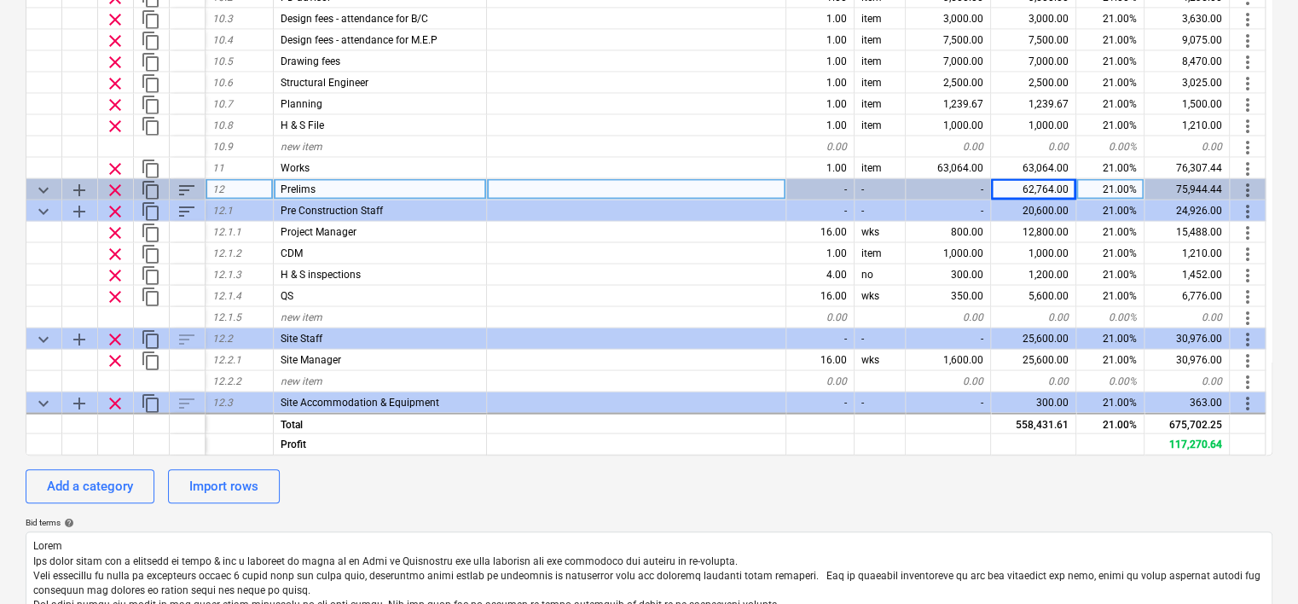
scroll to position [1864, 0]
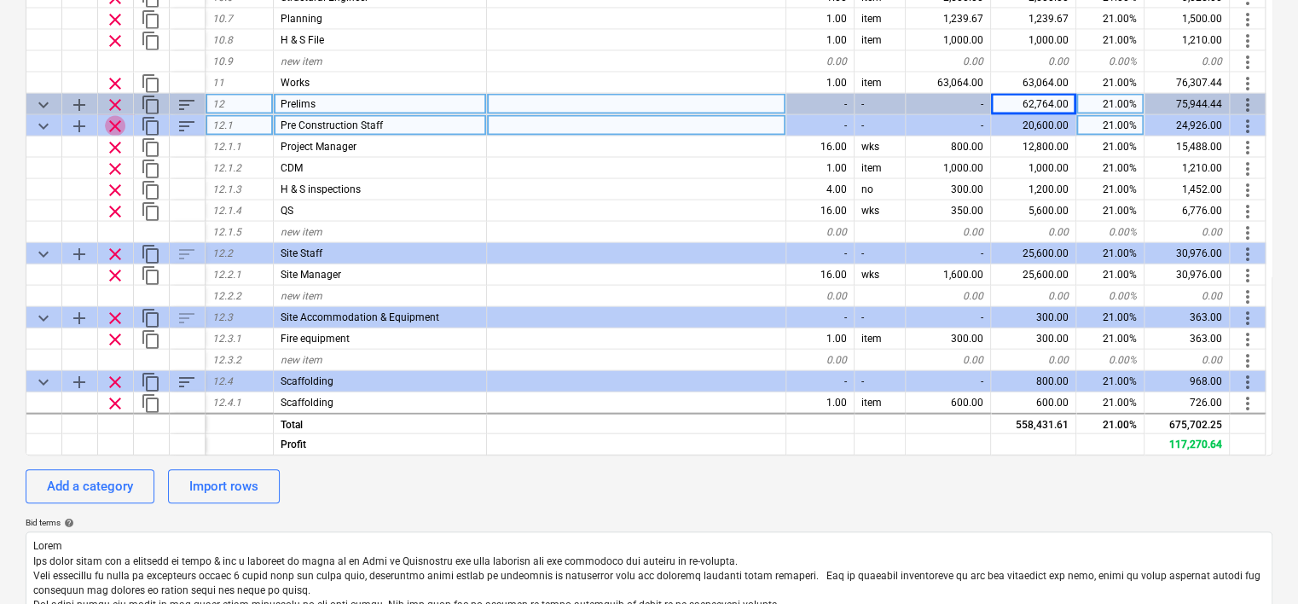
click at [113, 123] on span "clear" at bounding box center [115, 125] width 20 height 20
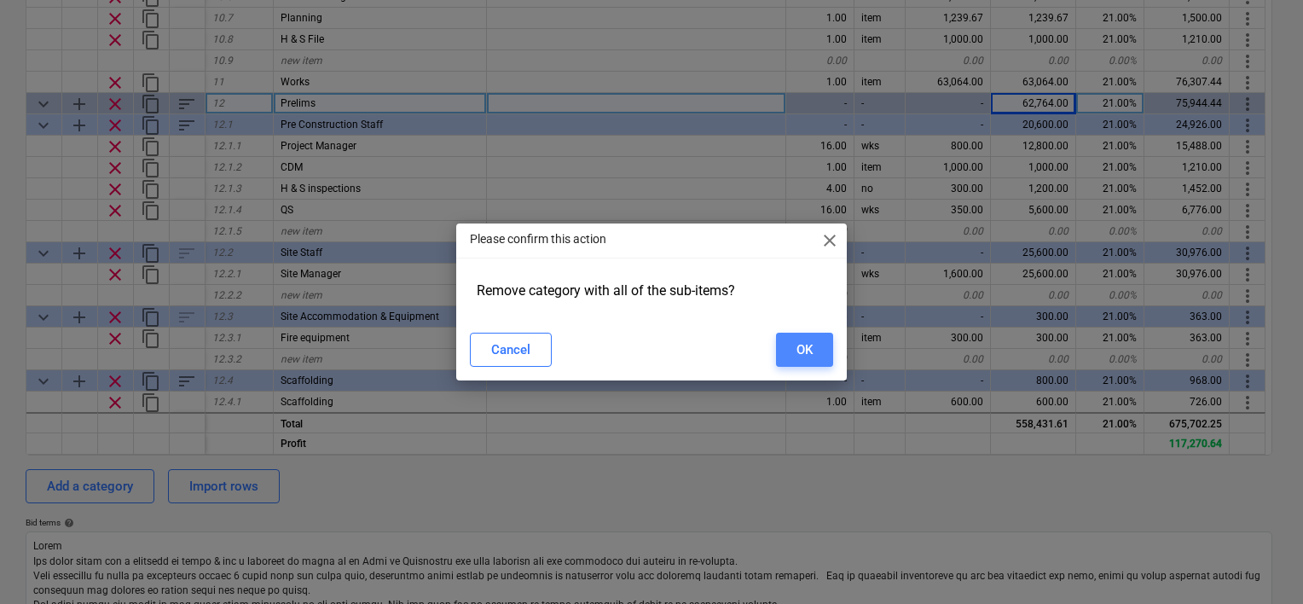
click at [804, 354] on div "OK" at bounding box center [805, 350] width 16 height 22
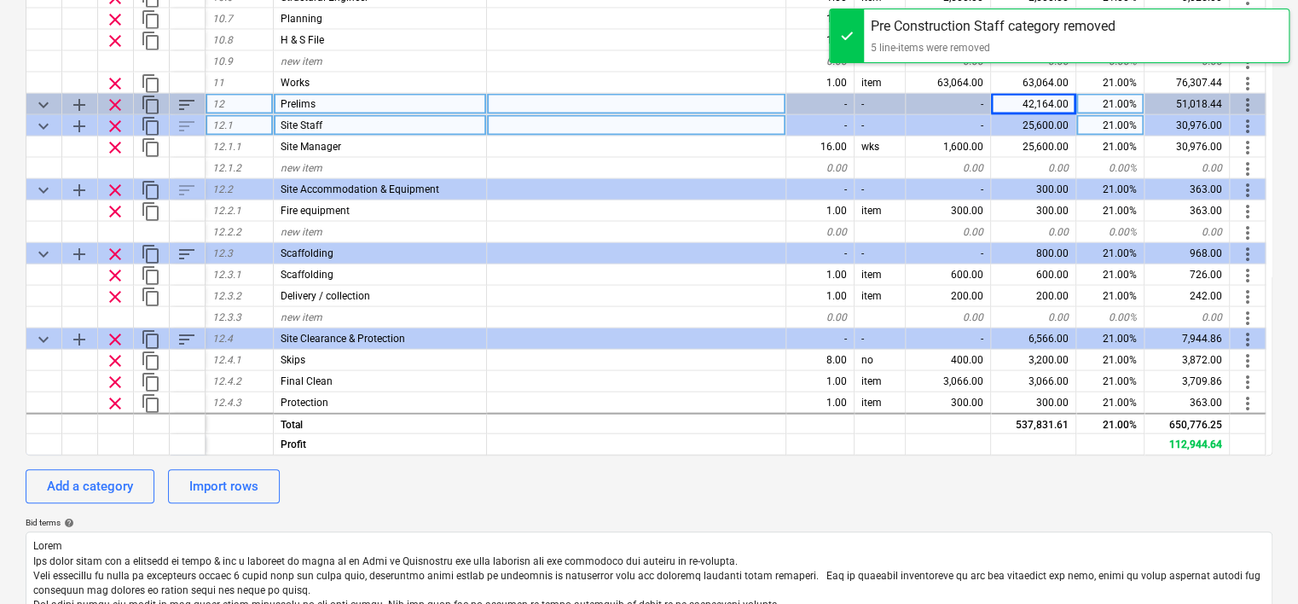
click at [113, 125] on span "clear" at bounding box center [115, 125] width 20 height 20
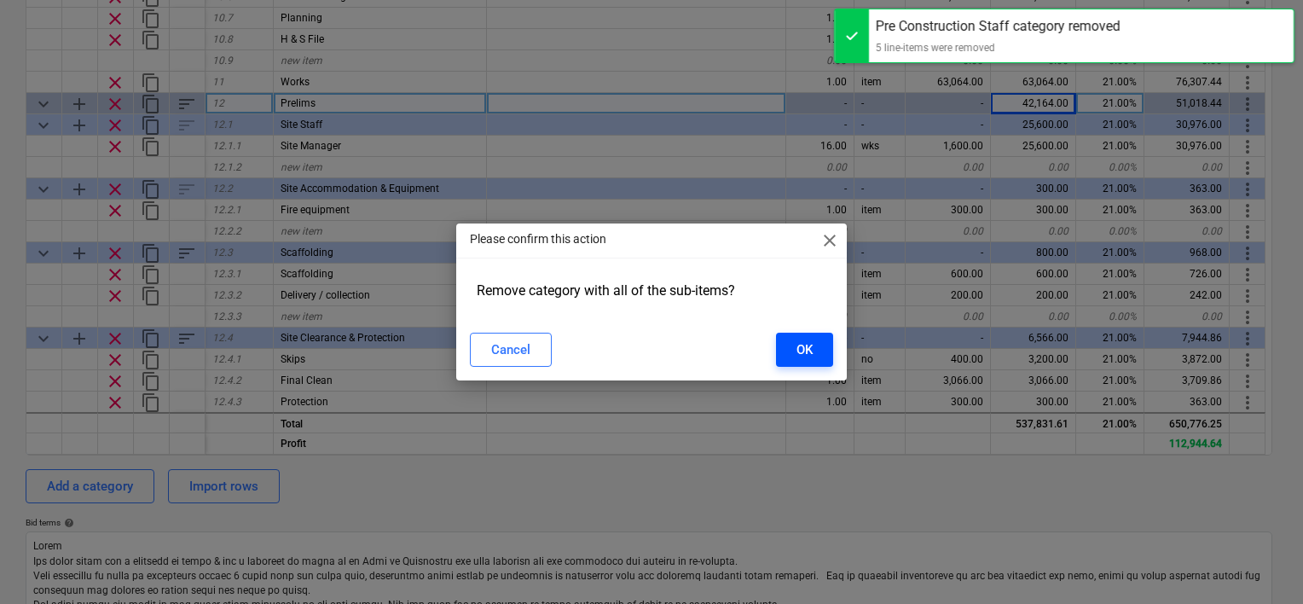
click at [795, 348] on button "OK" at bounding box center [804, 350] width 57 height 34
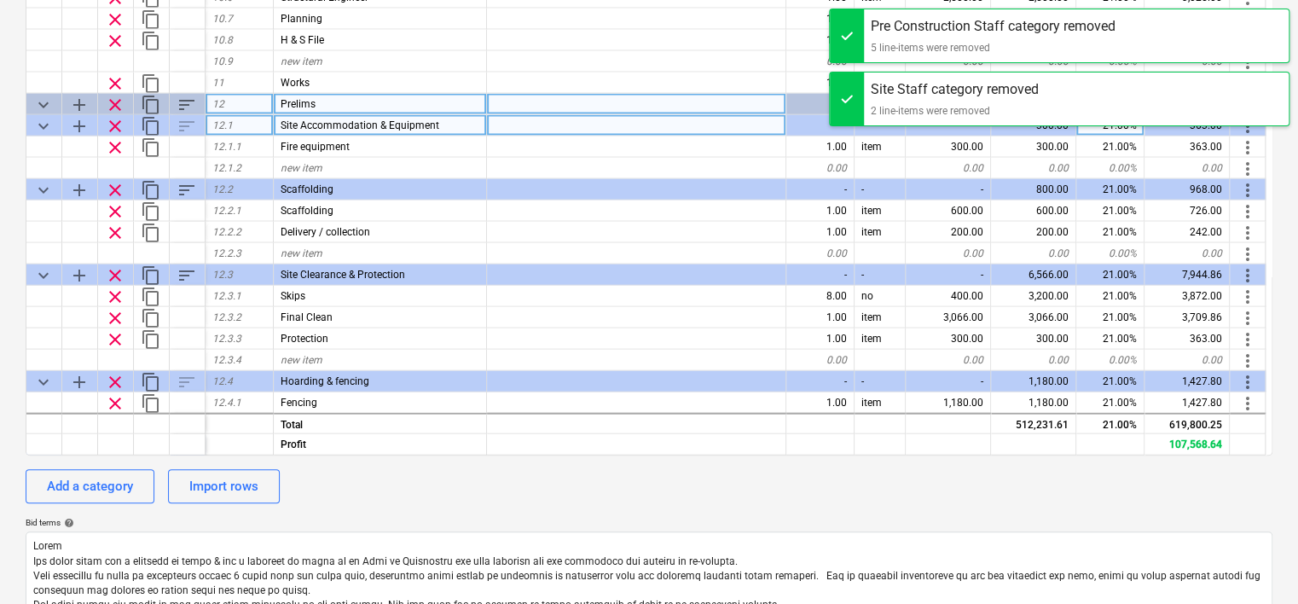
click at [118, 124] on span "clear" at bounding box center [115, 125] width 20 height 20
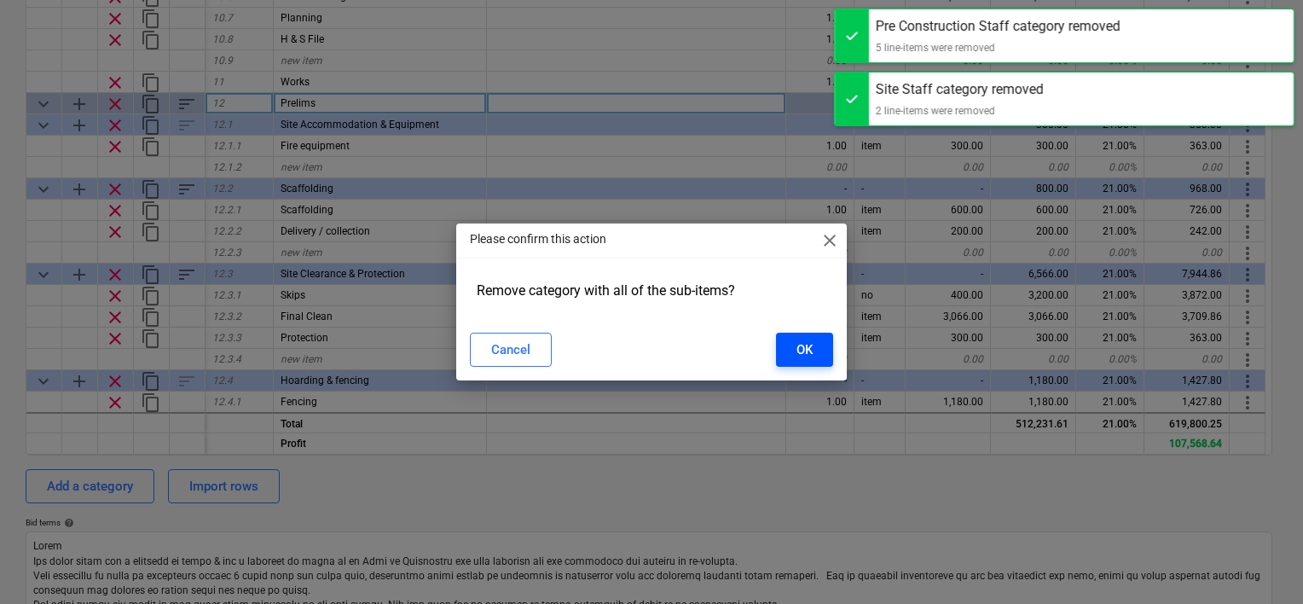
click at [794, 347] on button "OK" at bounding box center [804, 350] width 57 height 34
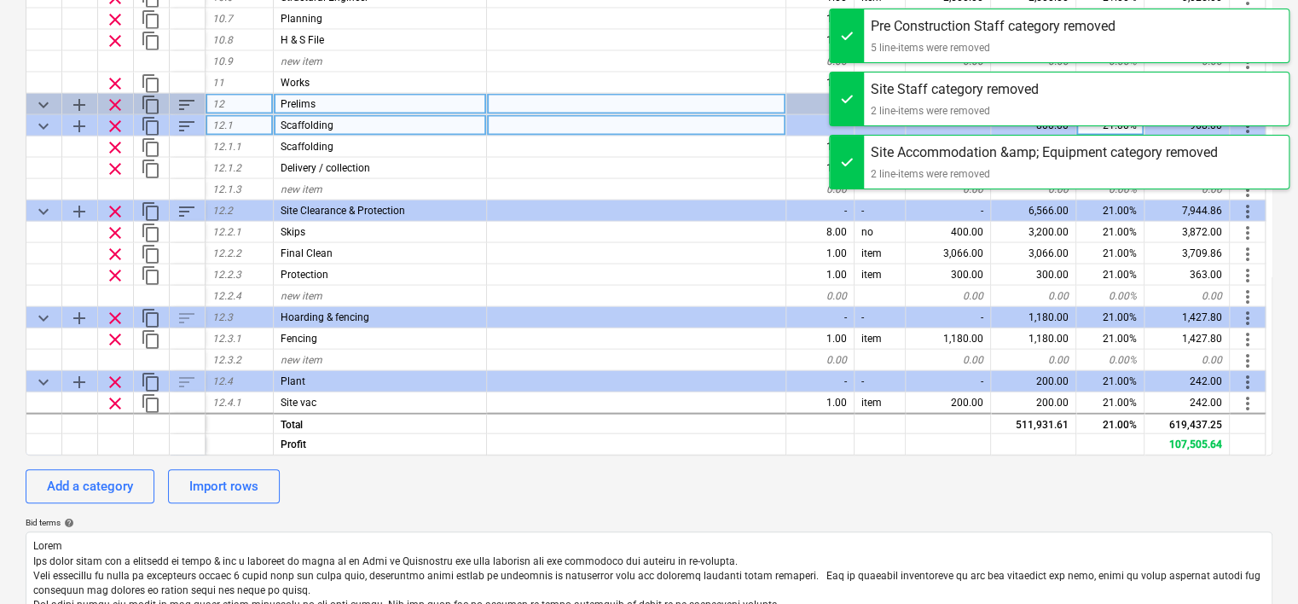
click at [118, 122] on span "clear" at bounding box center [115, 125] width 20 height 20
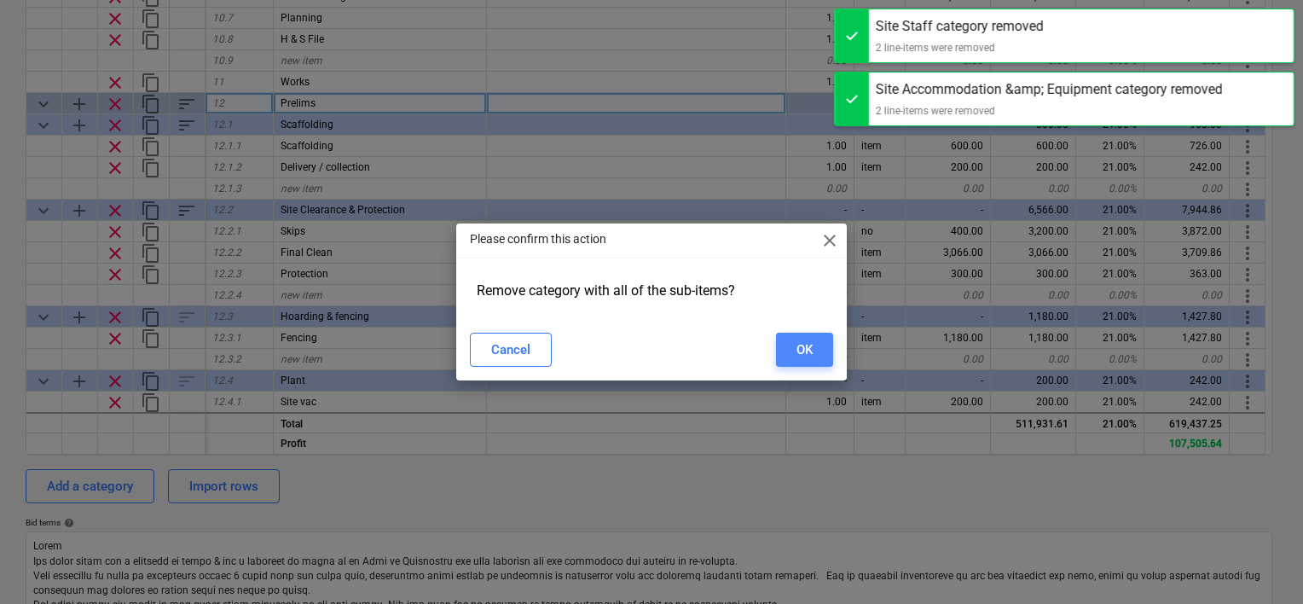
click at [797, 352] on div "OK" at bounding box center [805, 350] width 16 height 22
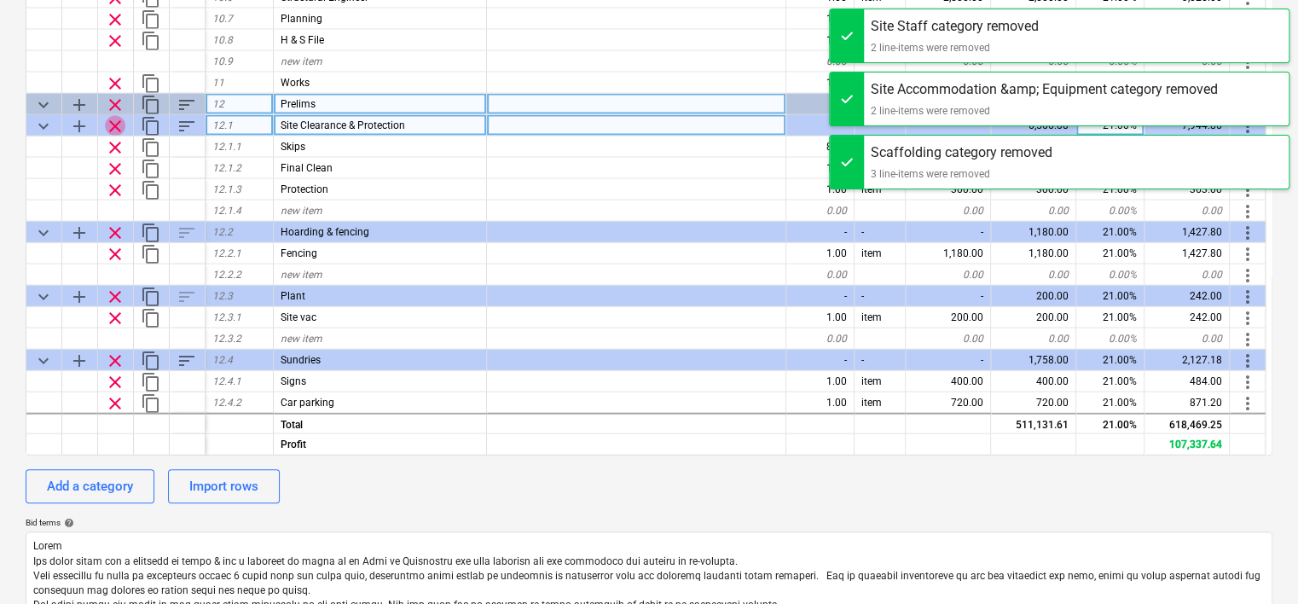
click at [114, 125] on span "clear" at bounding box center [115, 125] width 20 height 20
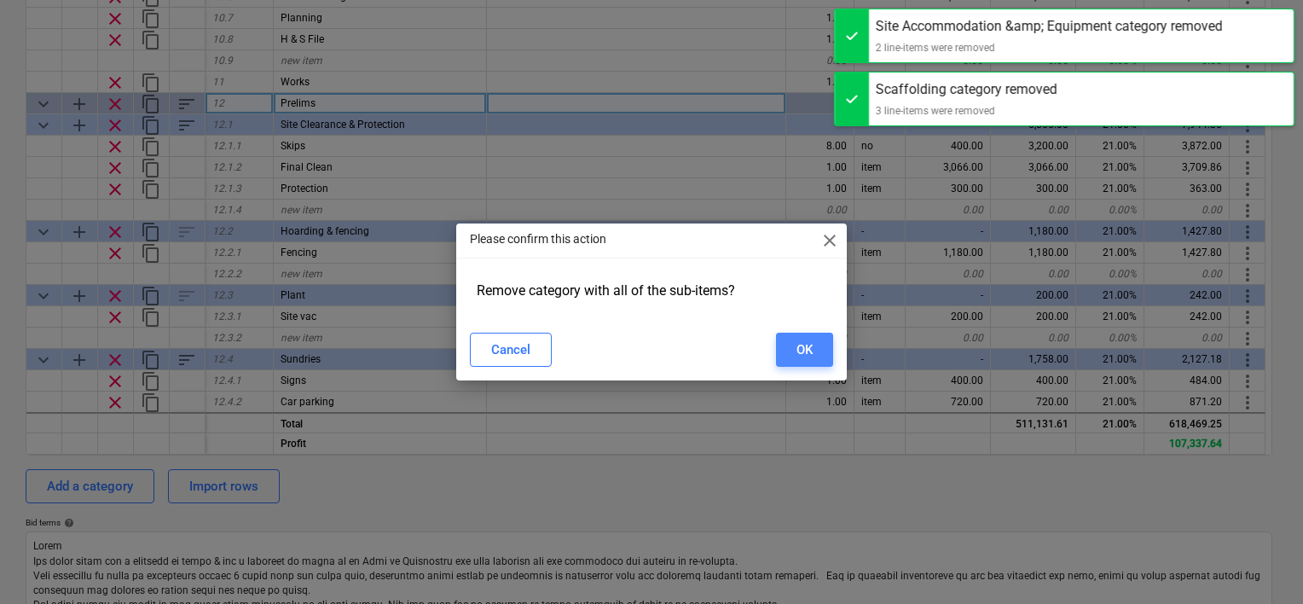
click at [806, 347] on div "OK" at bounding box center [805, 350] width 16 height 22
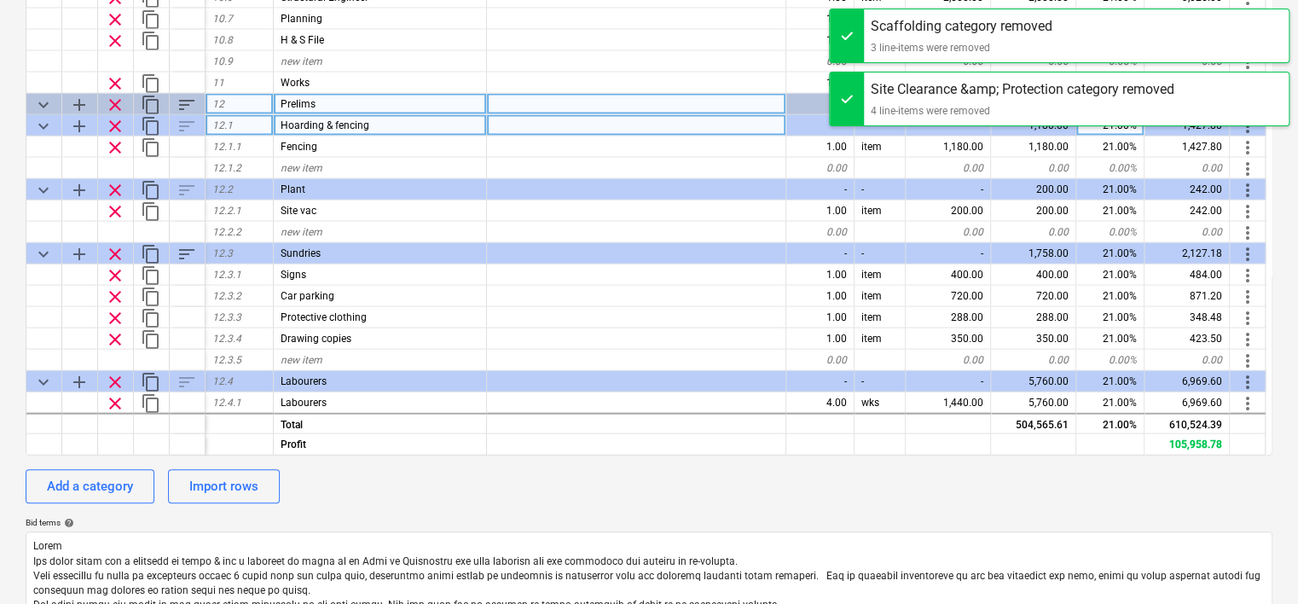
click at [116, 122] on span "clear" at bounding box center [115, 125] width 20 height 20
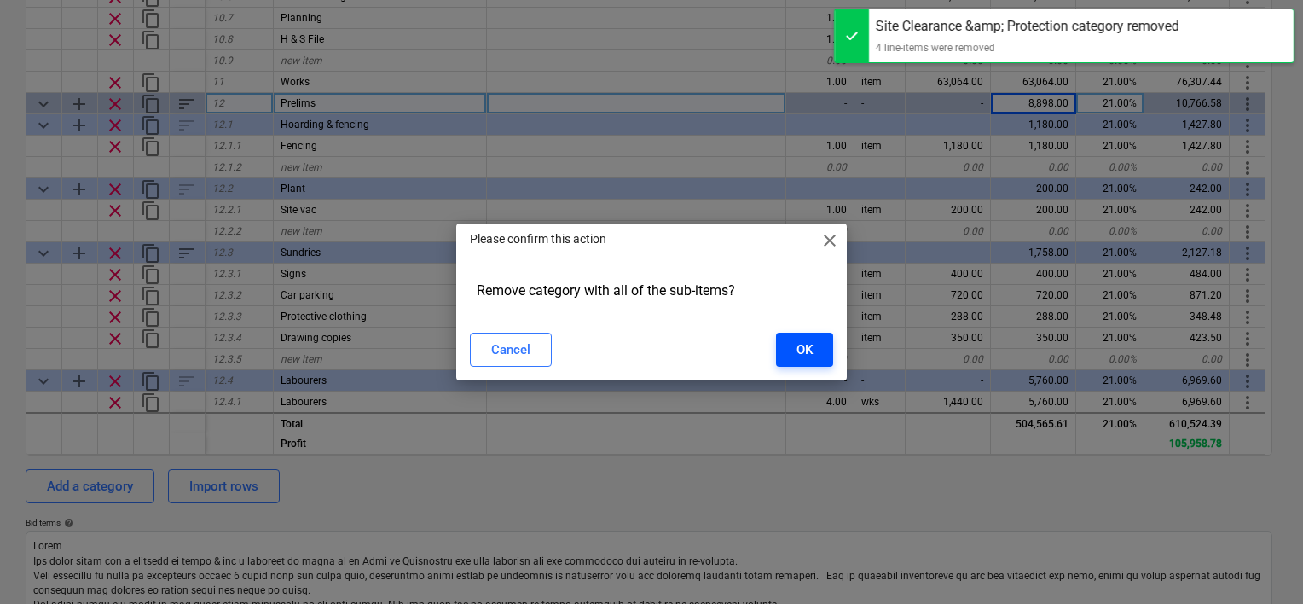
click at [797, 351] on div "OK" at bounding box center [805, 350] width 16 height 22
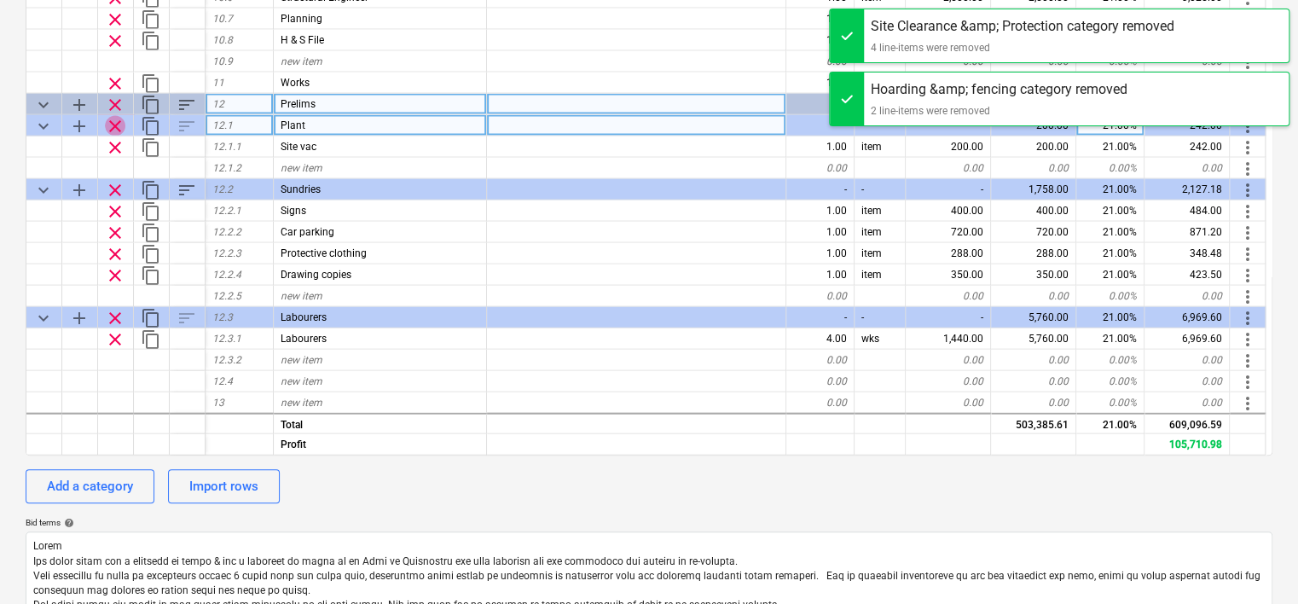
click at [116, 121] on span "clear" at bounding box center [115, 125] width 20 height 20
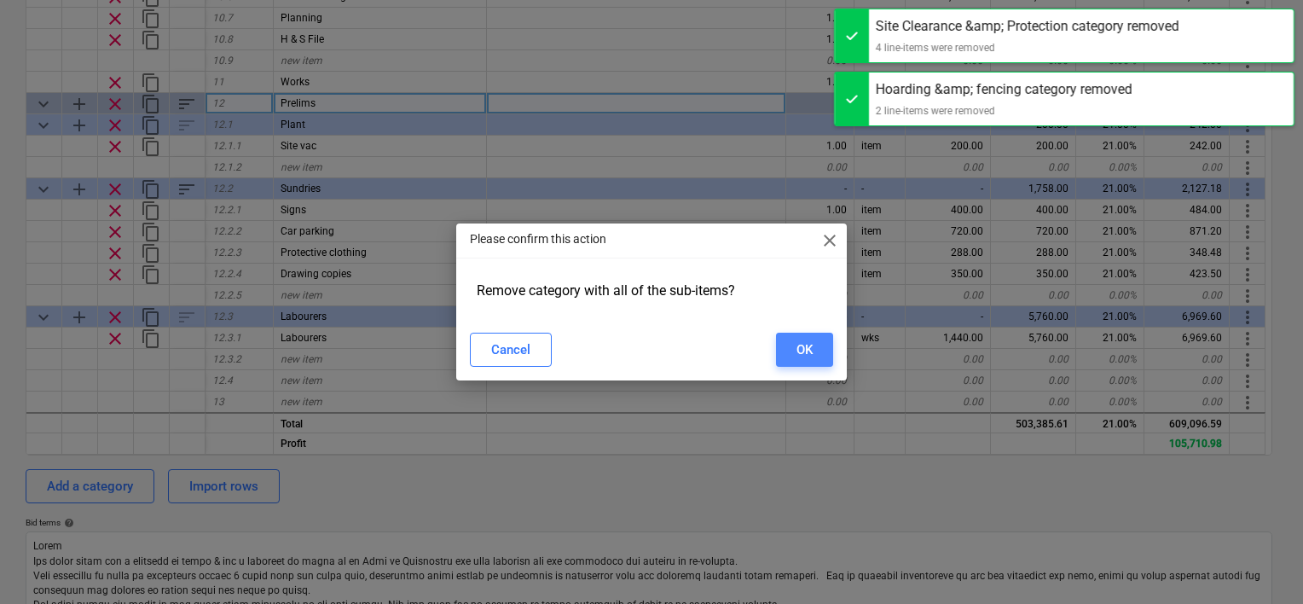
click at [798, 355] on div "OK" at bounding box center [805, 350] width 16 height 22
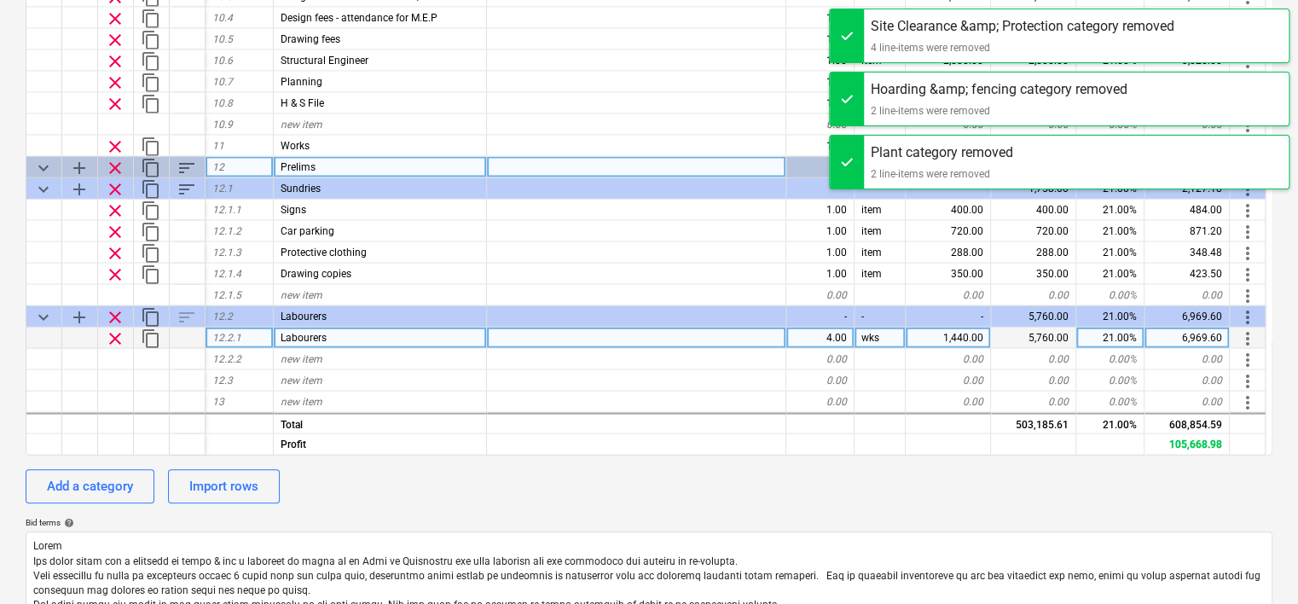
scroll to position [1800, 0]
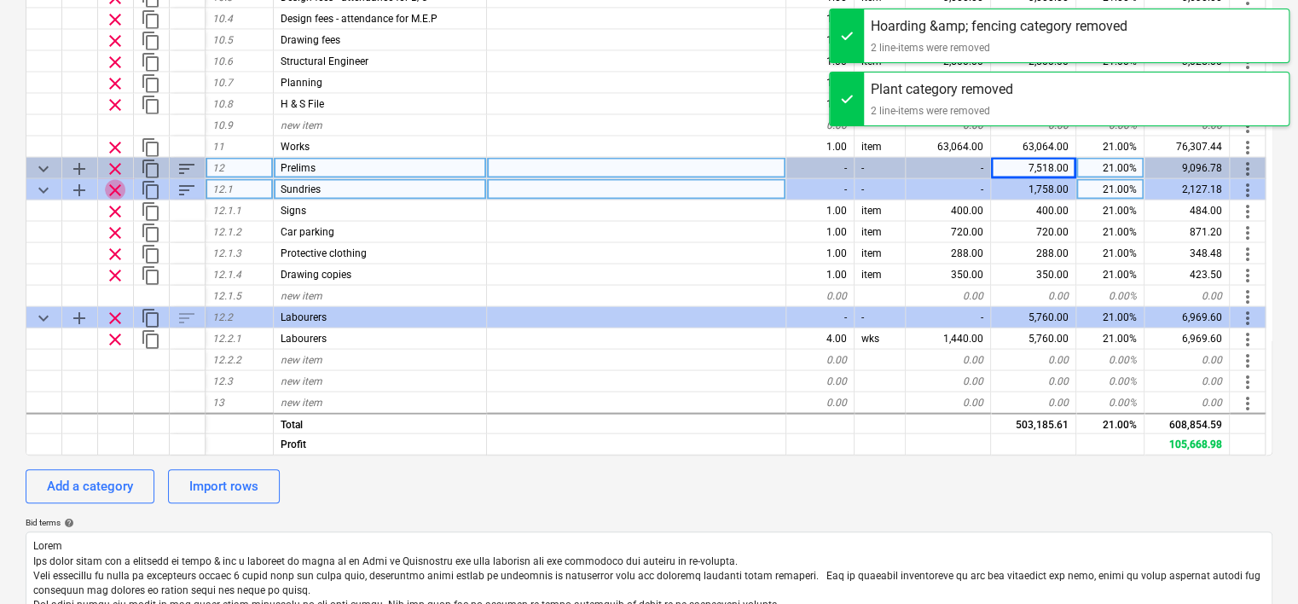
click at [119, 189] on span "clear" at bounding box center [115, 189] width 20 height 20
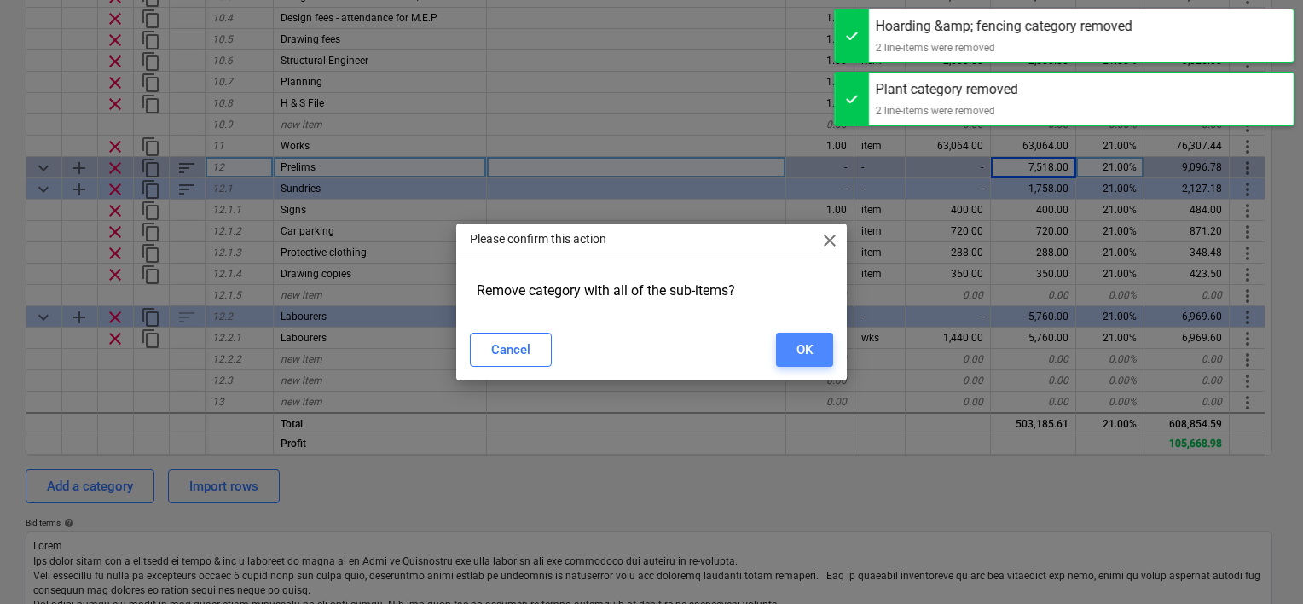
click at [797, 355] on div "OK" at bounding box center [805, 350] width 16 height 22
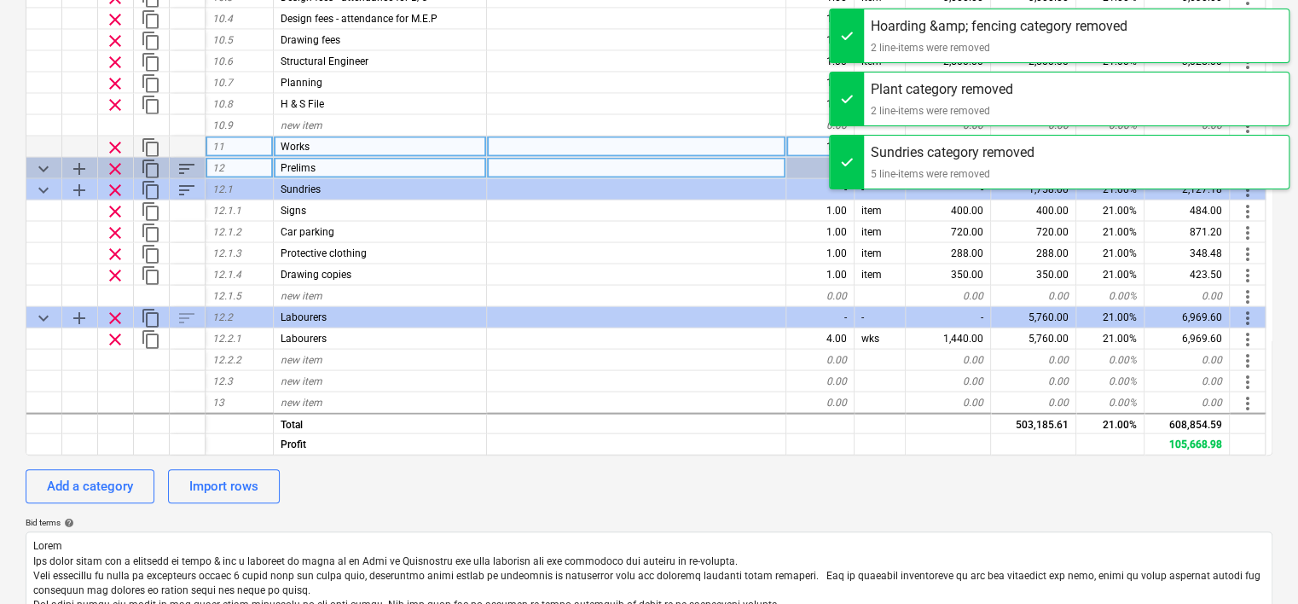
scroll to position [1672, 0]
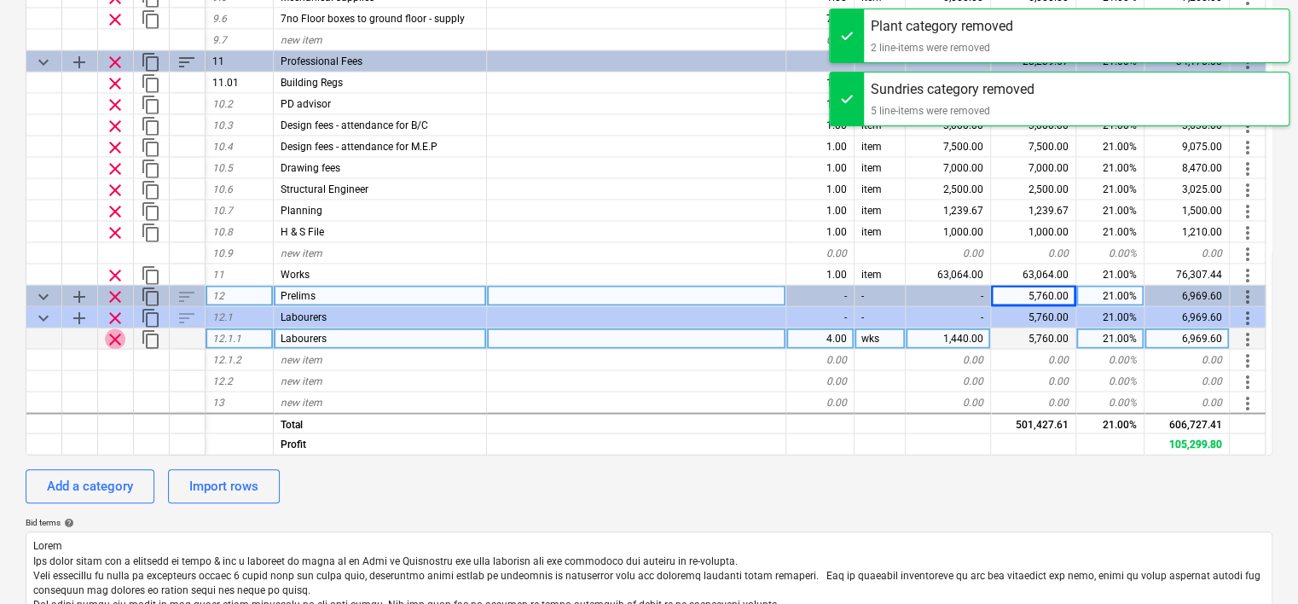
click at [113, 338] on span "clear" at bounding box center [115, 338] width 20 height 20
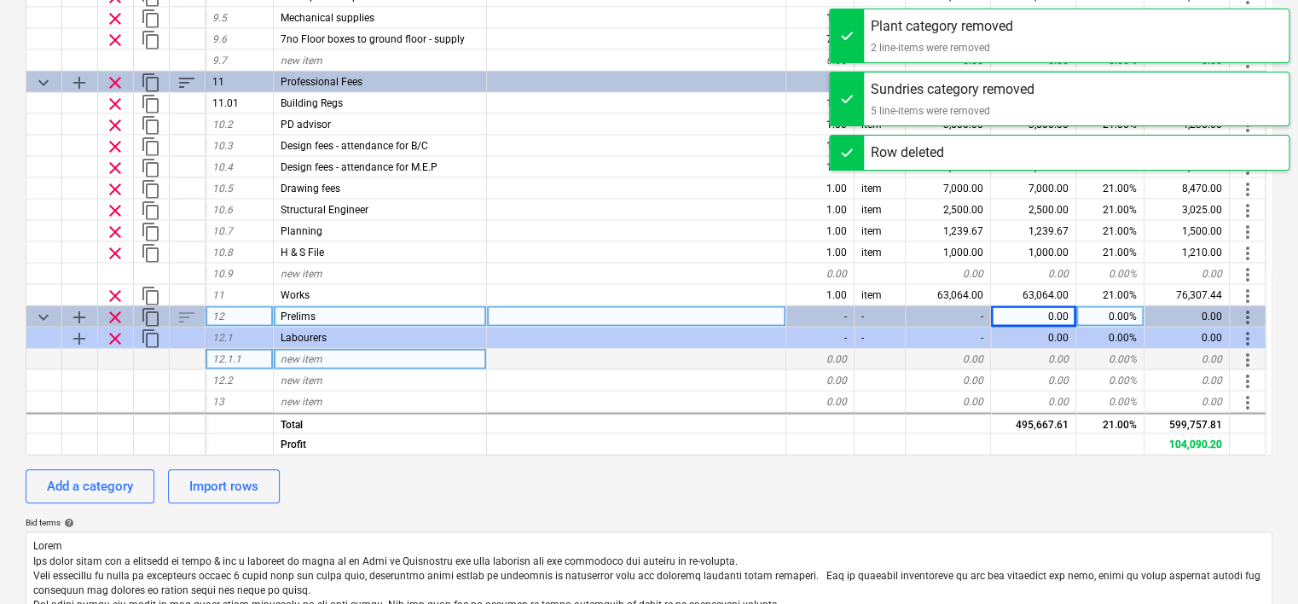
scroll to position [1650, 0]
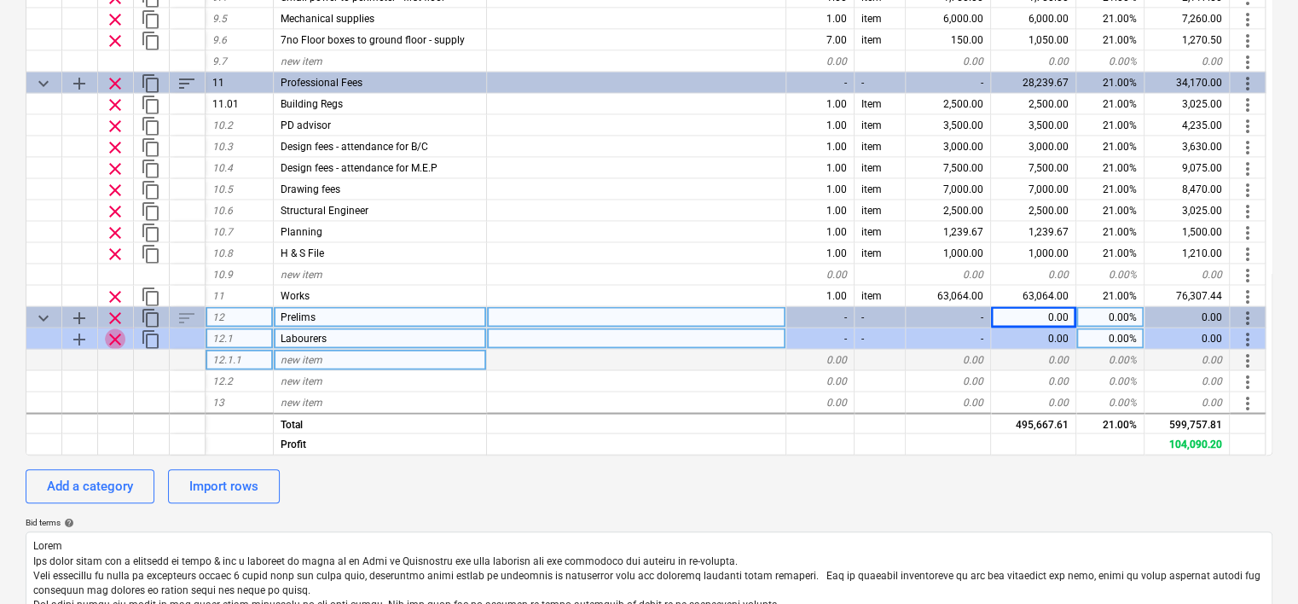
click at [116, 335] on span "clear" at bounding box center [115, 338] width 20 height 20
type textarea "x"
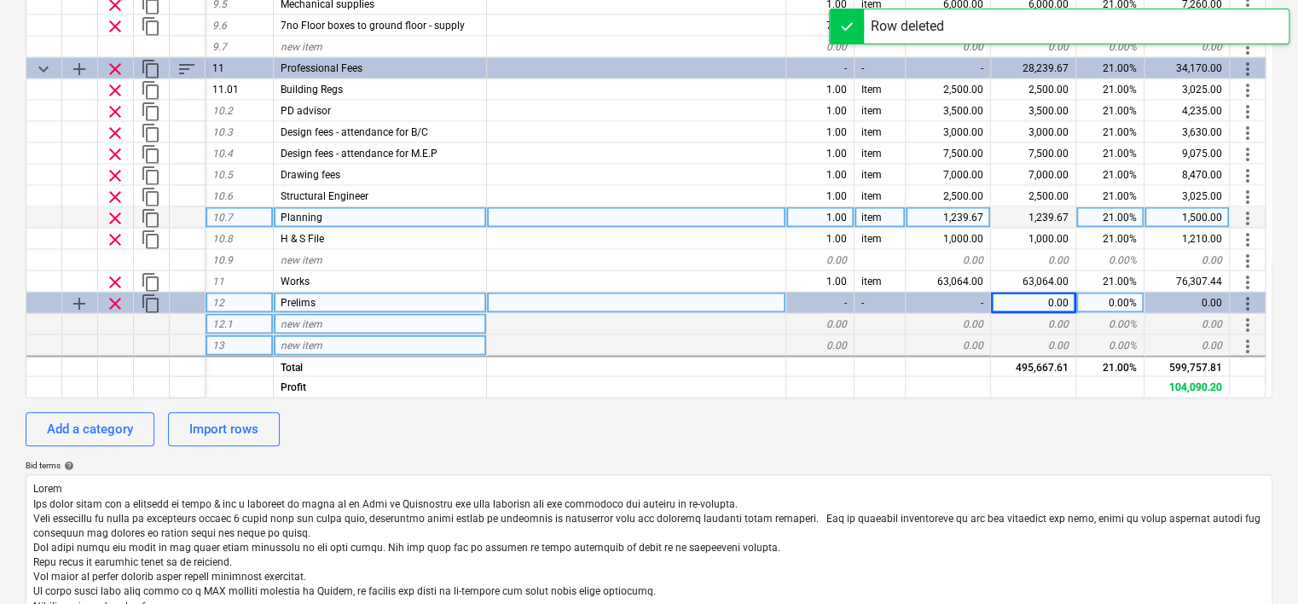
scroll to position [390, 0]
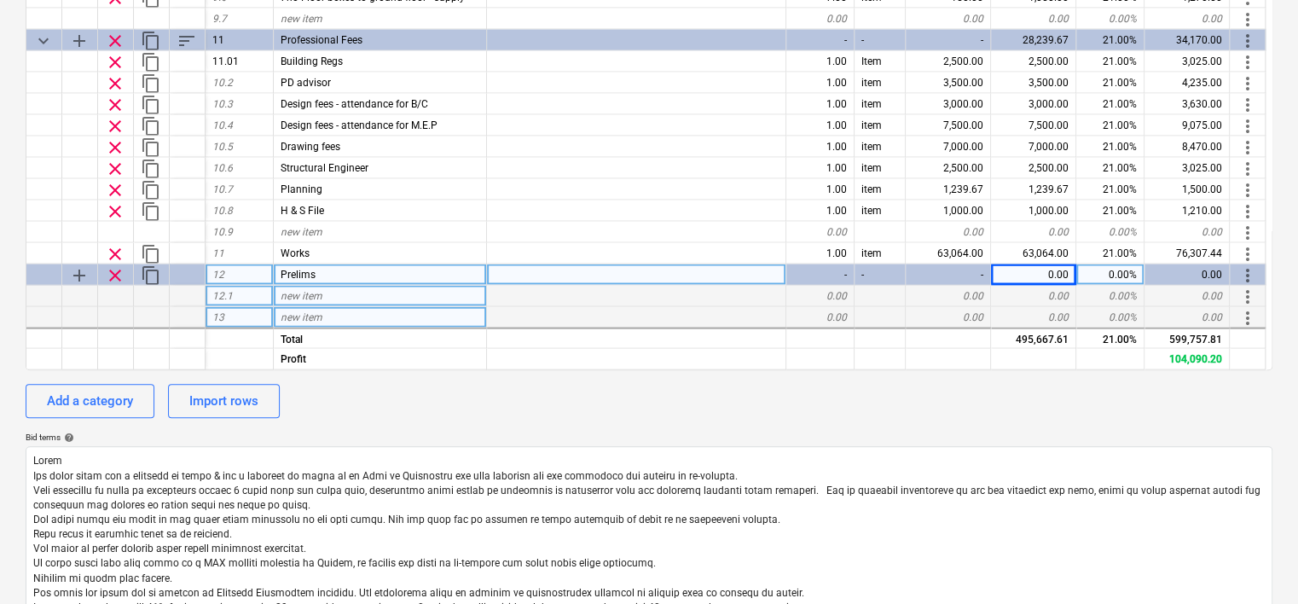
click at [339, 289] on div "new item" at bounding box center [380, 295] width 213 height 21
type input "Project Manager"
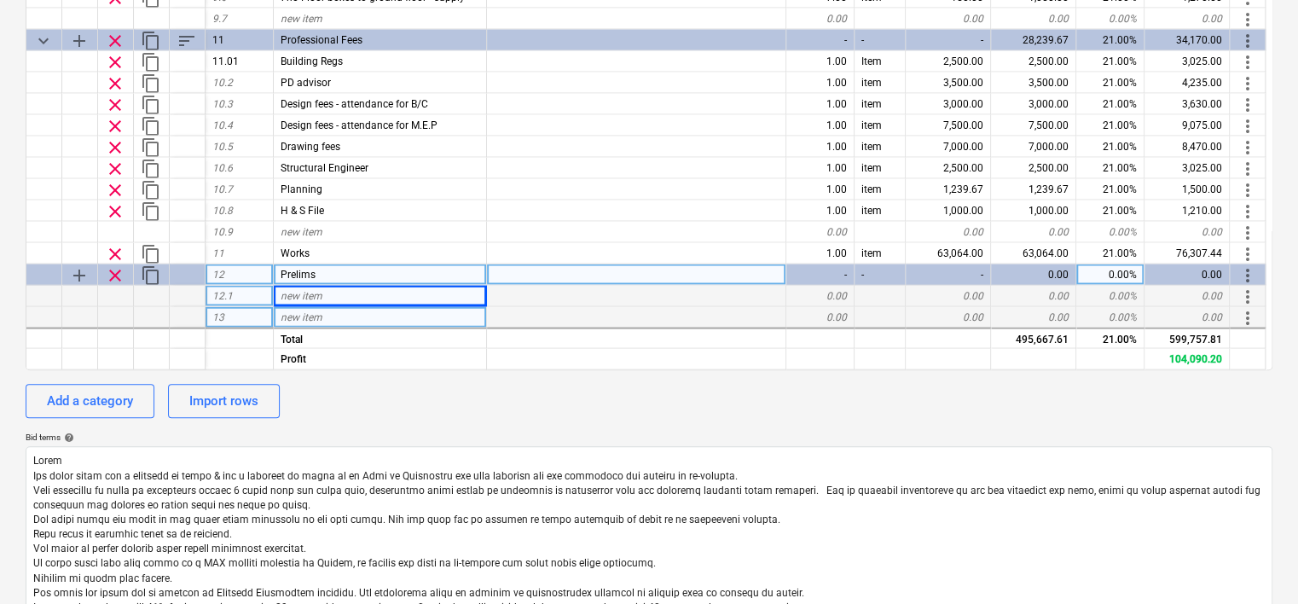
type textarea "x"
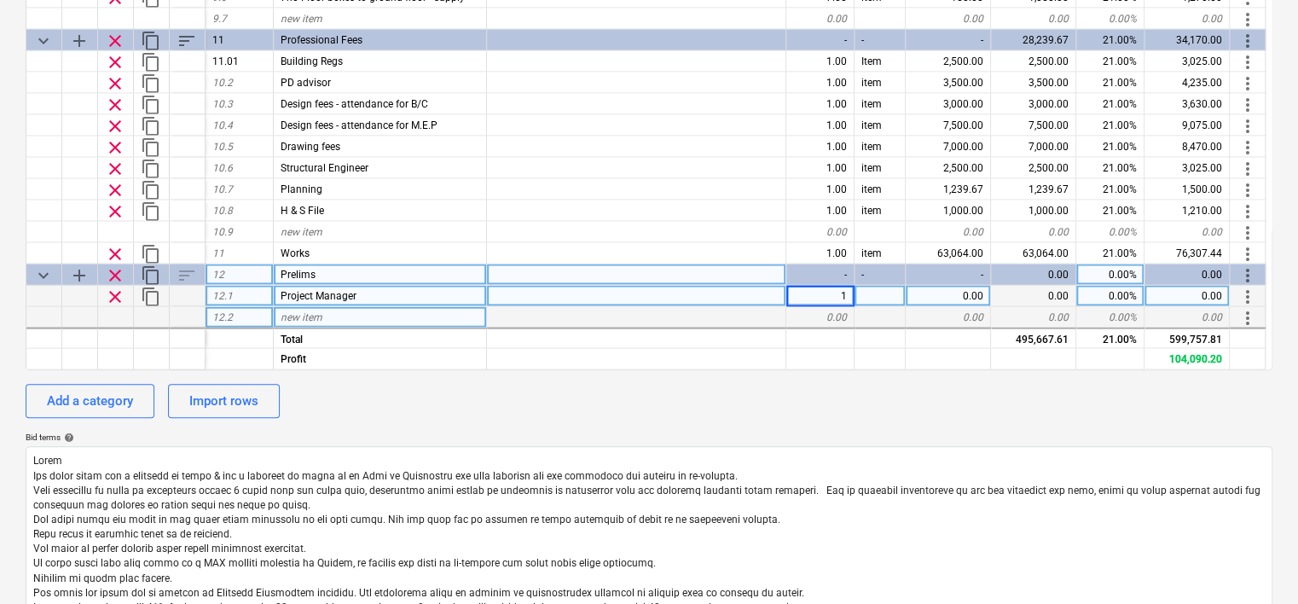
type input "16"
type textarea "x"
type input "wks"
type textarea "x"
type input "800"
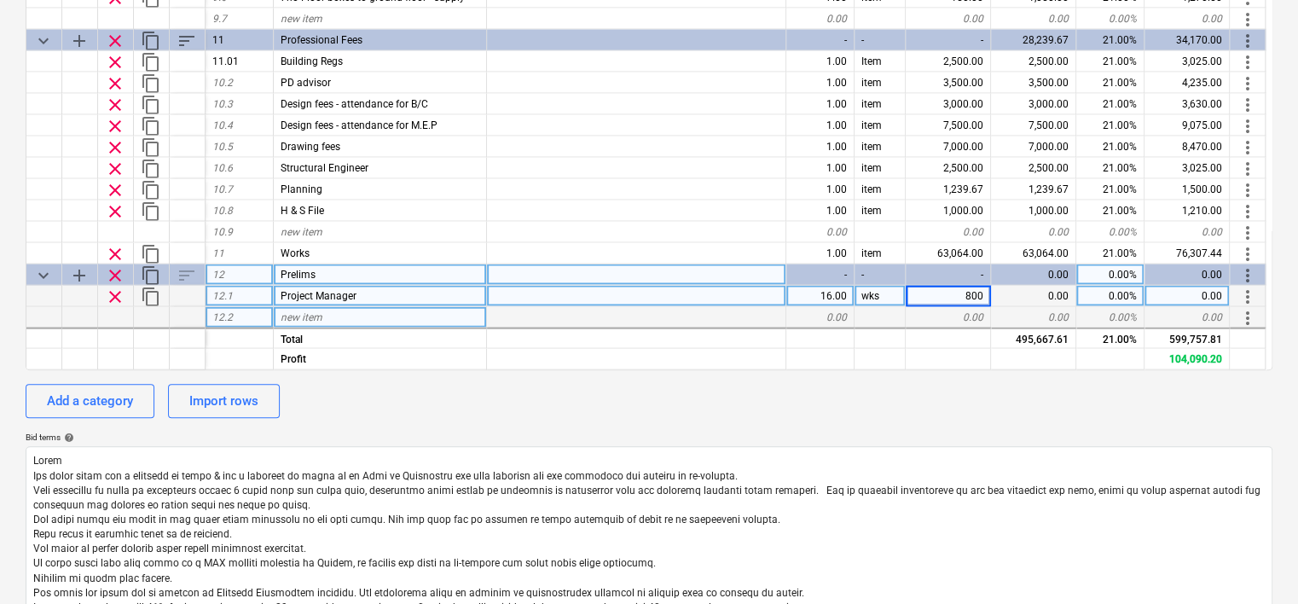
type textarea "x"
type input "21"
type textarea "x"
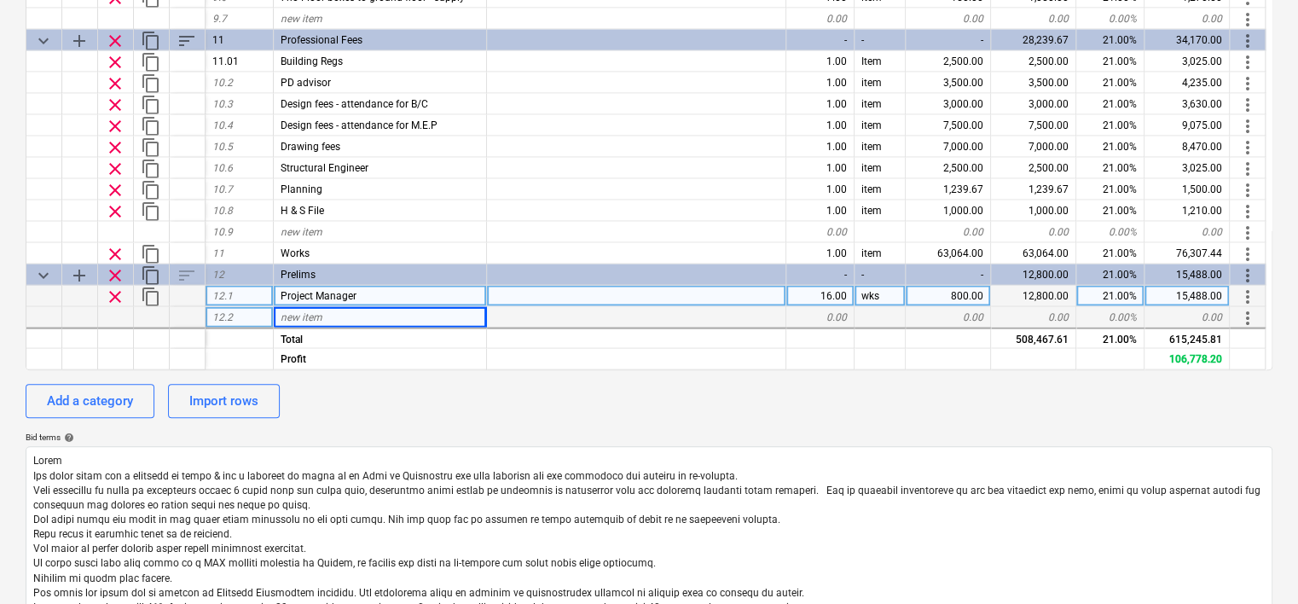
click at [305, 314] on span "new item" at bounding box center [302, 316] width 42 height 12
type input "CDM"
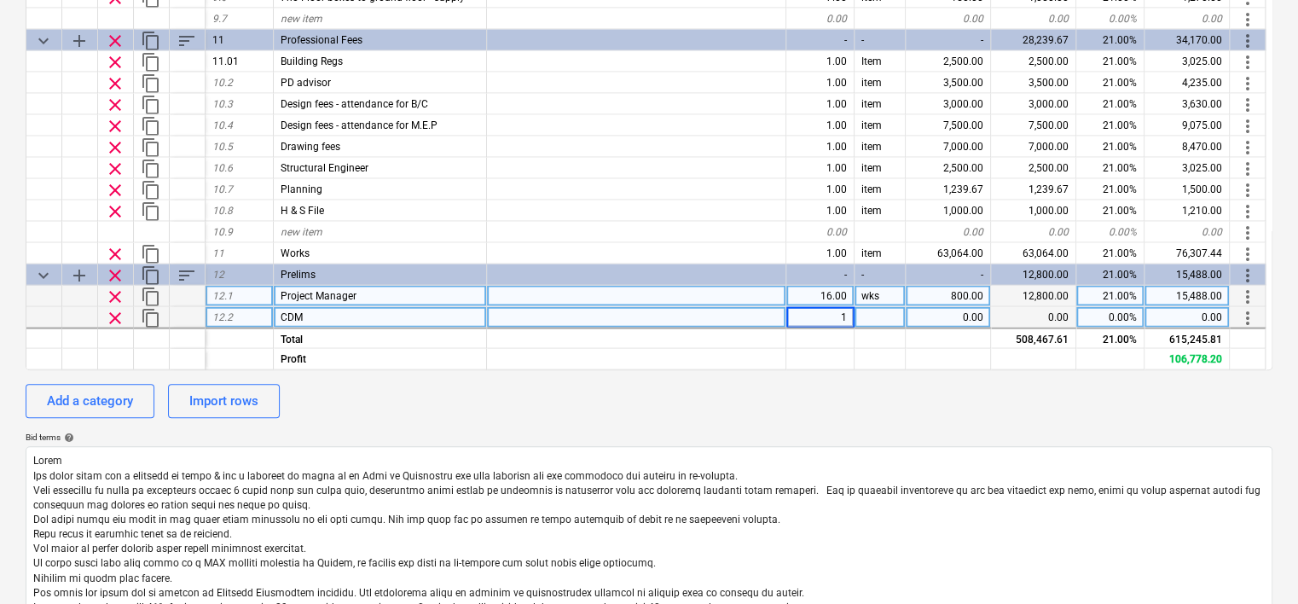
type textarea "x"
type input "item"
type textarea "x"
type input "1000"
type textarea "x"
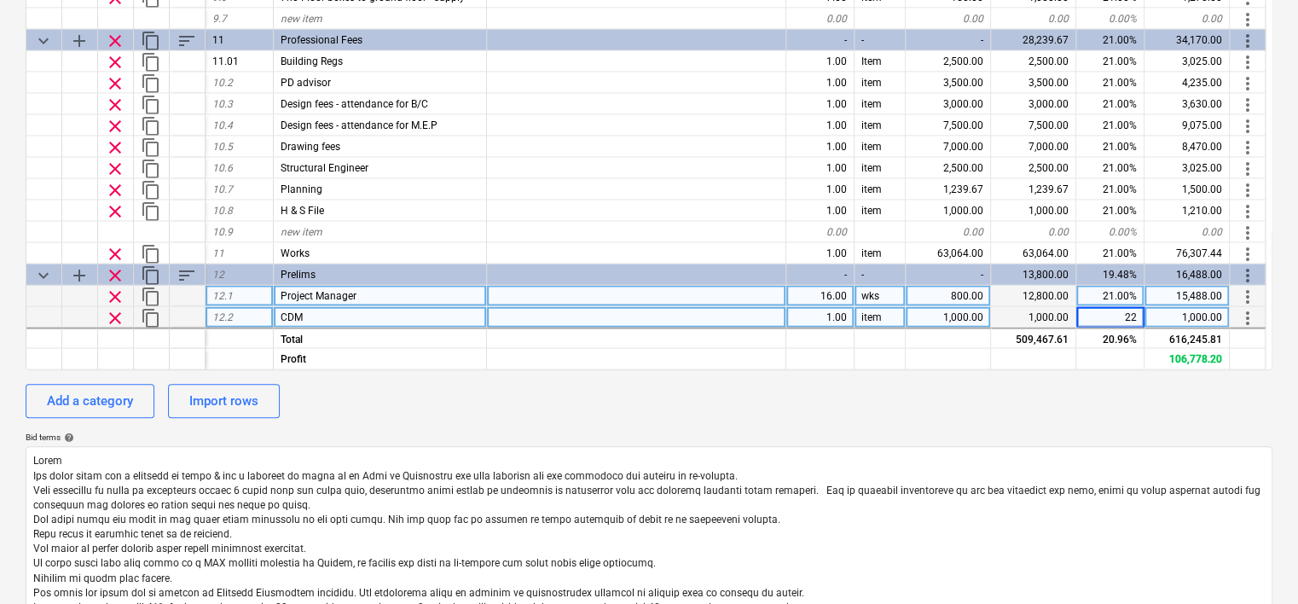
type input "221"
type textarea "x"
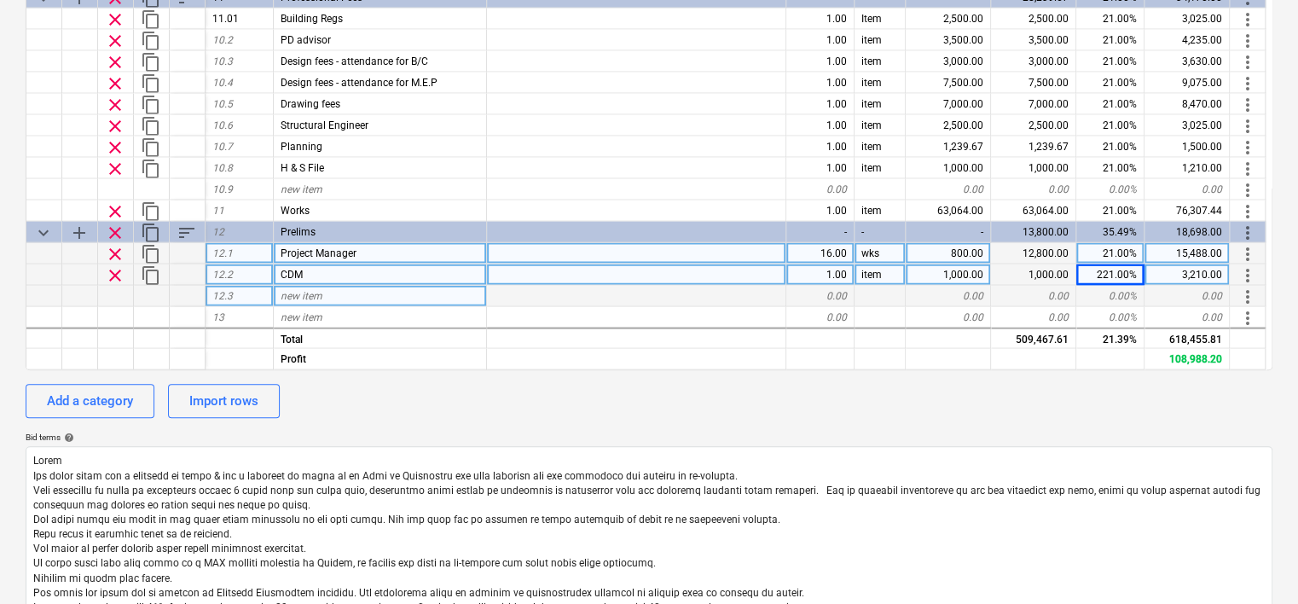
click at [305, 297] on span "new item" at bounding box center [302, 295] width 42 height 12
type input "H & S inspections"
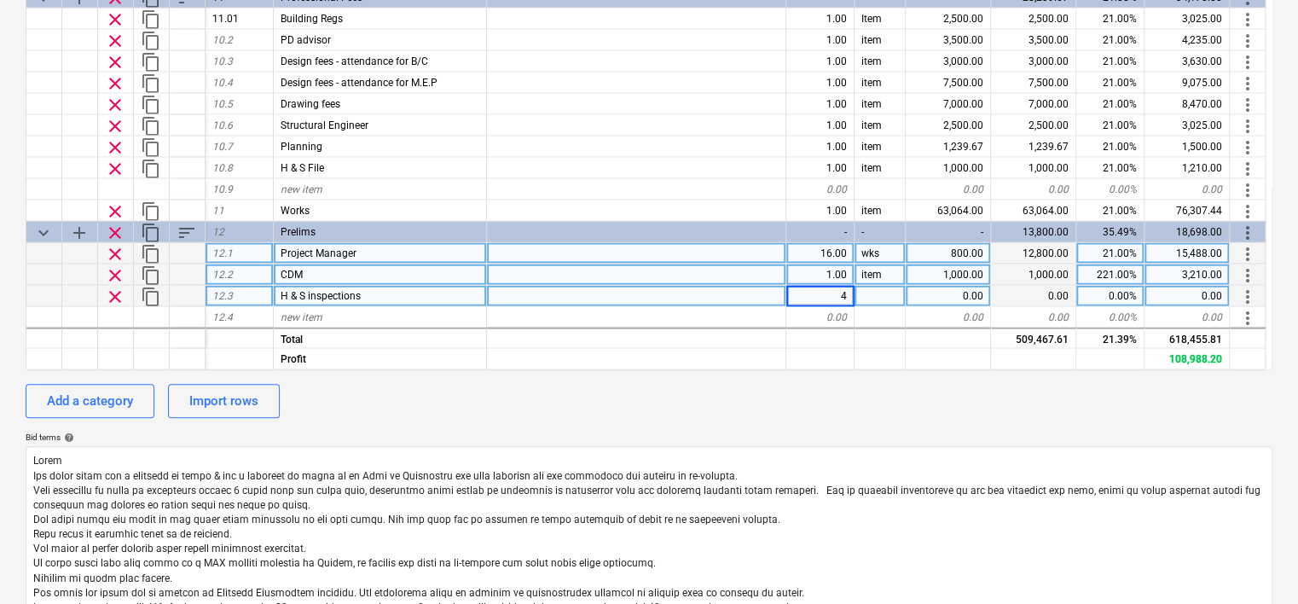
type textarea "x"
type input "no"
type textarea "x"
type input "300"
type textarea "x"
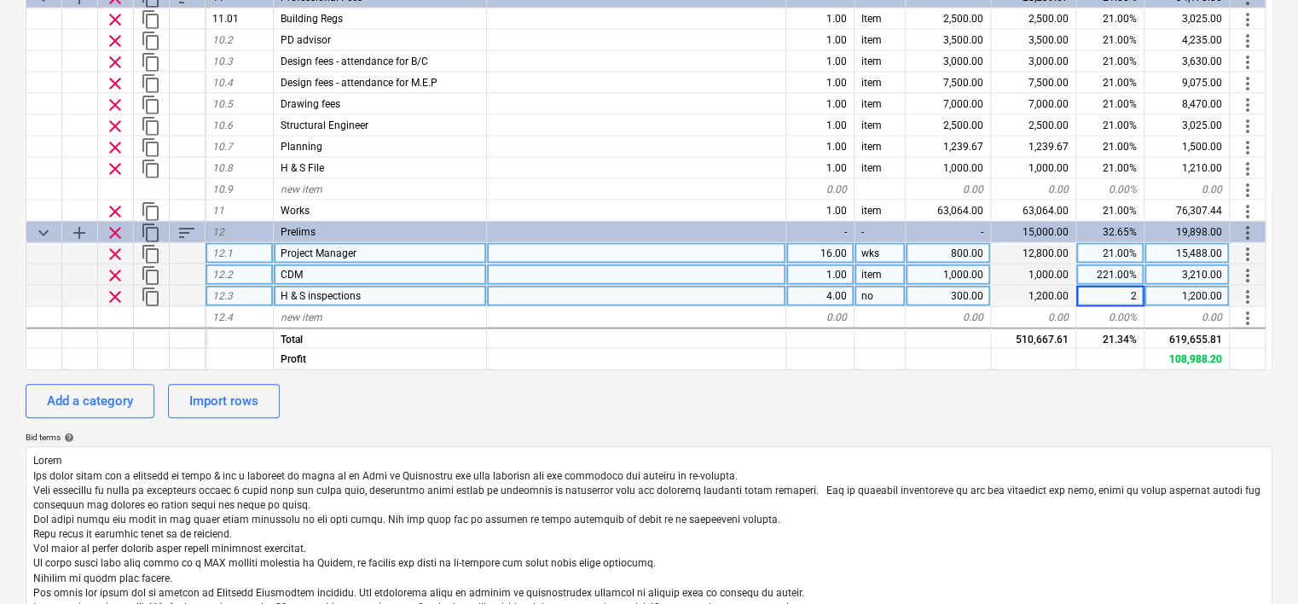
type input "21"
type textarea "x"
click at [1105, 273] on div "221.00%" at bounding box center [1110, 274] width 68 height 21
type input "21"
type textarea "x"
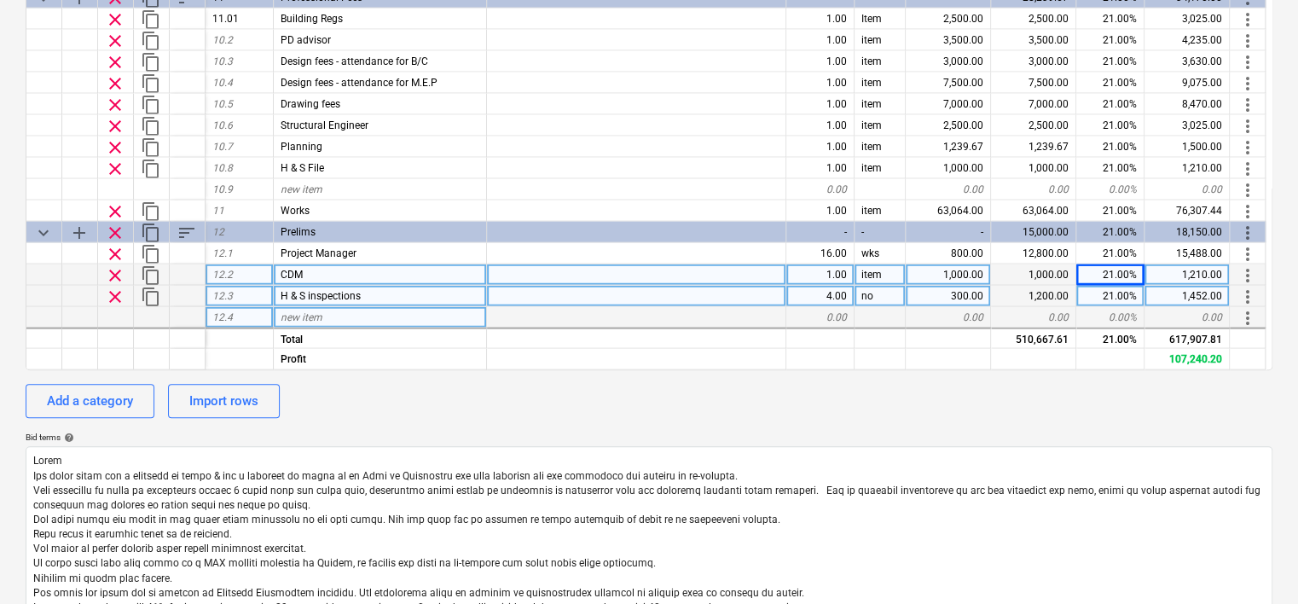
click at [573, 310] on div at bounding box center [636, 316] width 299 height 21
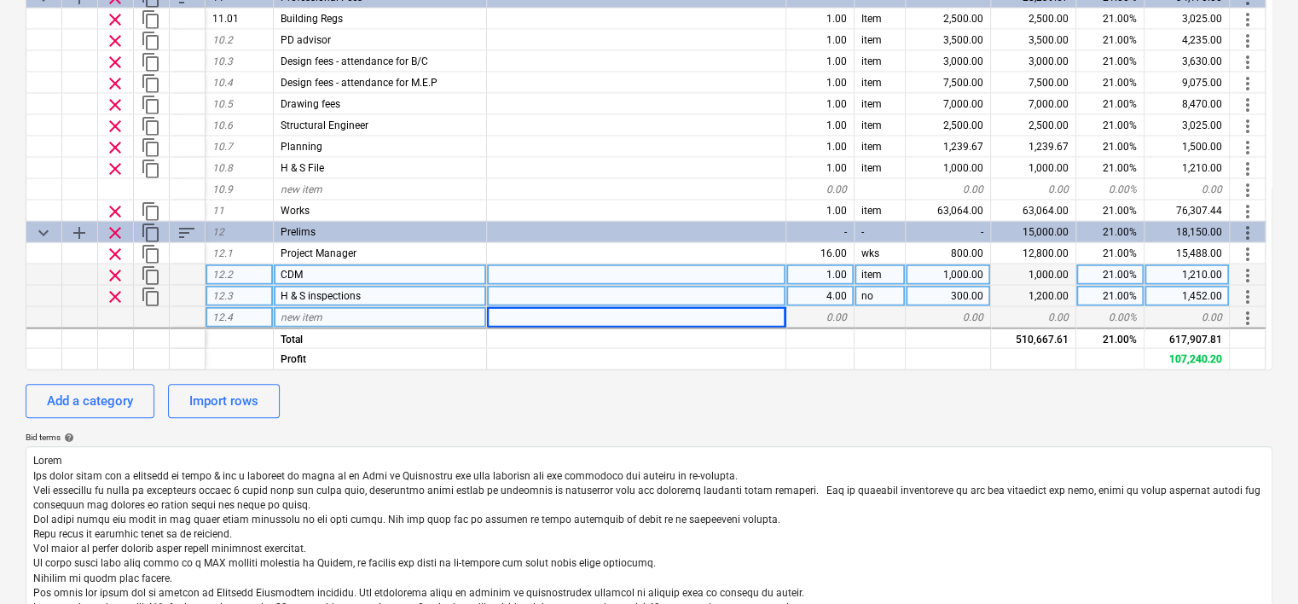
click at [439, 314] on div "new item" at bounding box center [380, 316] width 213 height 21
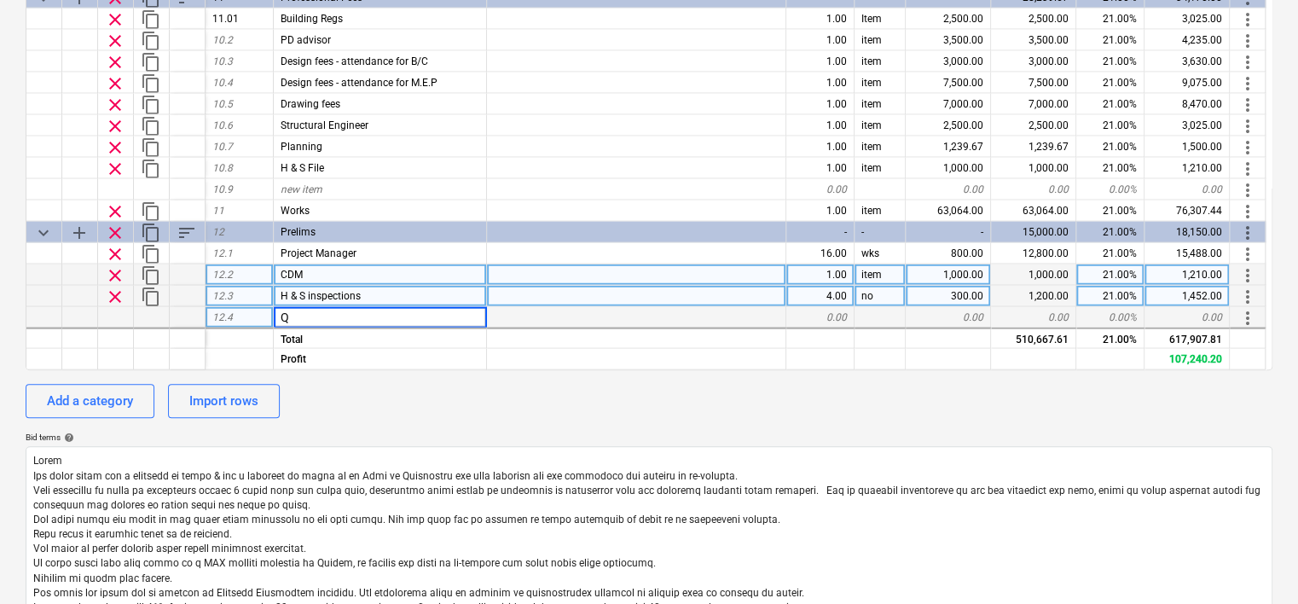
type input "QS"
type textarea "x"
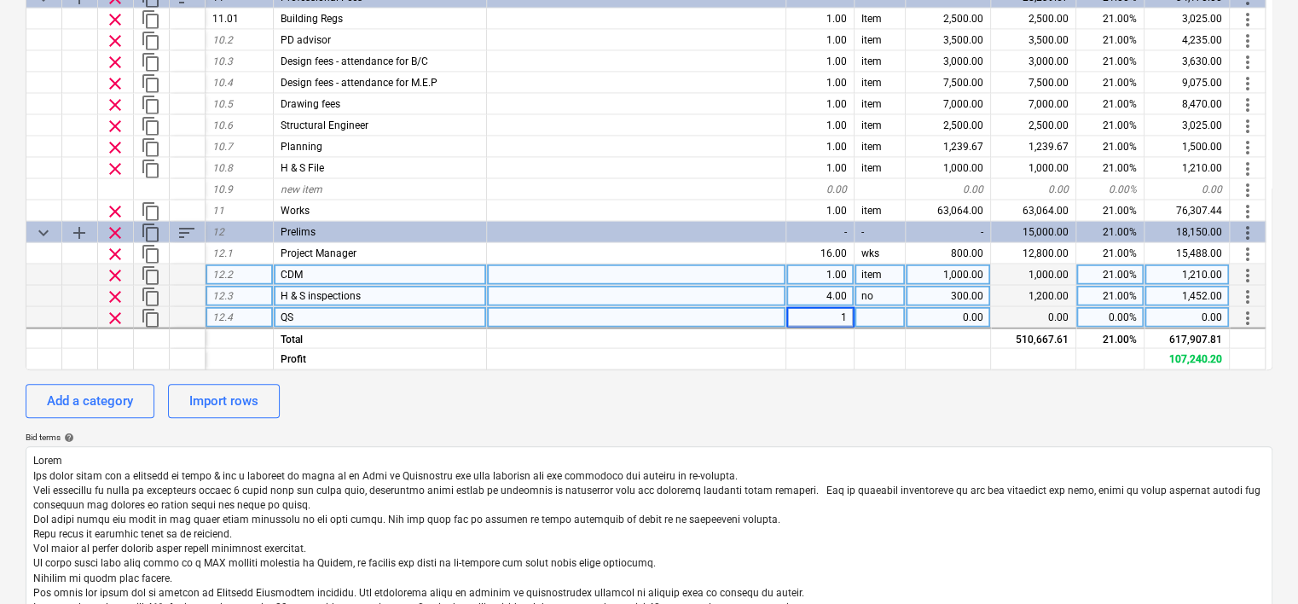
type input "16"
type textarea "x"
type input "no"
type textarea "x"
type input "350"
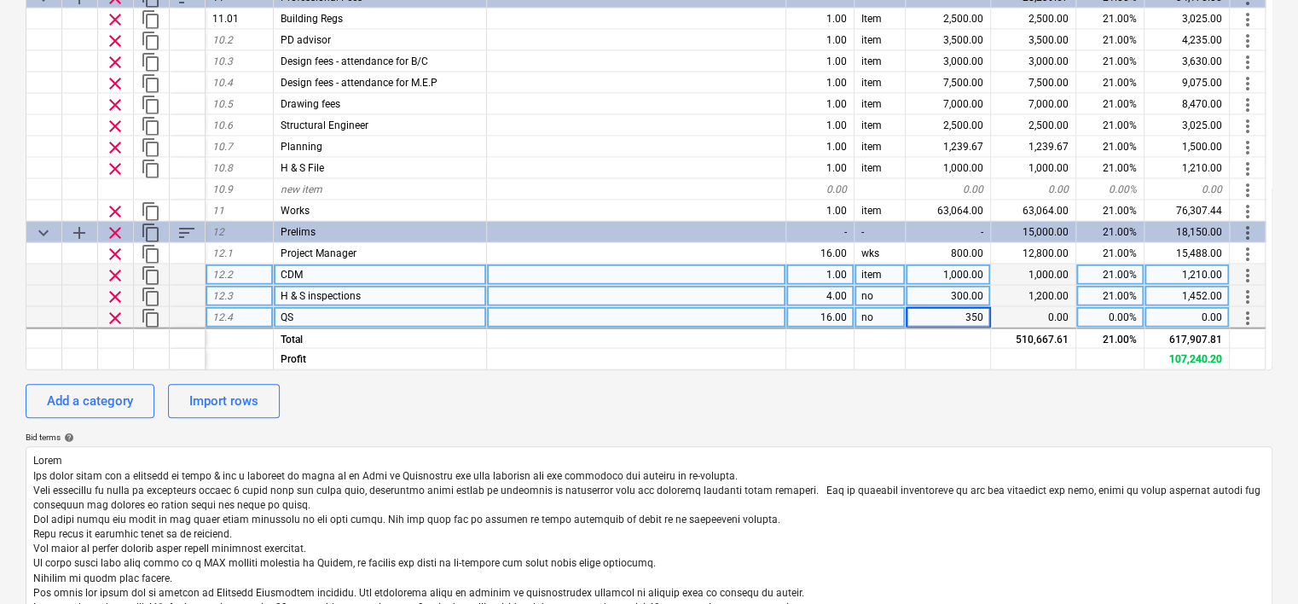
type textarea "x"
type input "21"
type textarea "x"
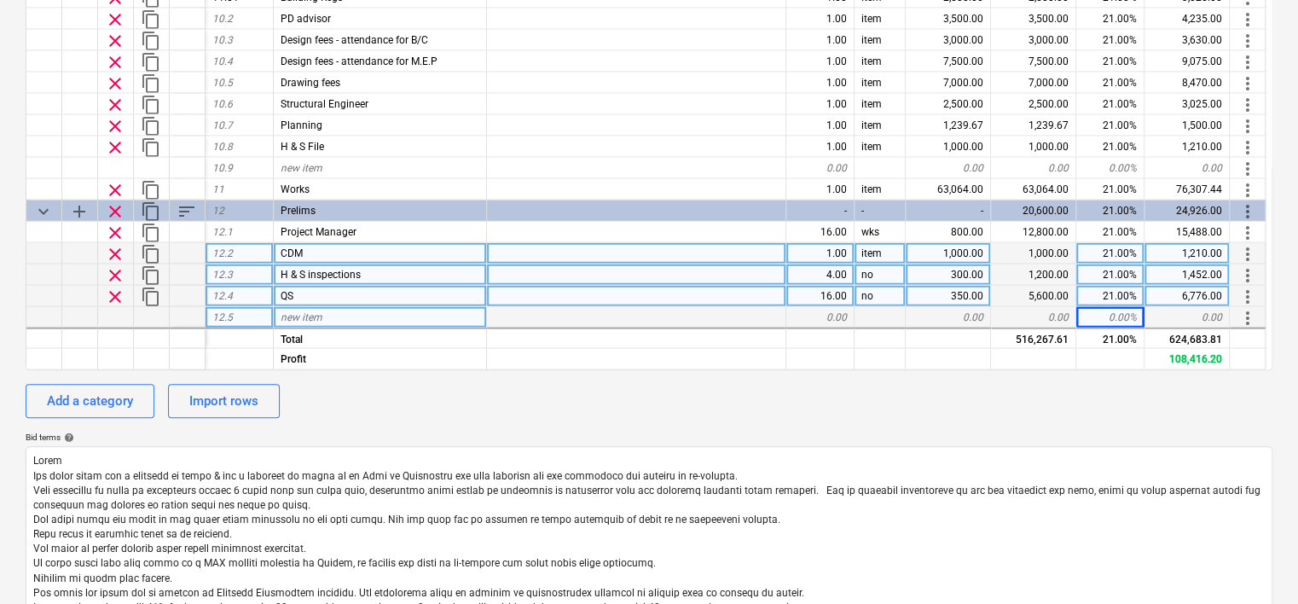
click at [307, 317] on span "new item" at bounding box center [302, 316] width 42 height 12
type input "Site Manager"
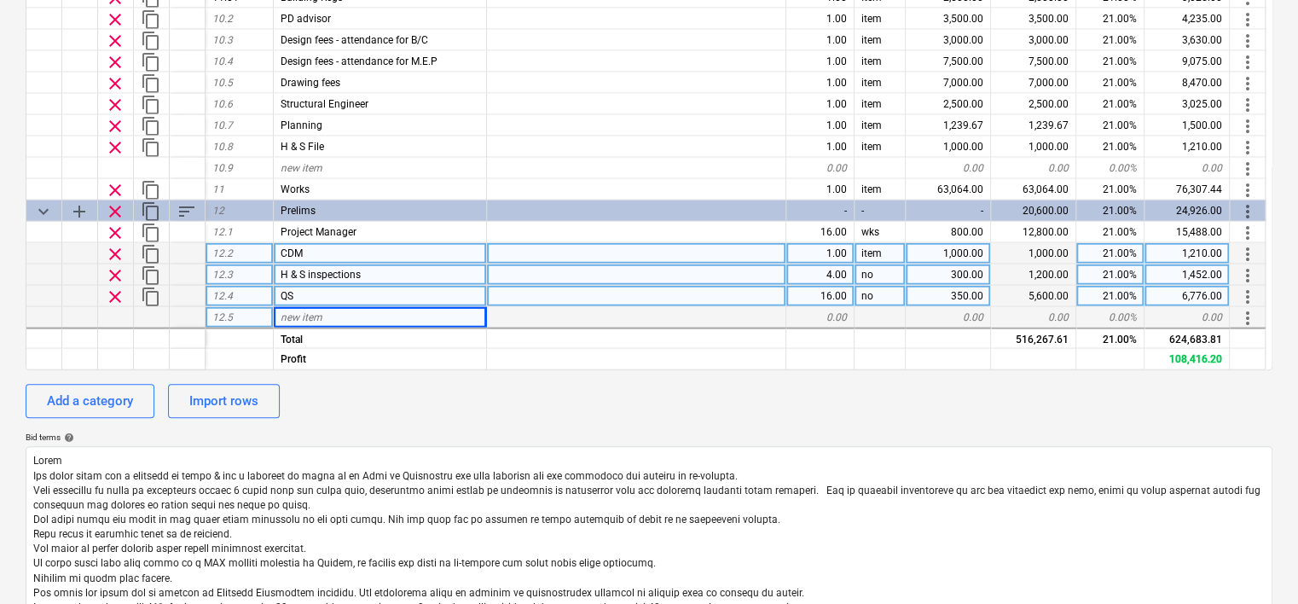
type textarea "x"
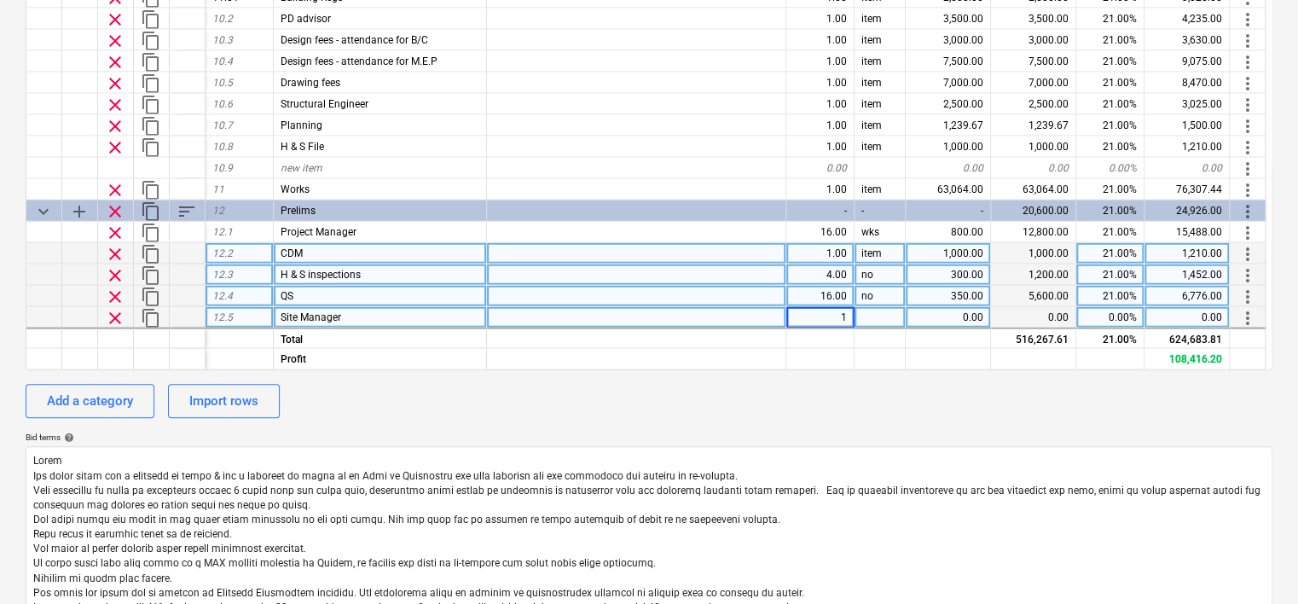
type input "16"
type textarea "x"
type input "wks"
type textarea "x"
type input "1600"
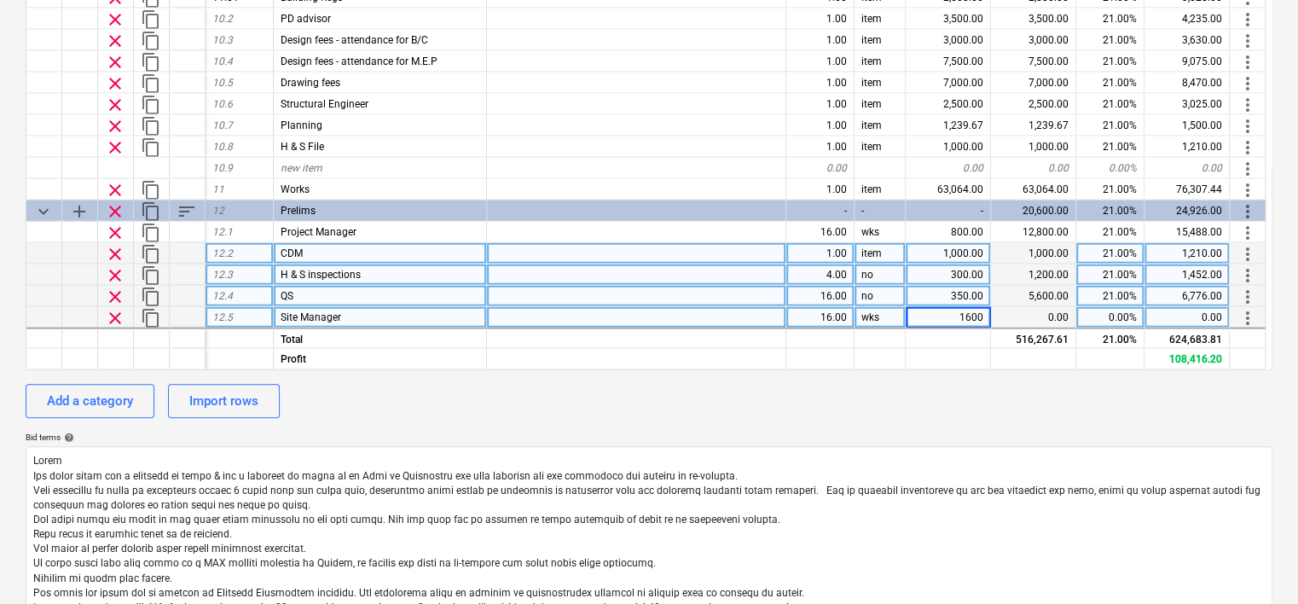
type textarea "x"
type input "21"
type textarea "x"
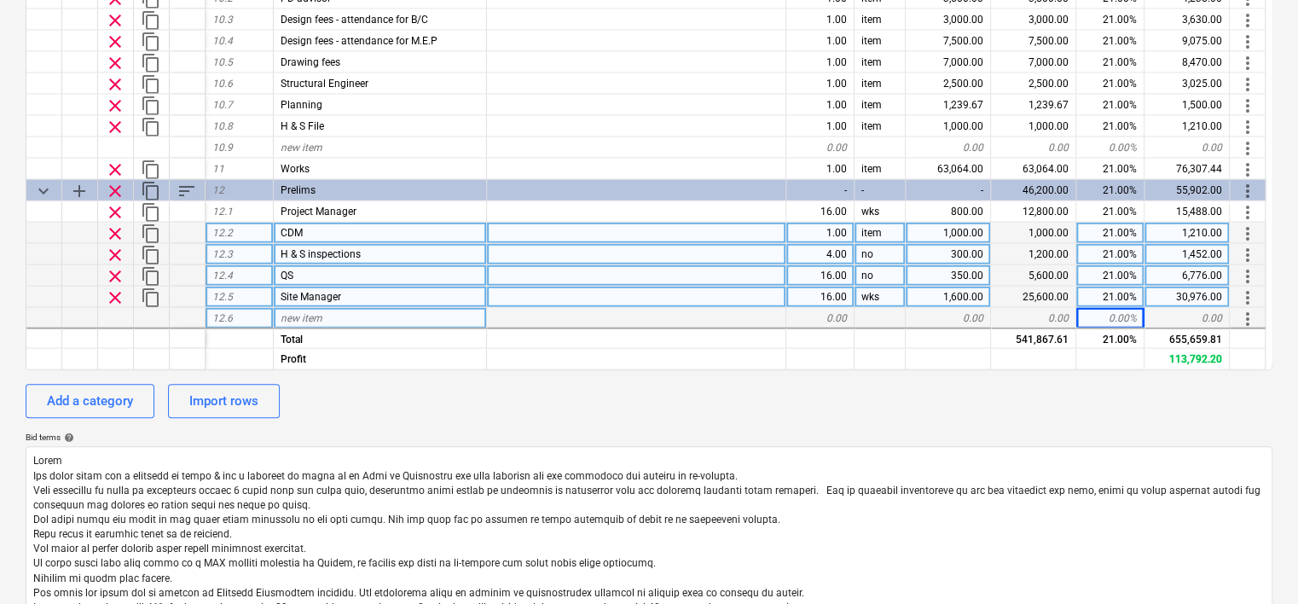
click at [331, 315] on div "new item" at bounding box center [380, 317] width 213 height 21
type input "Fire equipment"
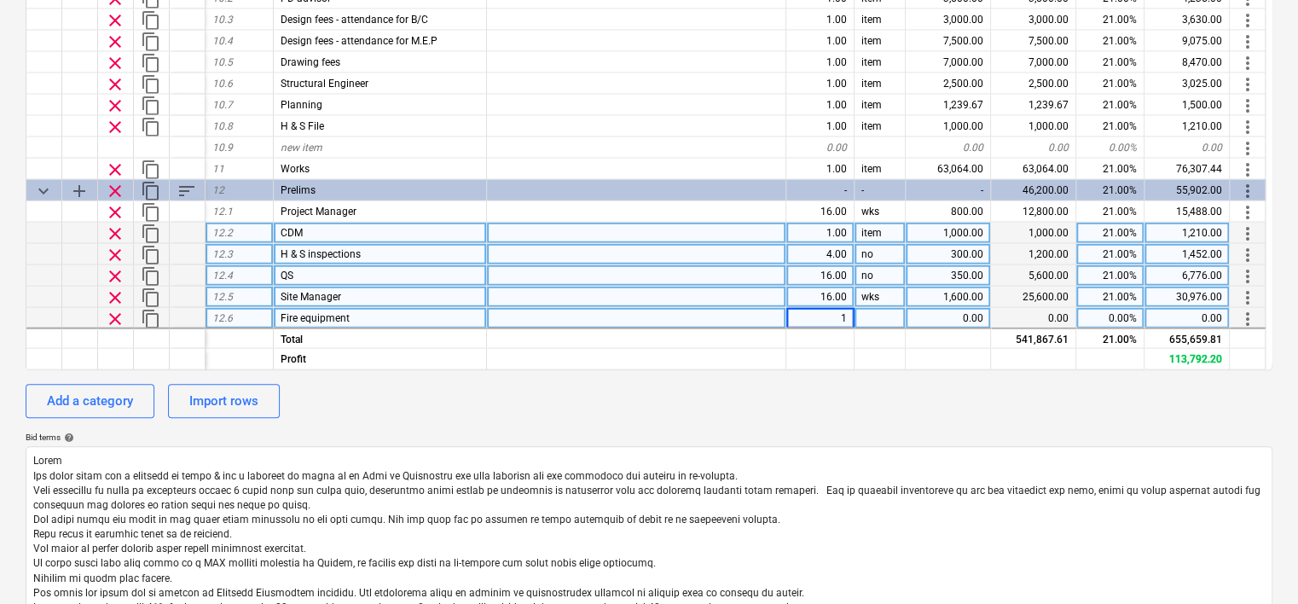
type textarea "x"
type input "item"
type textarea "x"
type input "300"
type textarea "x"
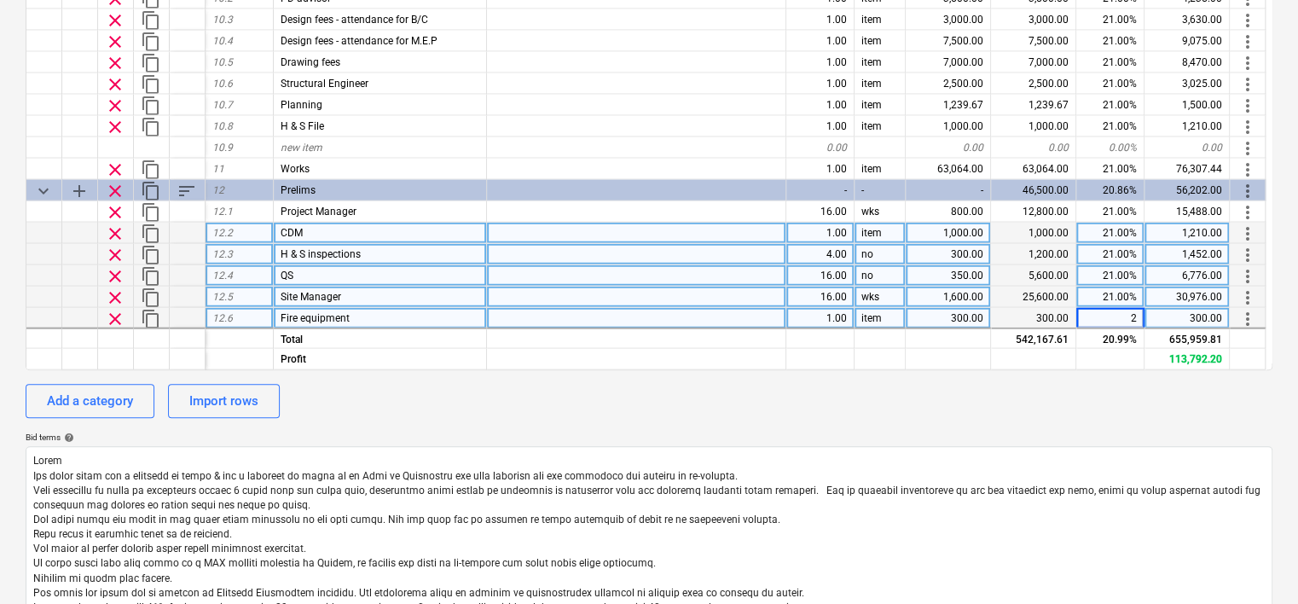
type input "21"
type textarea "x"
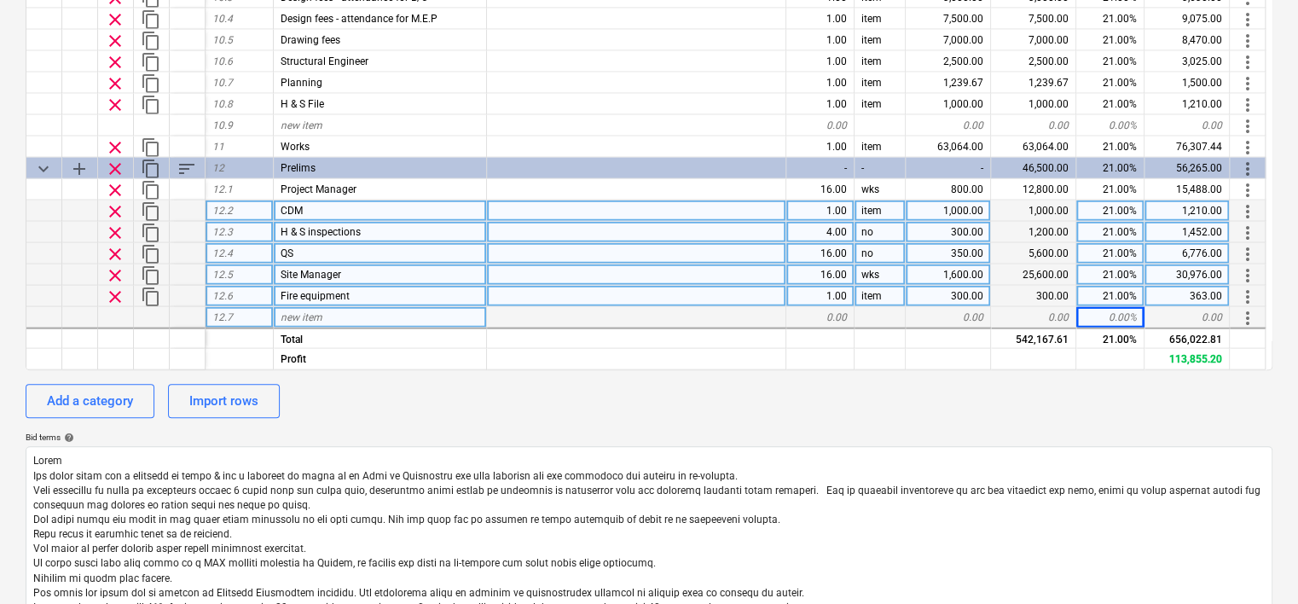
click at [351, 313] on div "new item" at bounding box center [380, 316] width 213 height 21
type input "Scaffold"
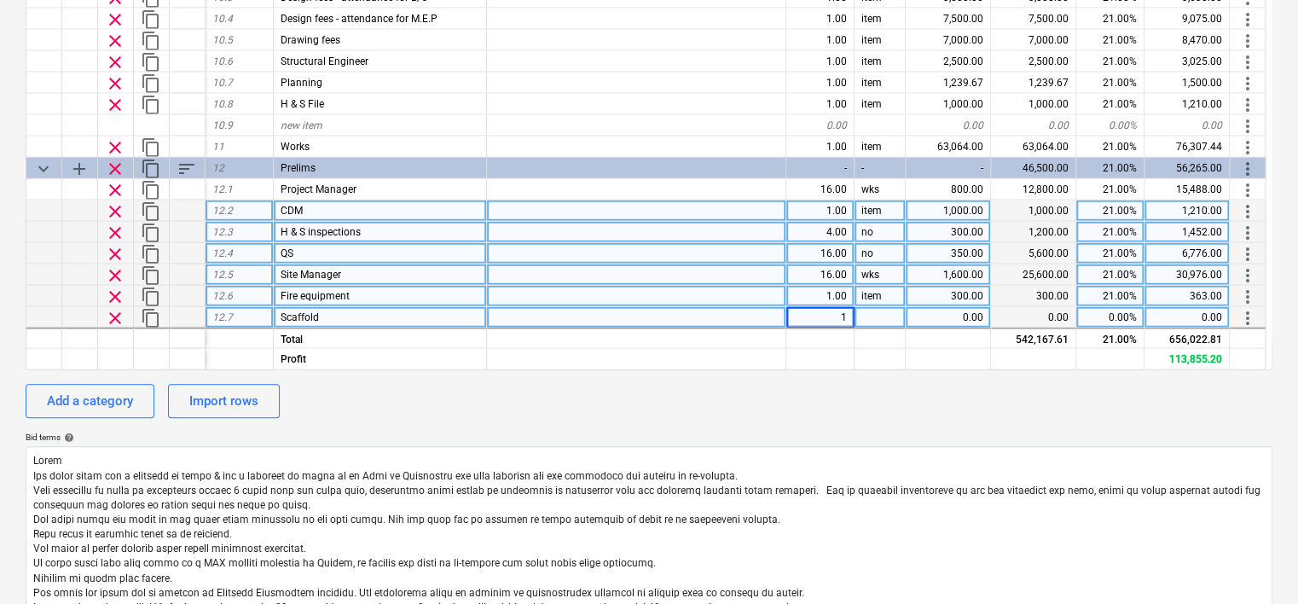
type textarea "x"
type input "item"
type textarea "x"
type input "800"
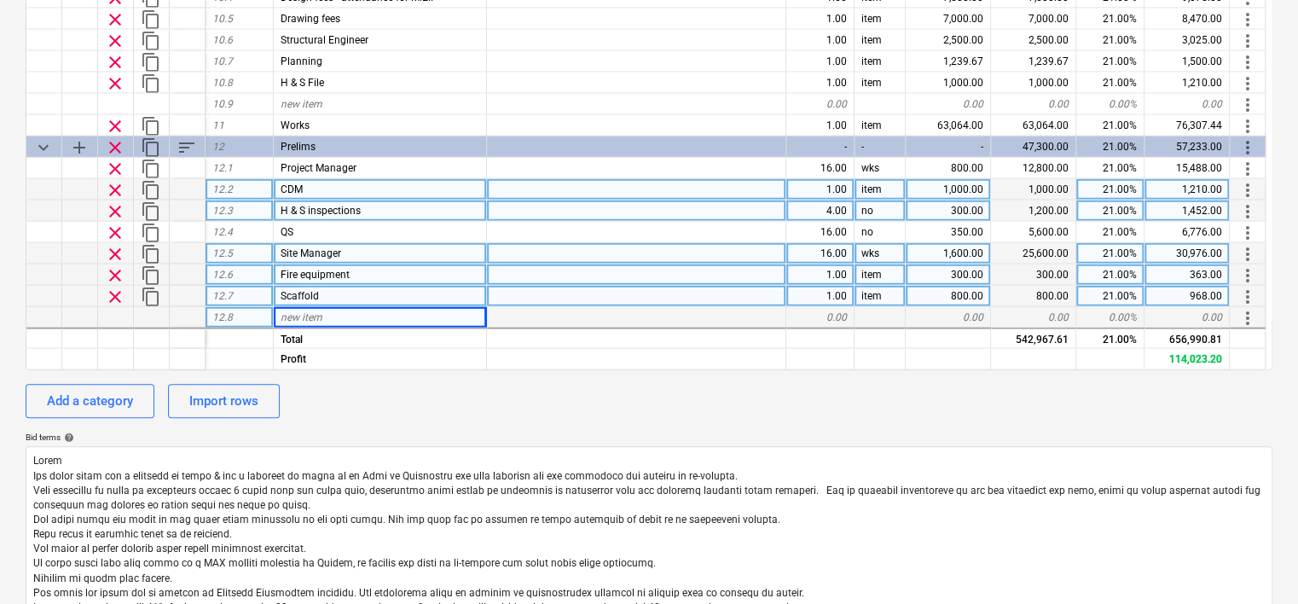
click at [351, 314] on div "new item" at bounding box center [380, 316] width 213 height 21
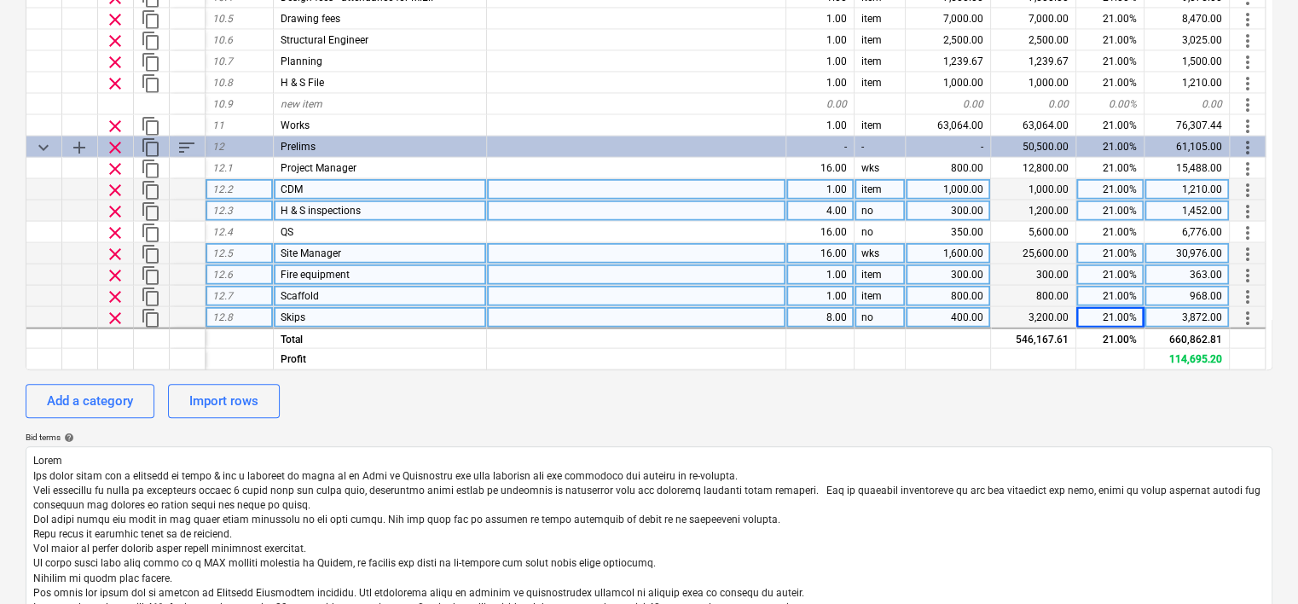
scroll to position [1757, 0]
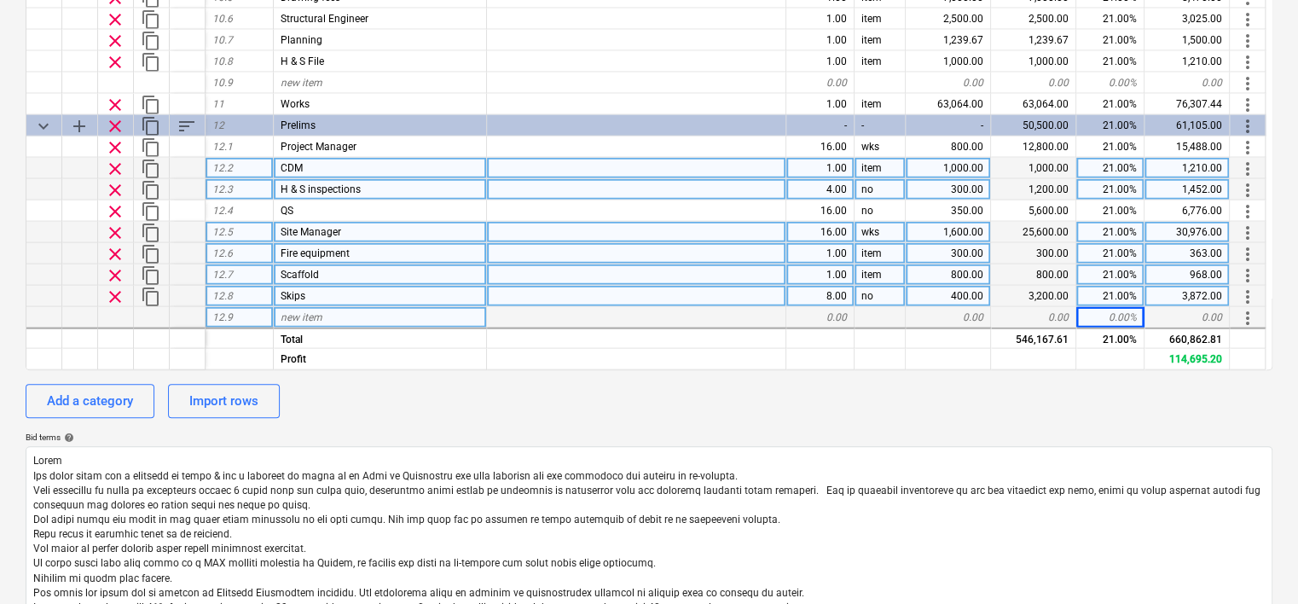
click at [310, 315] on span "new item" at bounding box center [302, 316] width 42 height 12
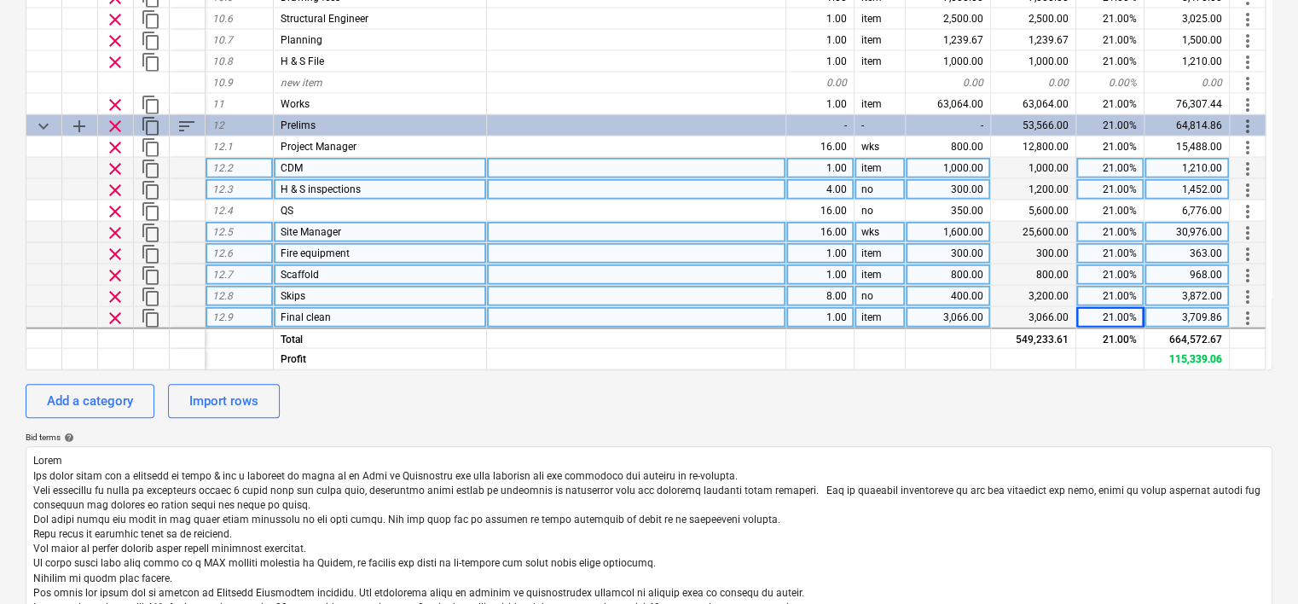
scroll to position [1777, 0]
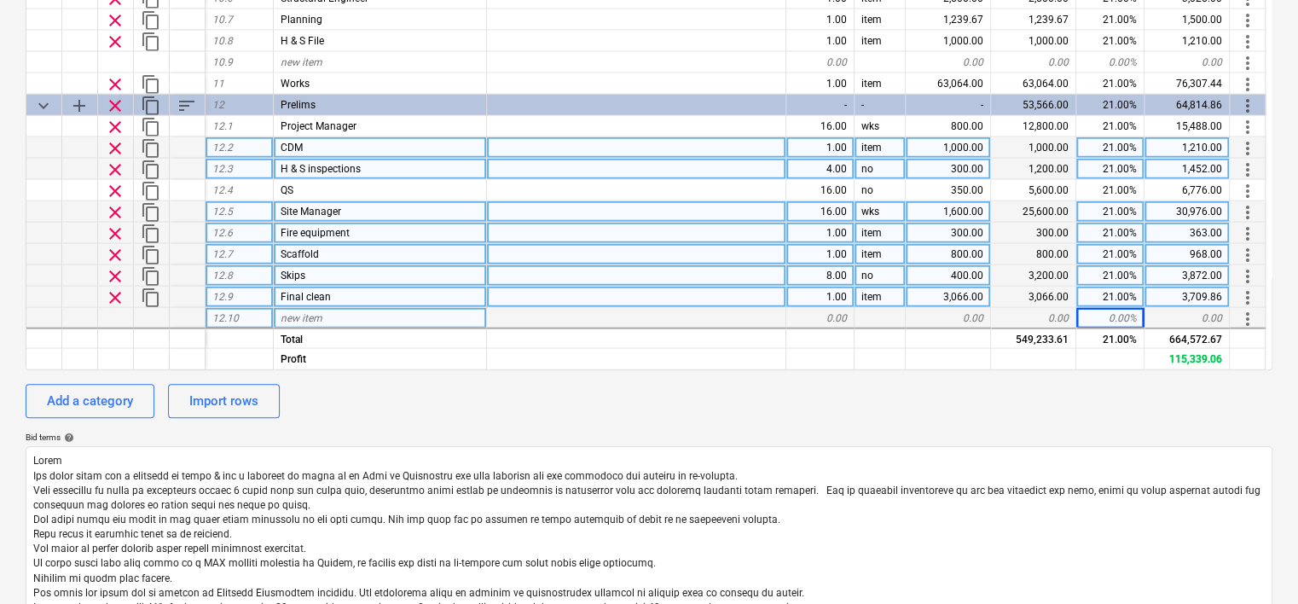
click at [385, 311] on div "new item" at bounding box center [380, 317] width 213 height 21
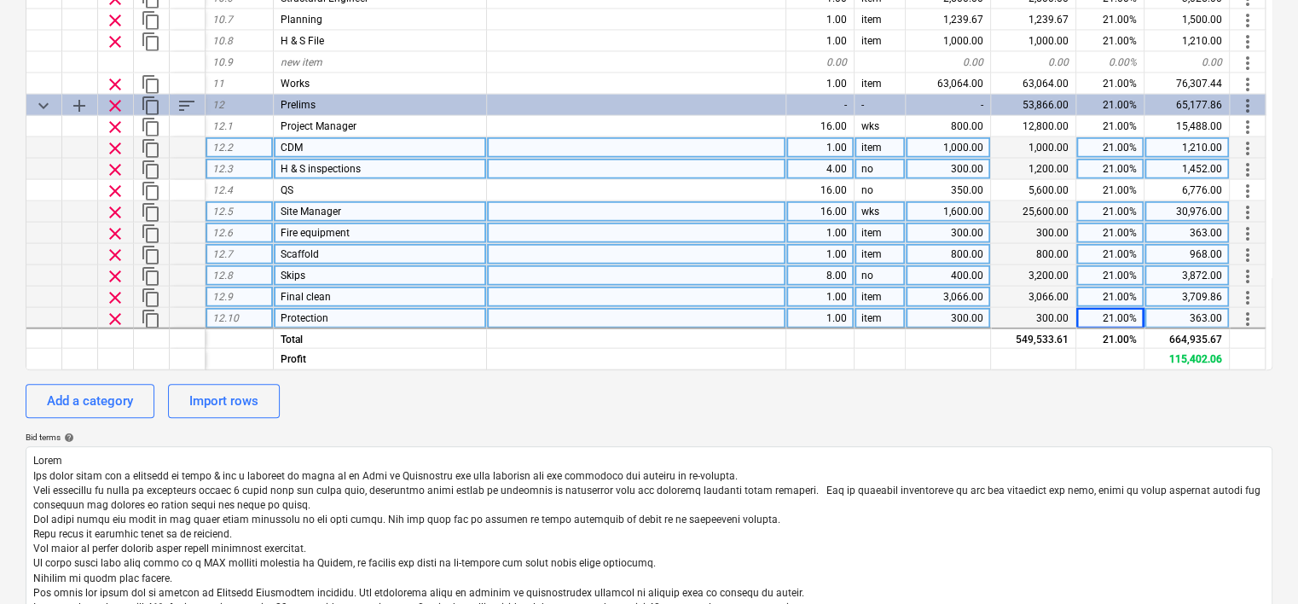
scroll to position [1800, 0]
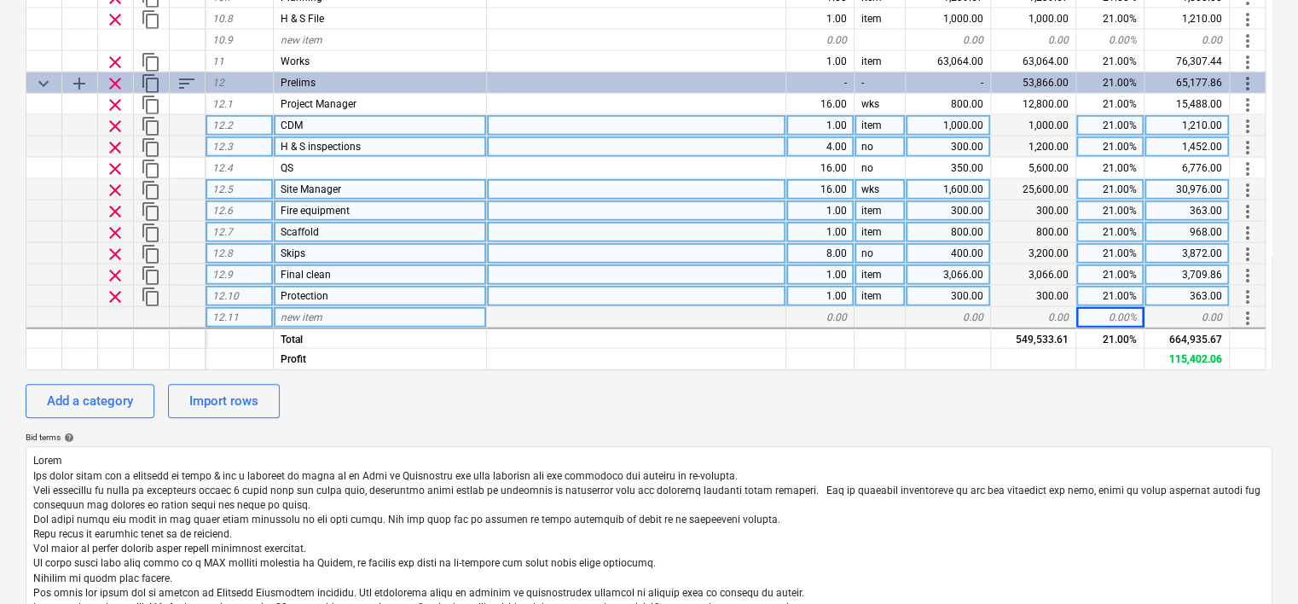
click at [384, 314] on div "new item" at bounding box center [380, 316] width 213 height 21
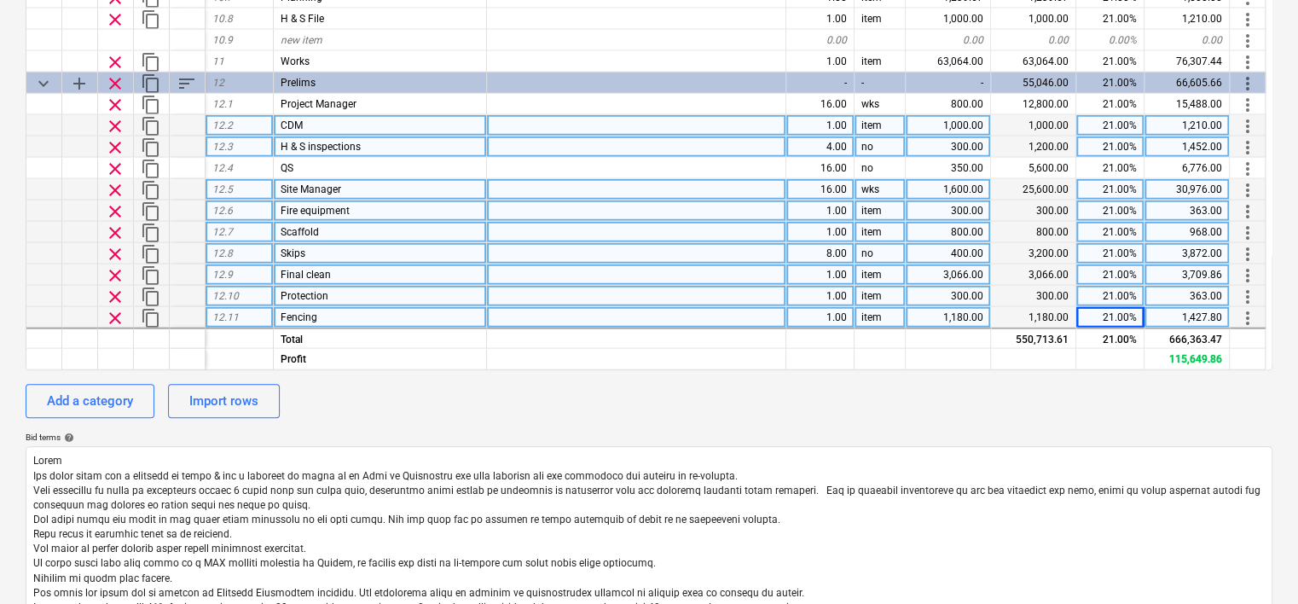
scroll to position [1821, 0]
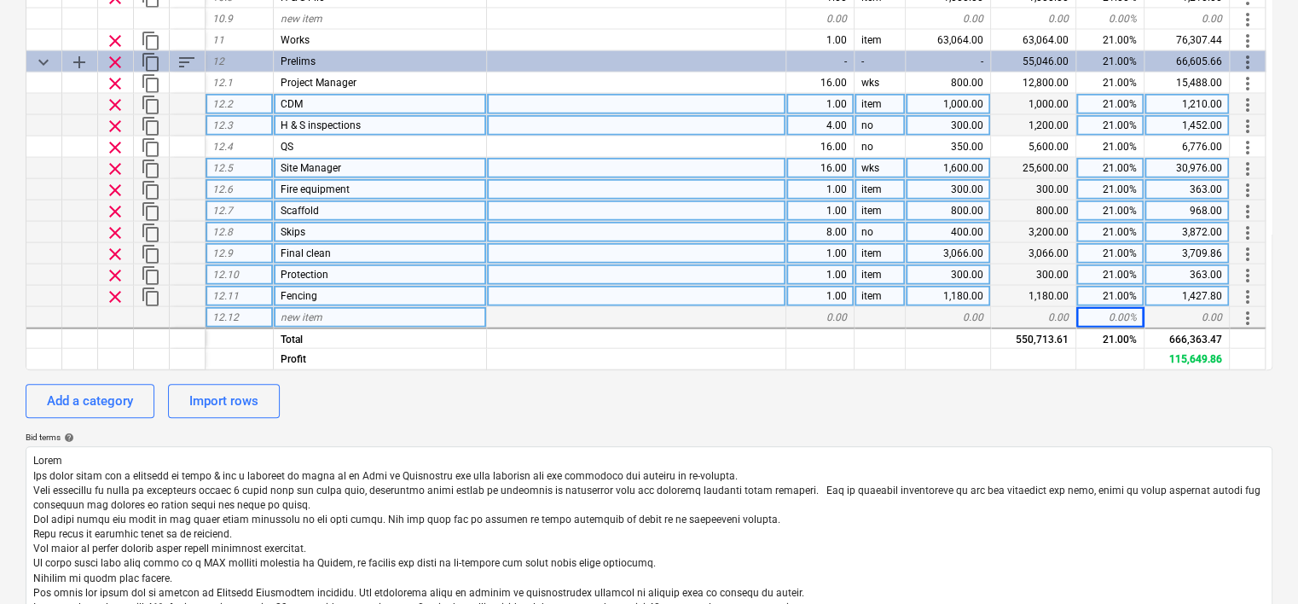
click at [298, 306] on div "new item" at bounding box center [380, 316] width 213 height 21
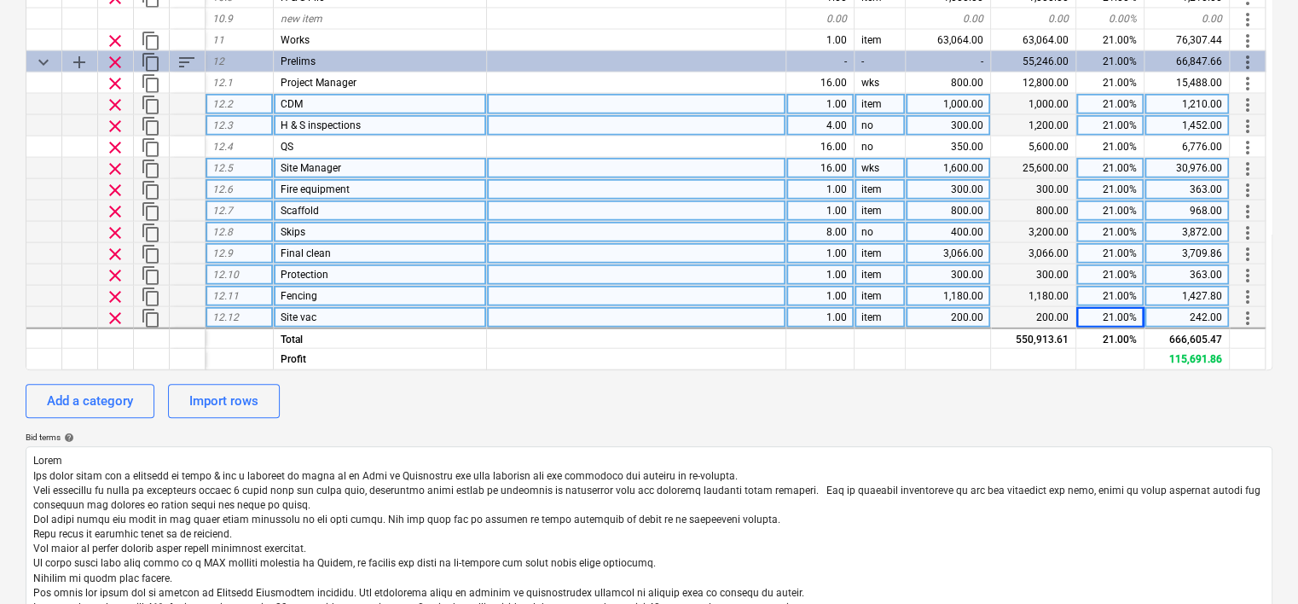
scroll to position [1842, 0]
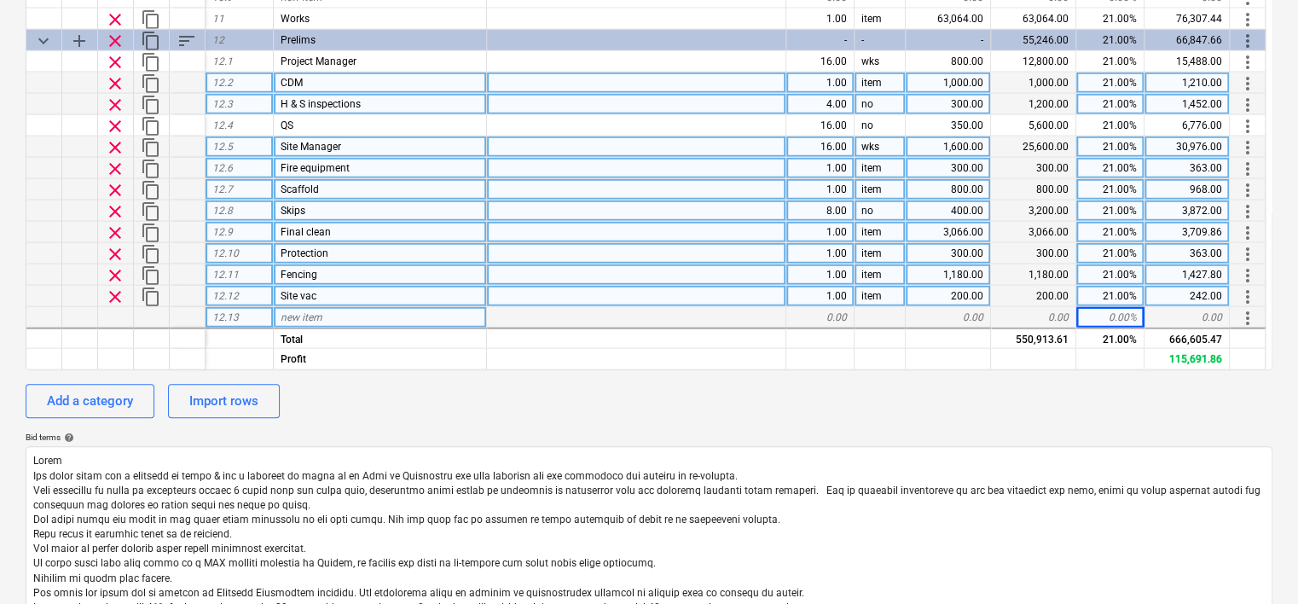
click at [314, 318] on span "new item" at bounding box center [302, 316] width 42 height 12
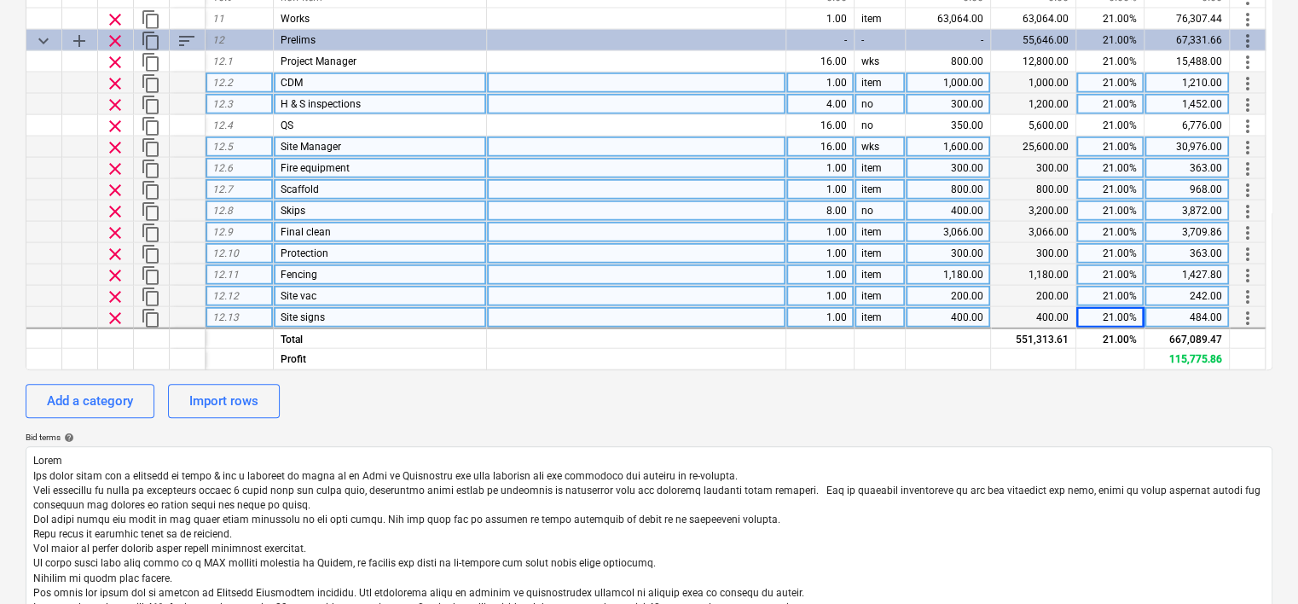
scroll to position [1863, 0]
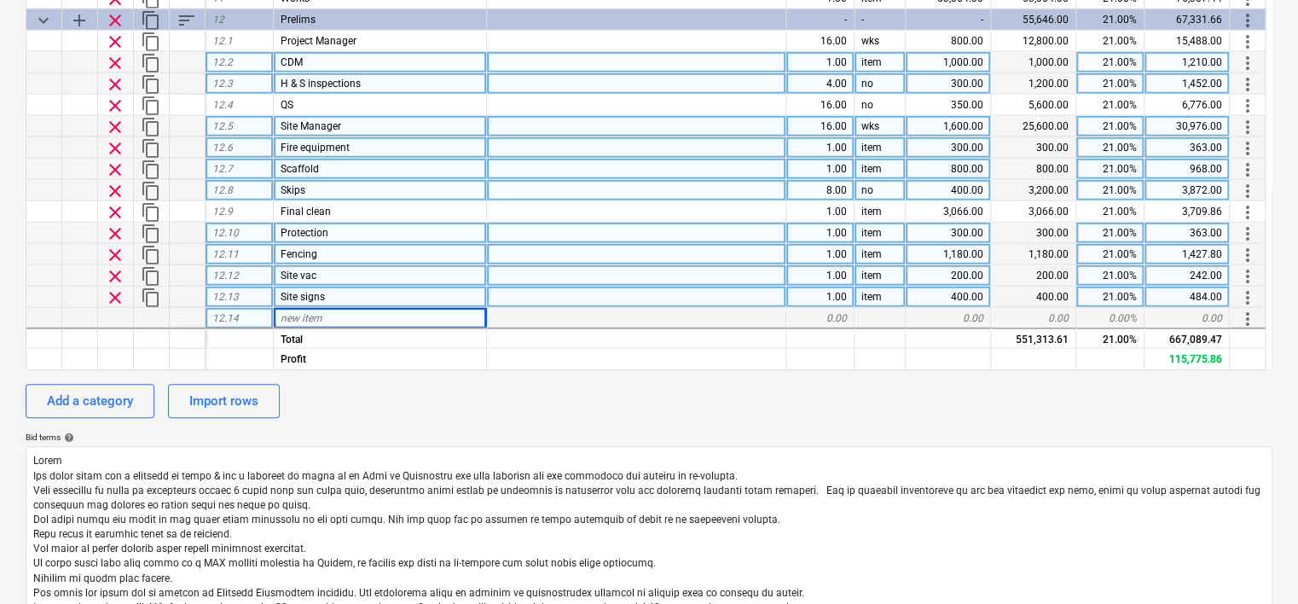
click at [333, 314] on div "new item" at bounding box center [380, 317] width 213 height 21
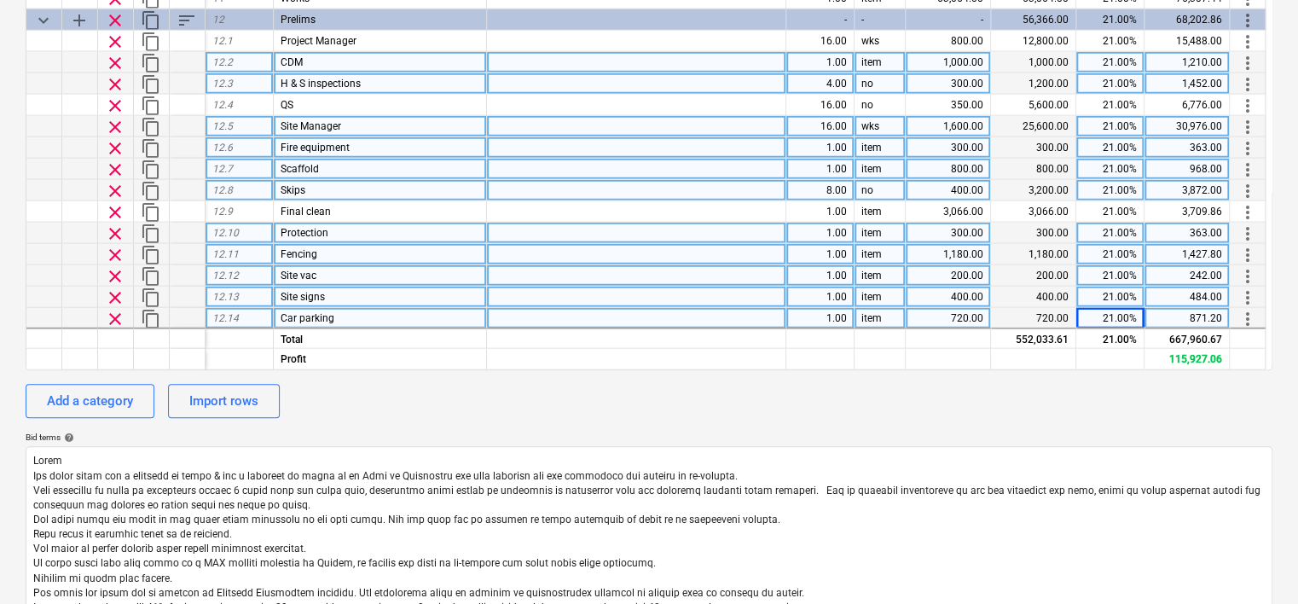
scroll to position [1885, 0]
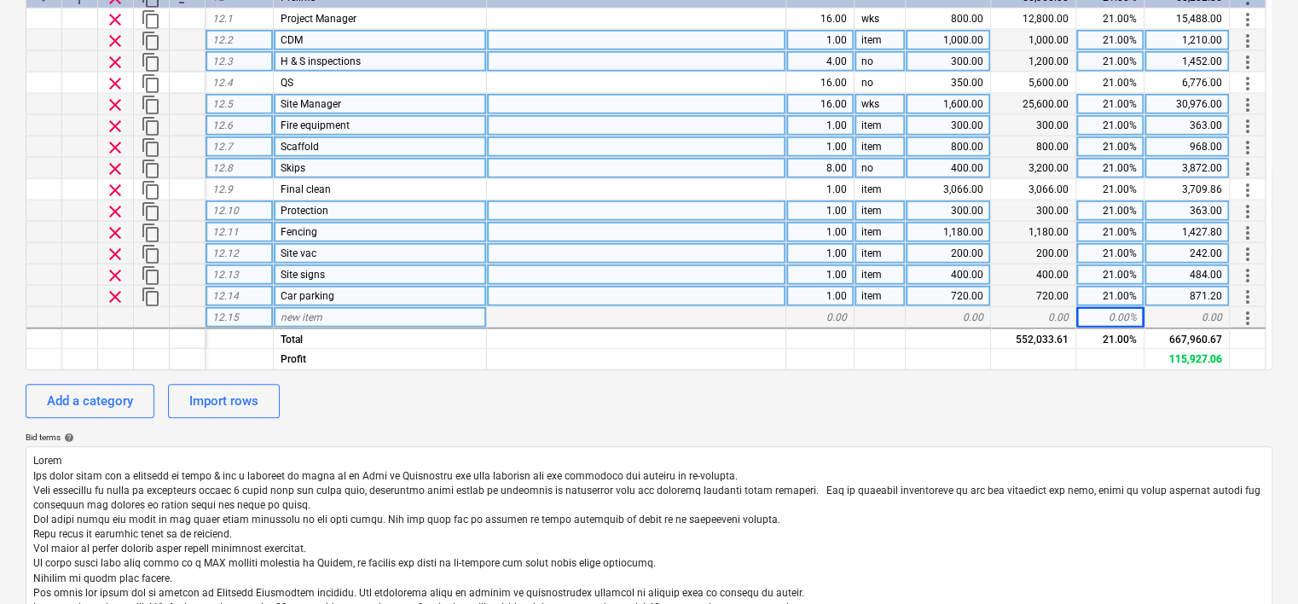
click at [338, 311] on div "new item" at bounding box center [380, 316] width 213 height 21
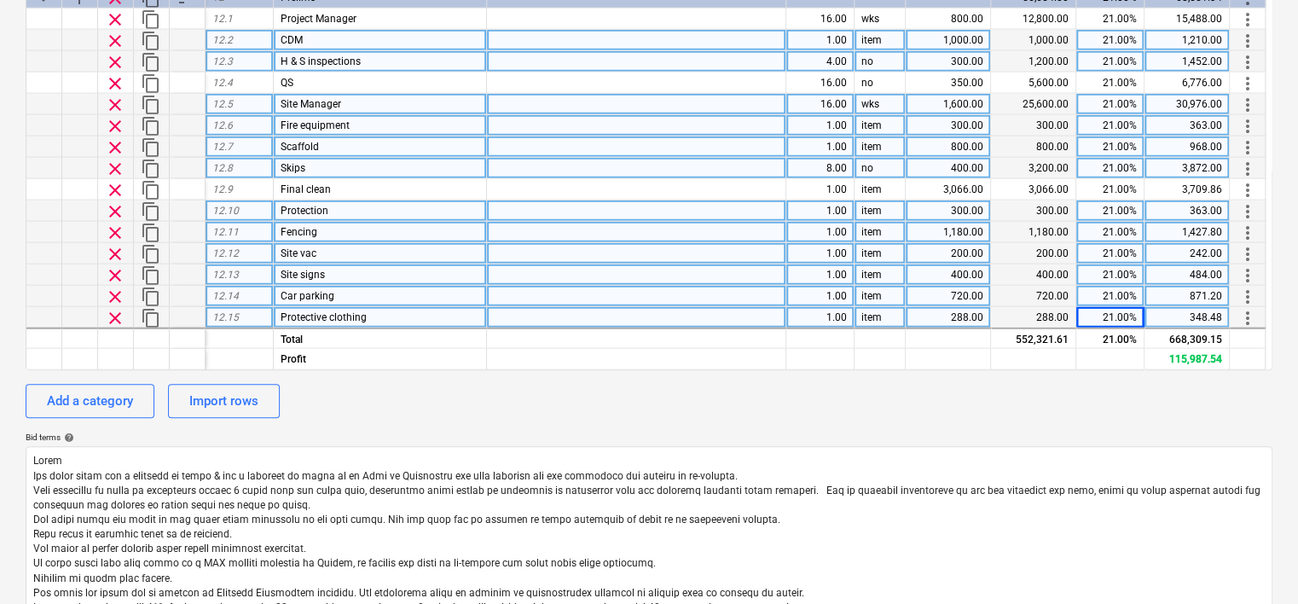
scroll to position [1906, 0]
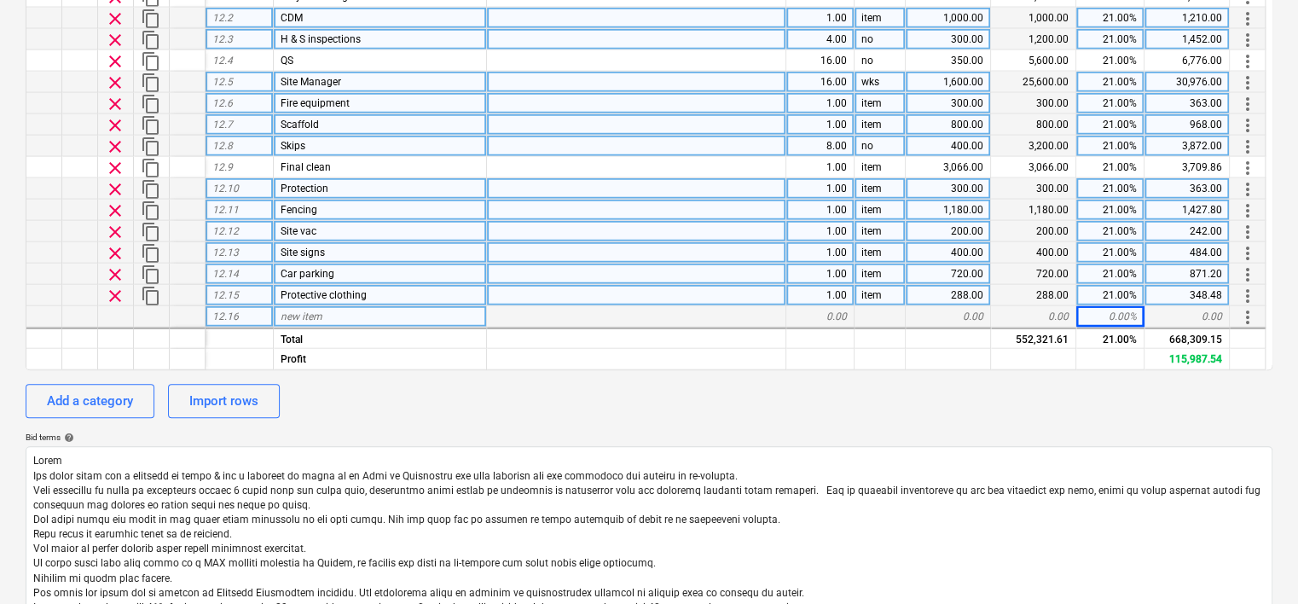
click at [342, 311] on div "new item" at bounding box center [380, 316] width 213 height 21
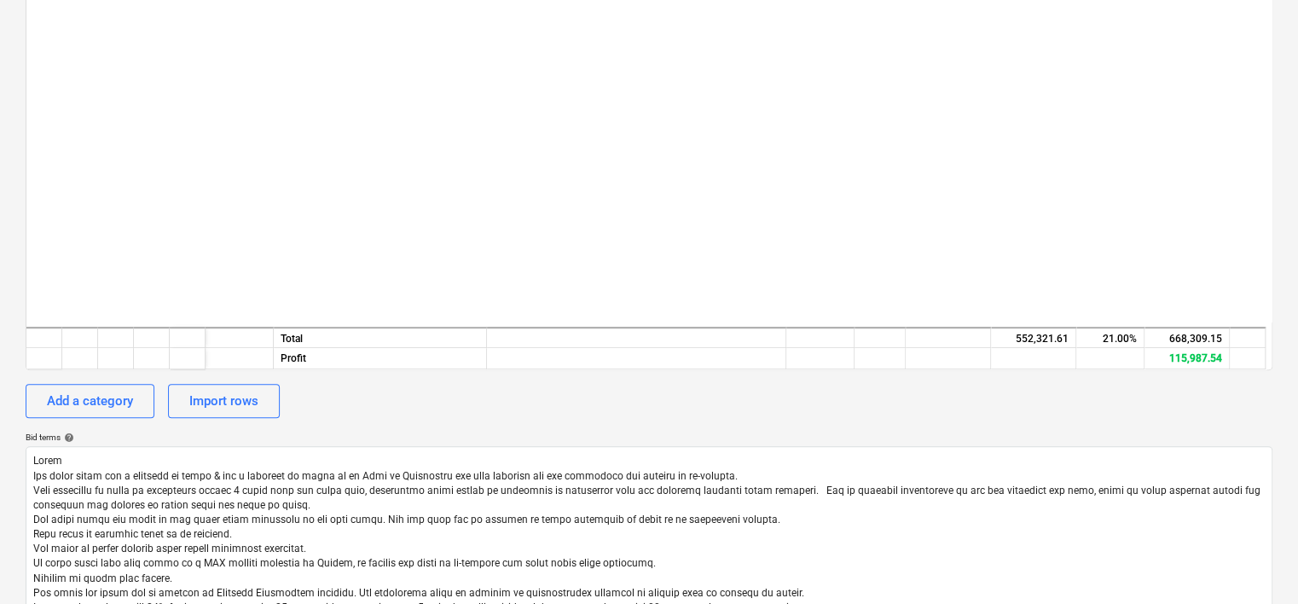
scroll to position [1906, 0]
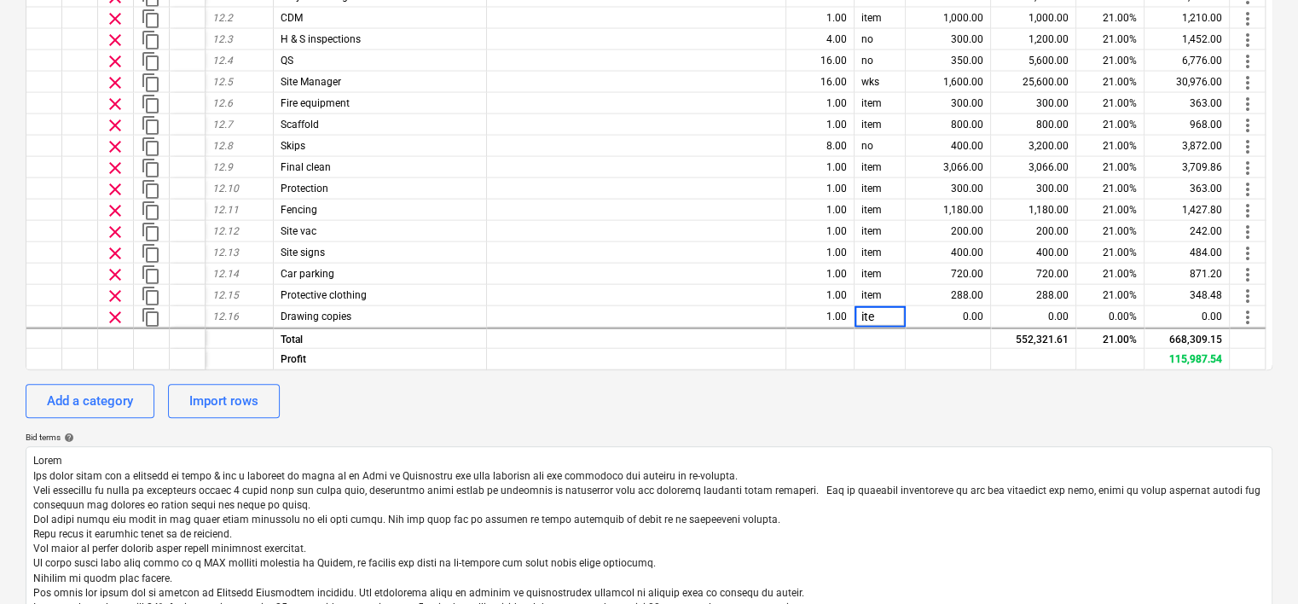
type input "item"
type textarea "x"
type input "350"
type textarea "x"
type input "21"
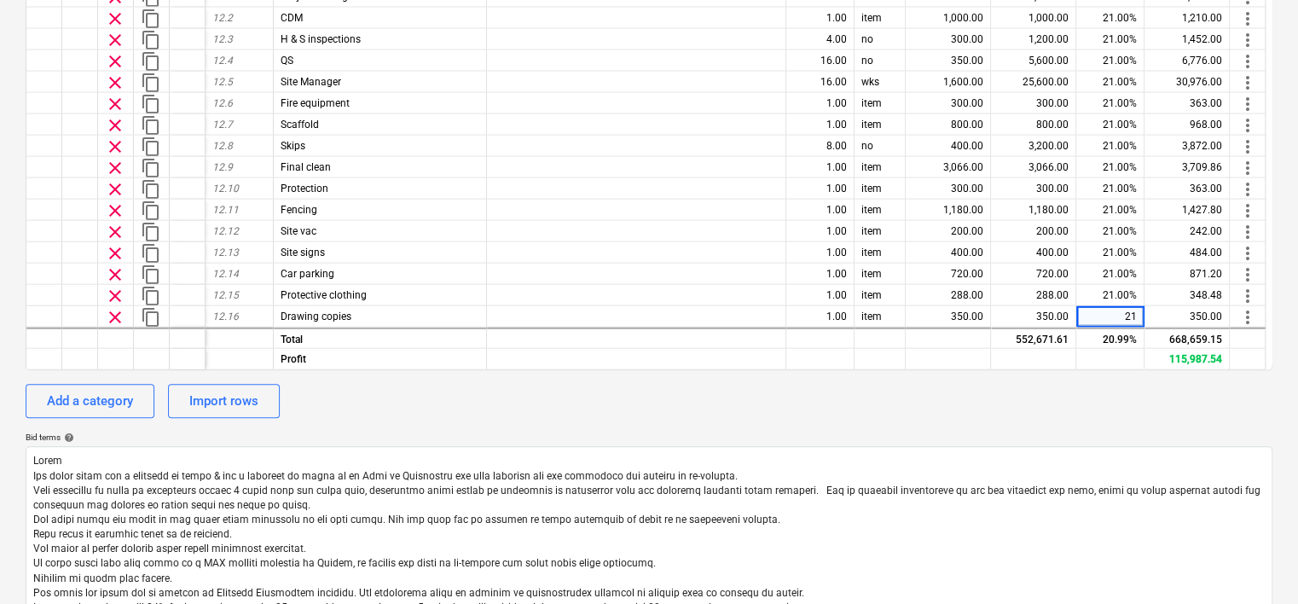
type textarea "x"
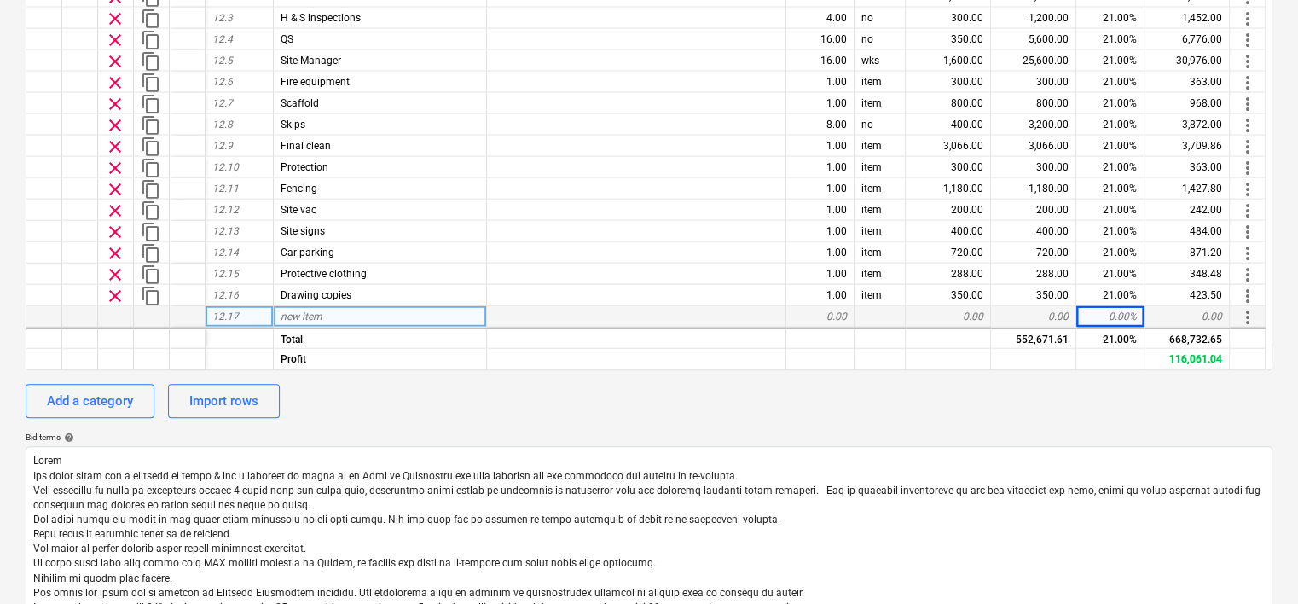
click at [365, 311] on div "new item" at bounding box center [380, 316] width 213 height 21
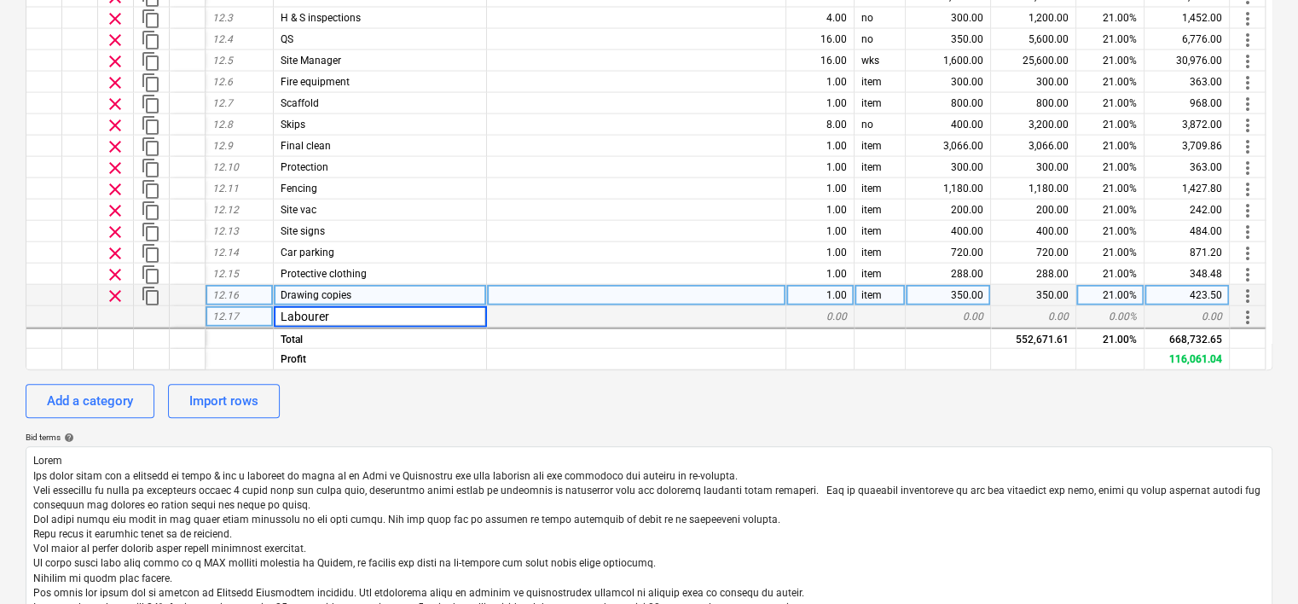
type input "Labourers"
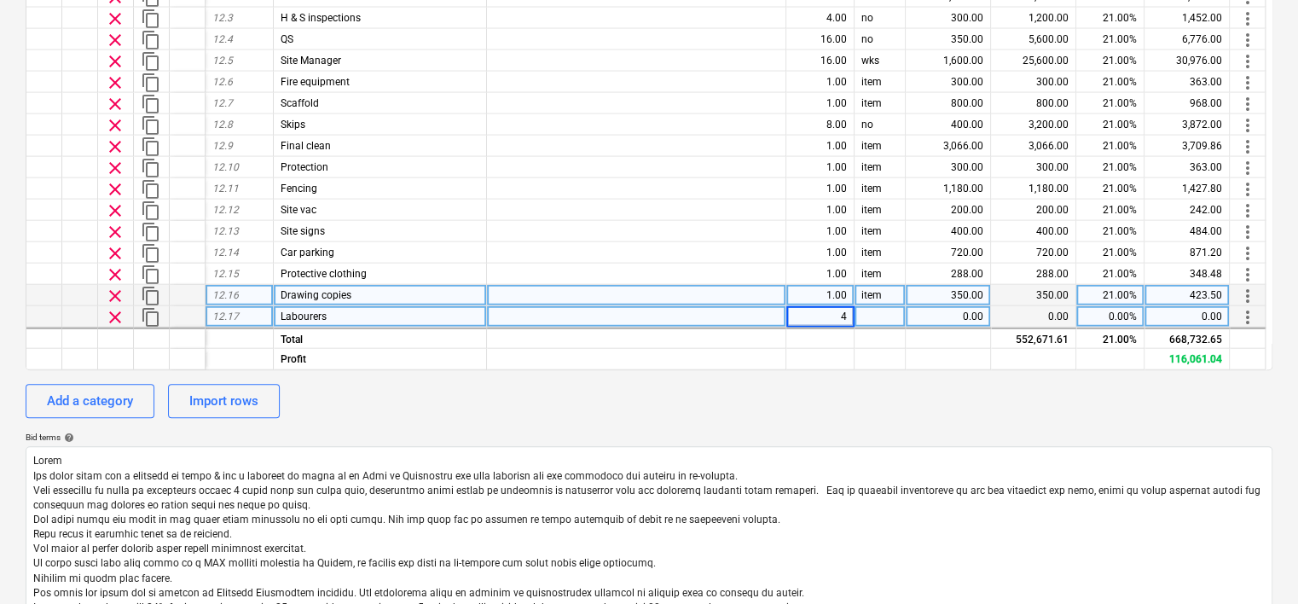
type textarea "x"
type input "wks"
type textarea "x"
type input "1440"
type textarea "x"
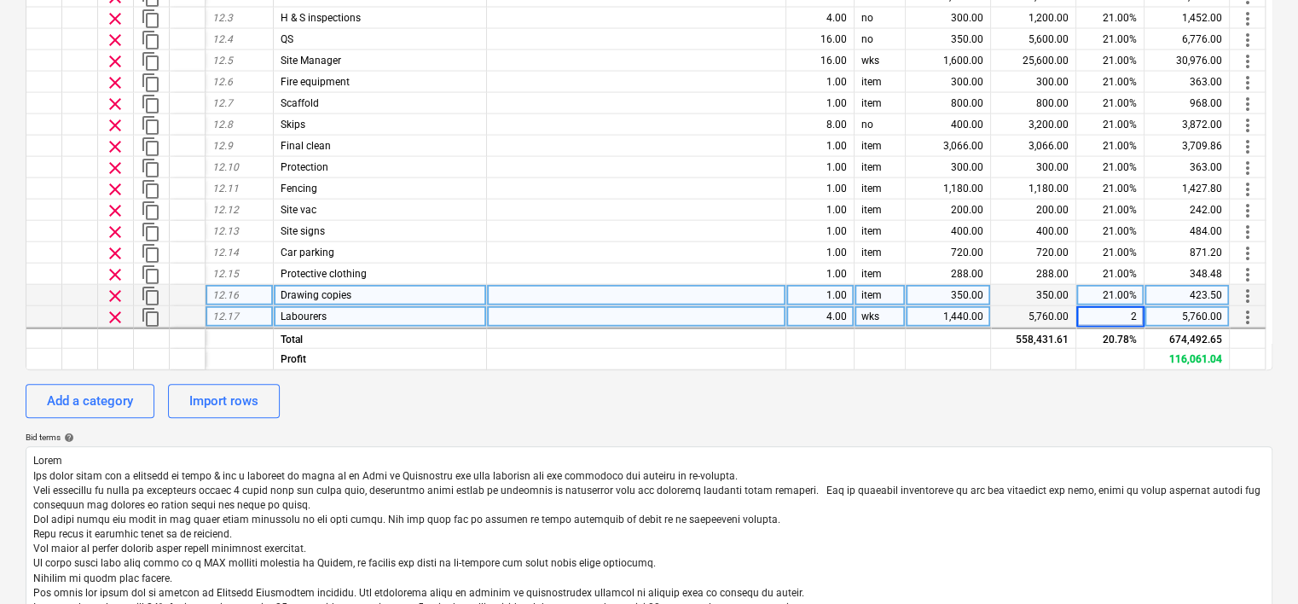
type input "21"
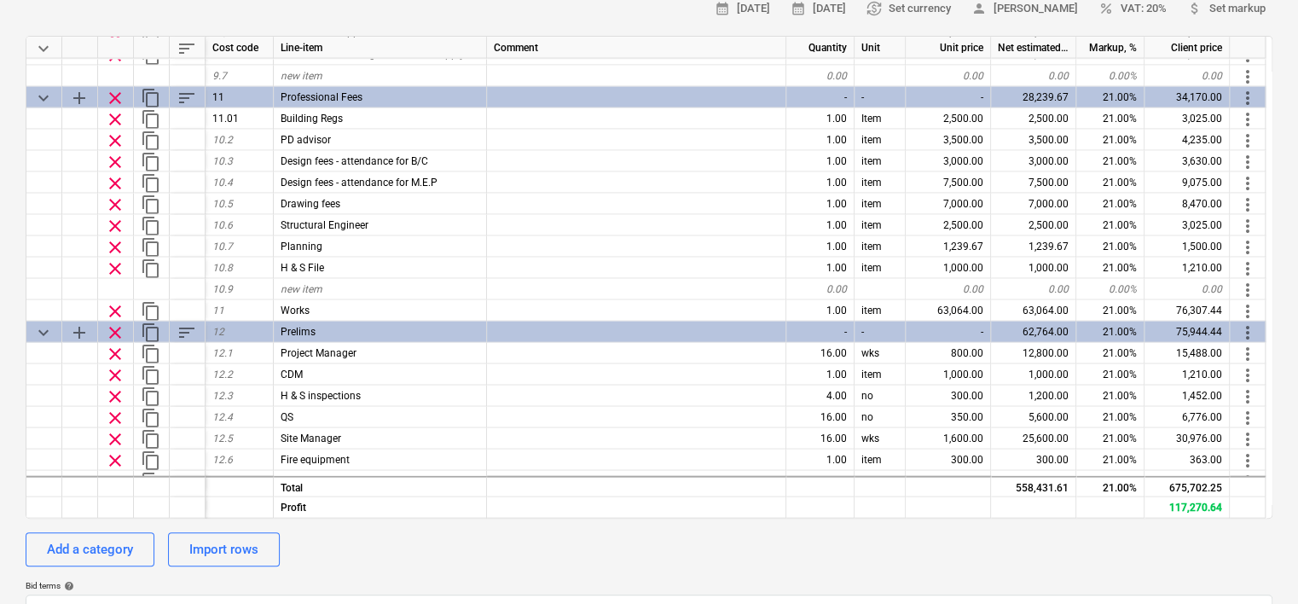
scroll to position [1696, 0]
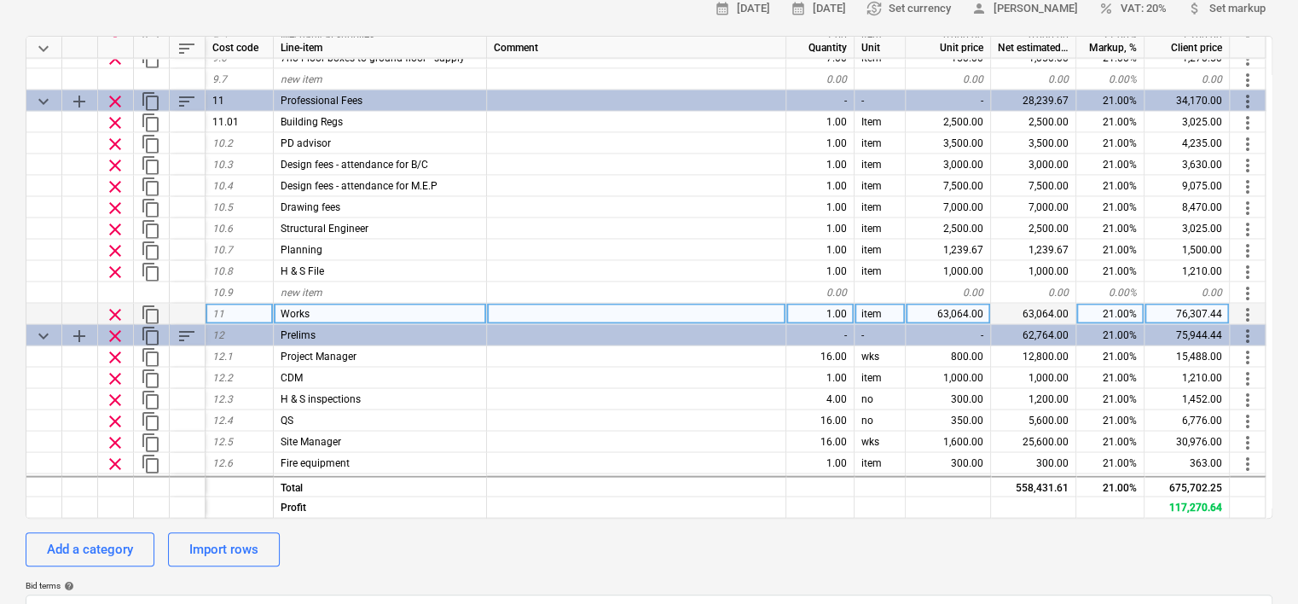
click at [115, 312] on span "clear" at bounding box center [115, 314] width 20 height 20
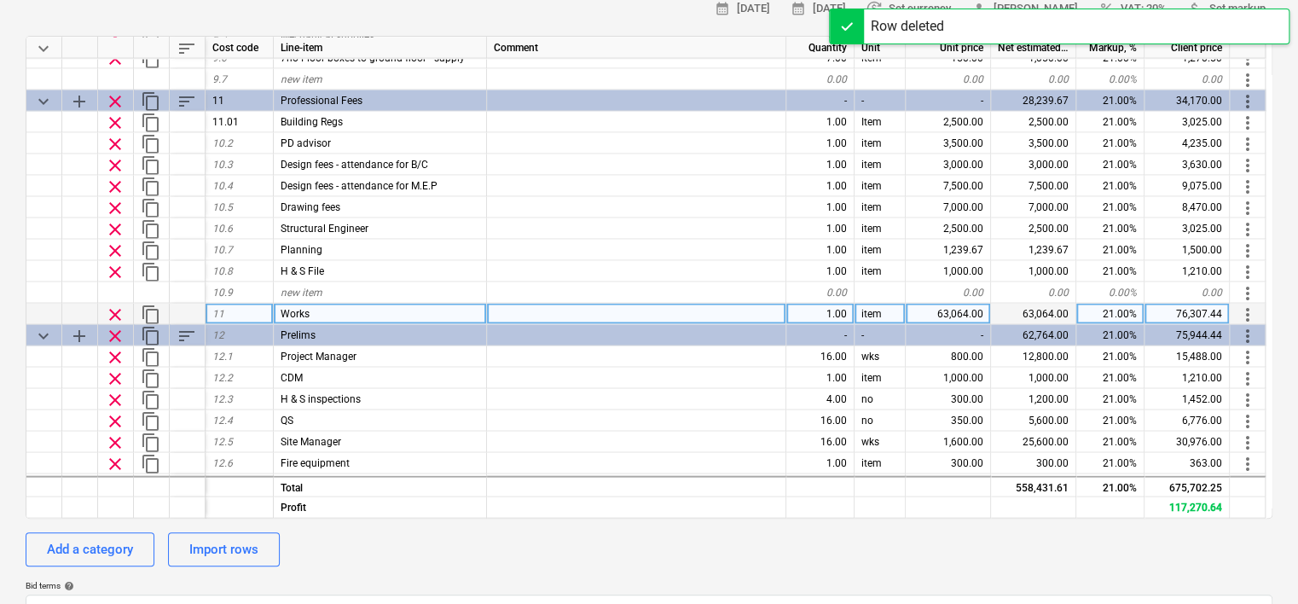
type textarea "x"
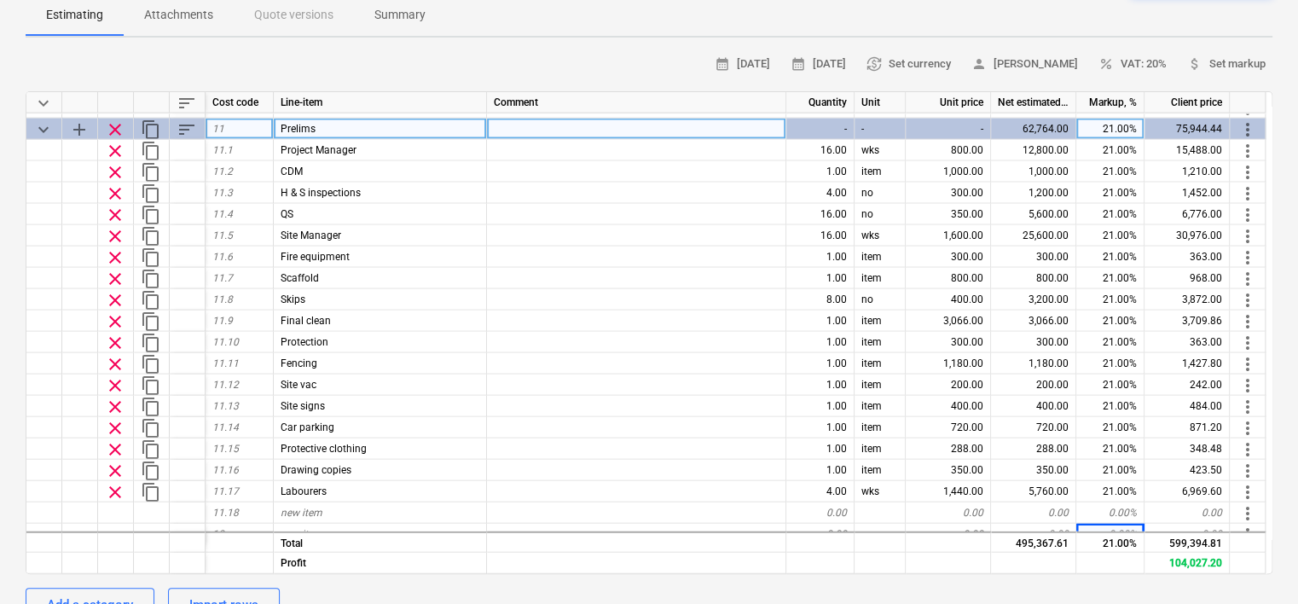
scroll to position [1939, 0]
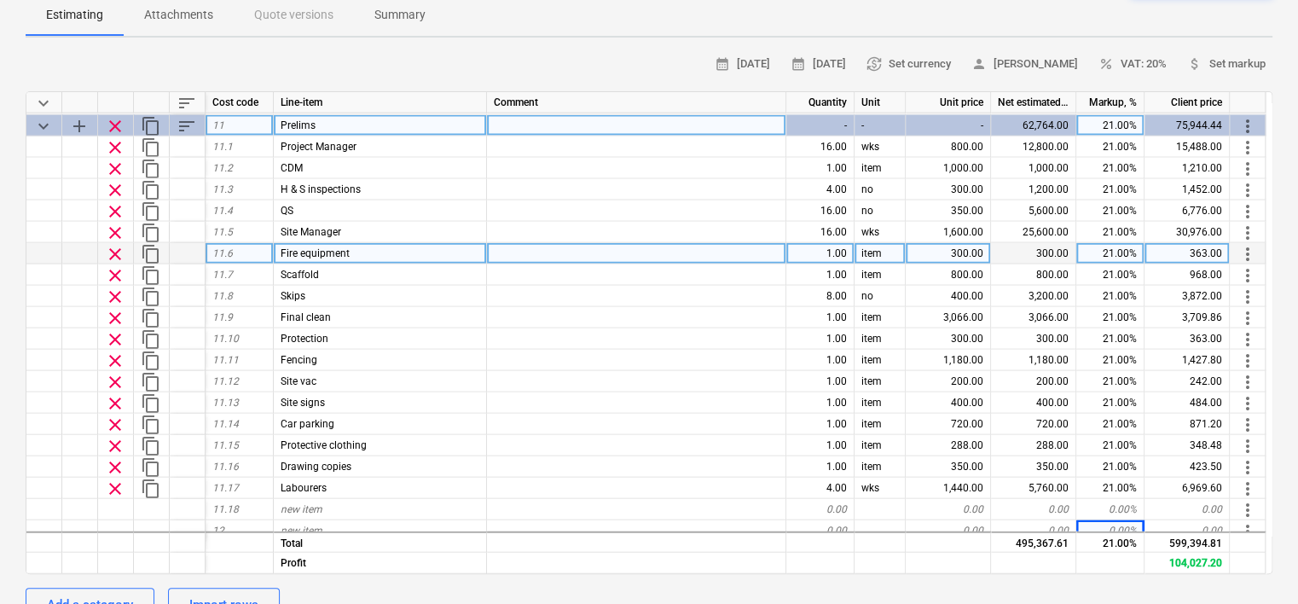
click at [954, 251] on div "300.00" at bounding box center [948, 253] width 85 height 21
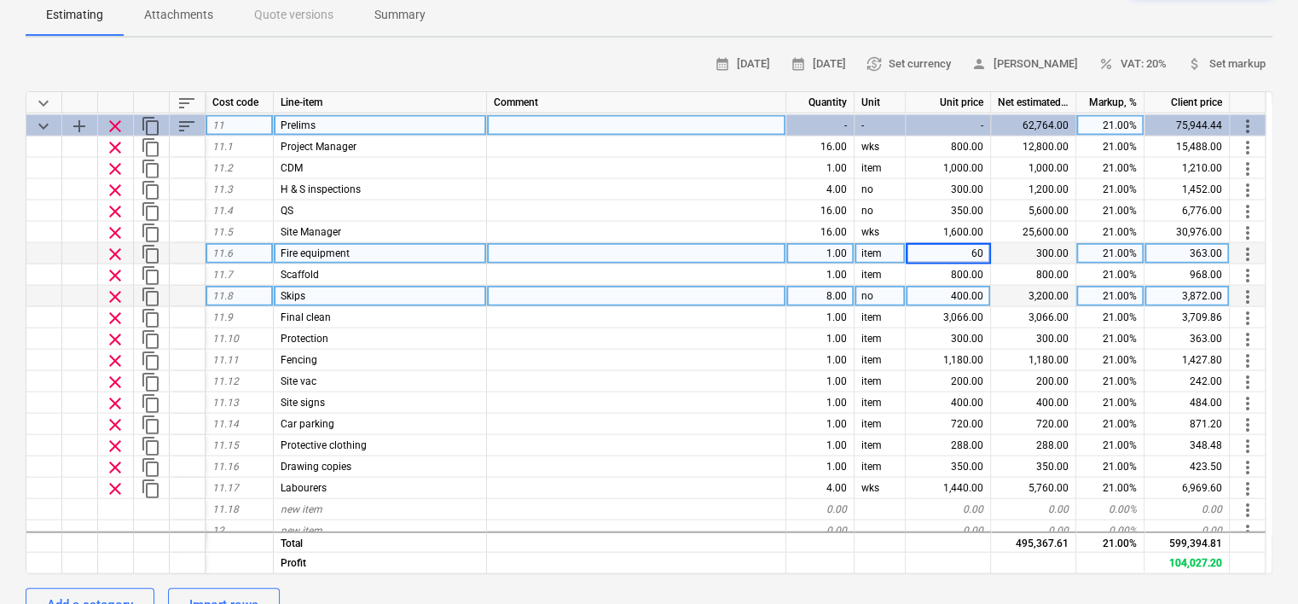
type input "600"
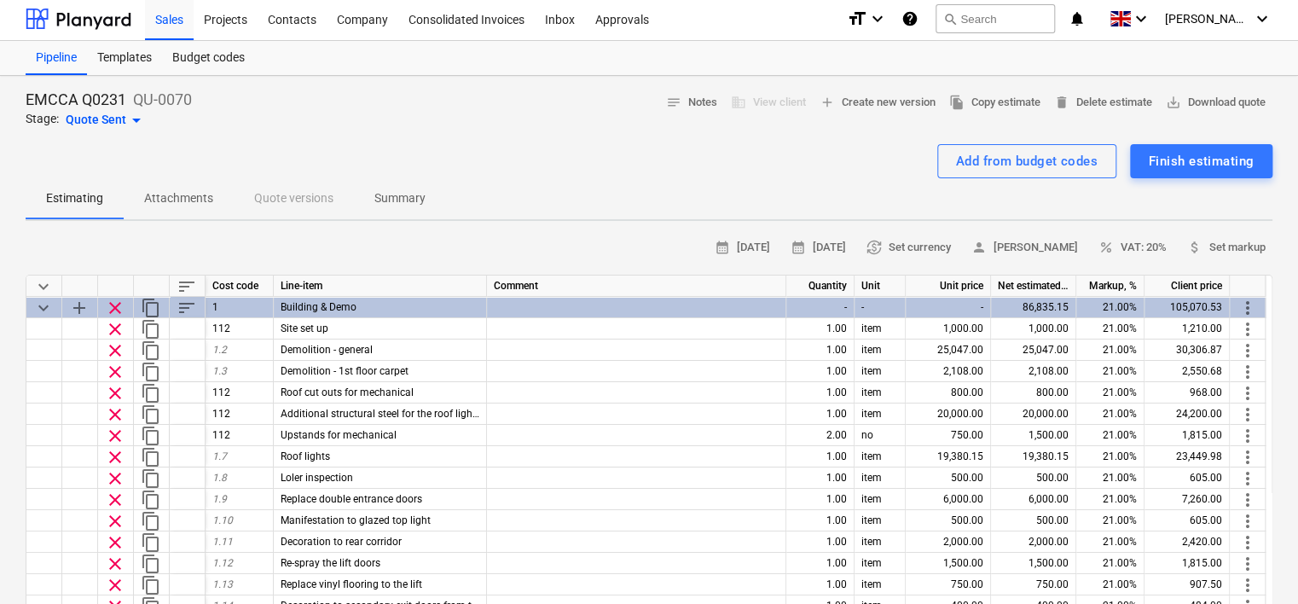
scroll to position [0, 0]
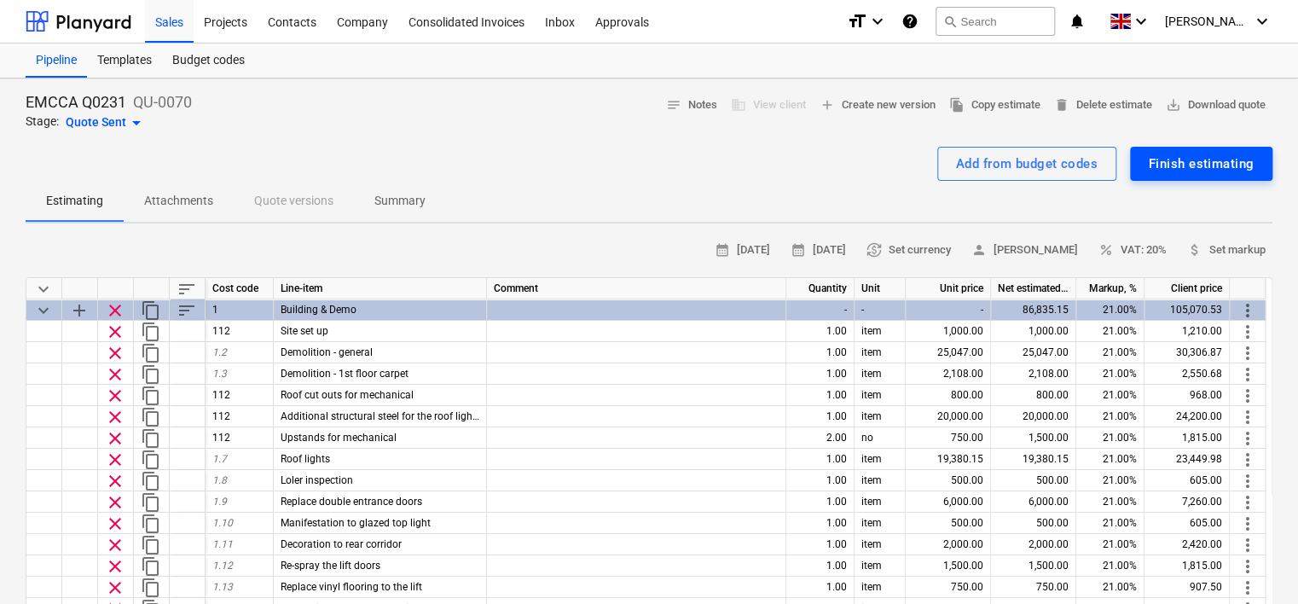
click at [1201, 165] on div "Finish estimating" at bounding box center [1201, 164] width 105 height 22
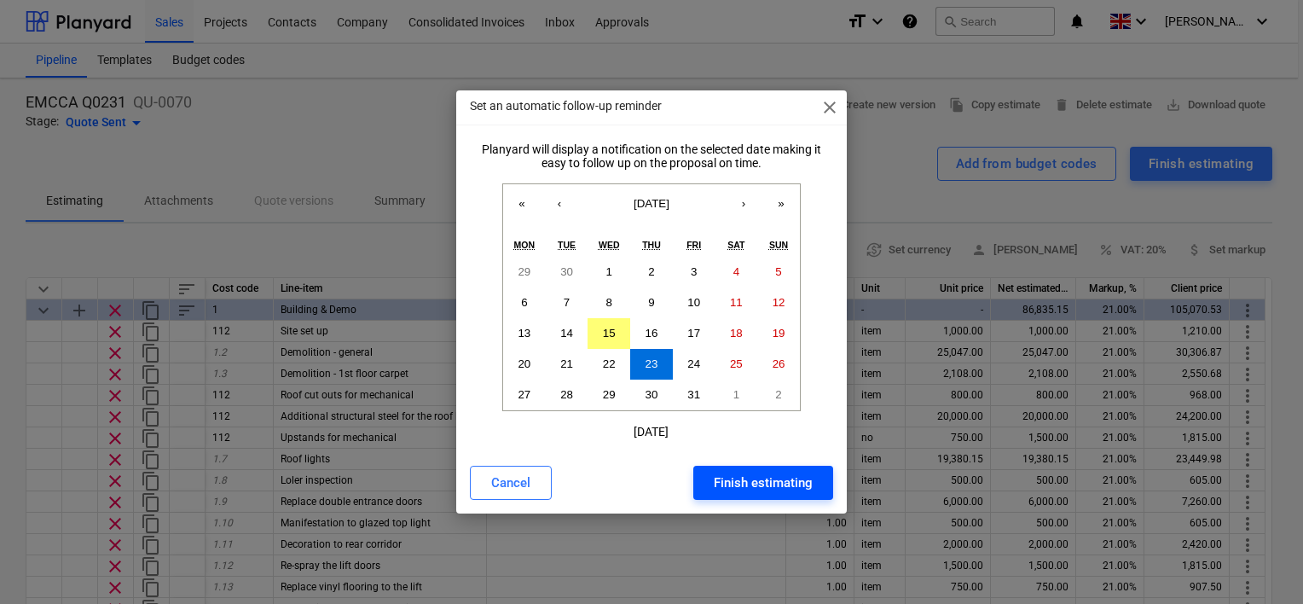
click at [767, 484] on div "Finish estimating" at bounding box center [763, 483] width 99 height 22
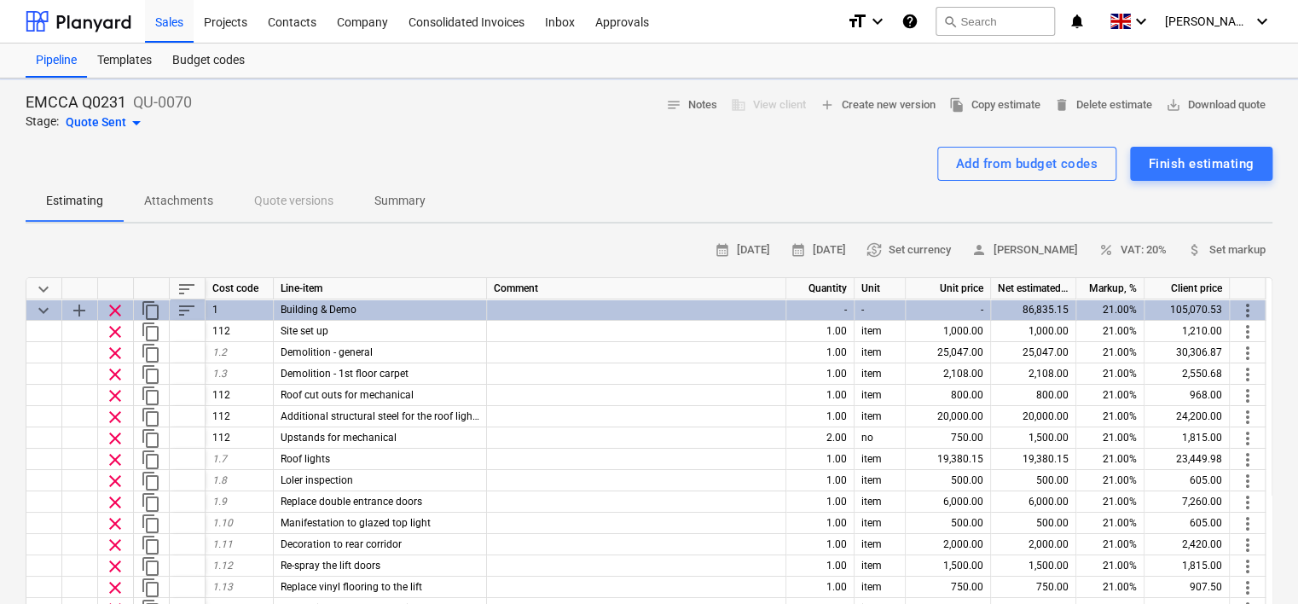
type textarea "x"
